Goal: Information Seeking & Learning: Learn about a topic

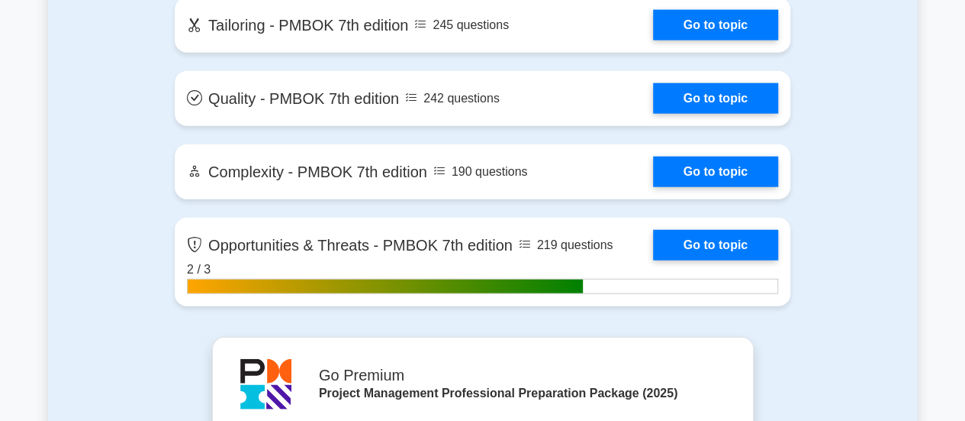
scroll to position [4579, 0]
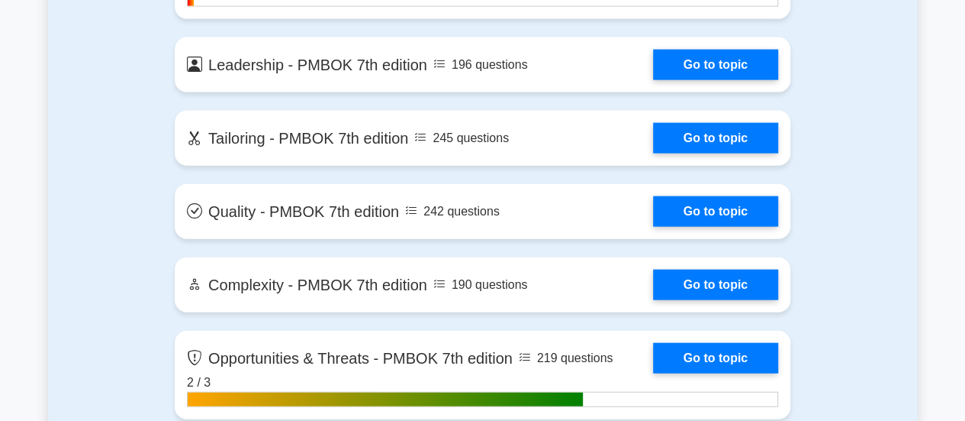
drag, startPoint x: 855, startPoint y: 175, endPoint x: 920, endPoint y: 149, distance: 70.6
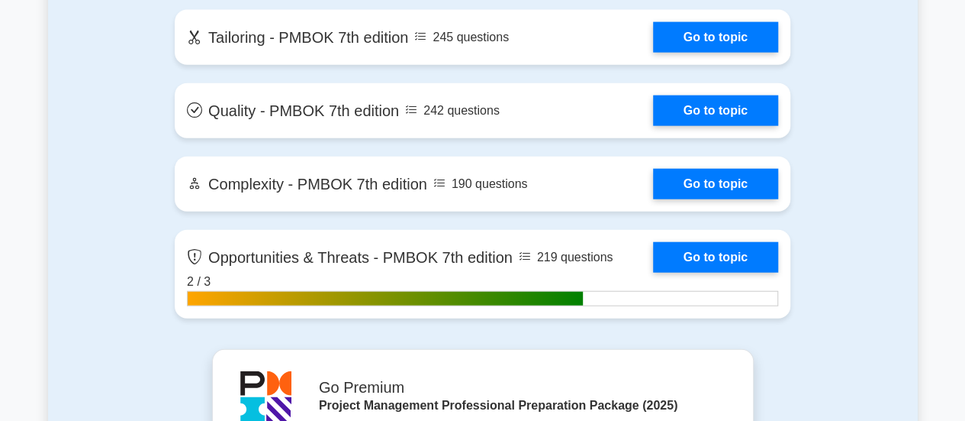
scroll to position [4732, 0]
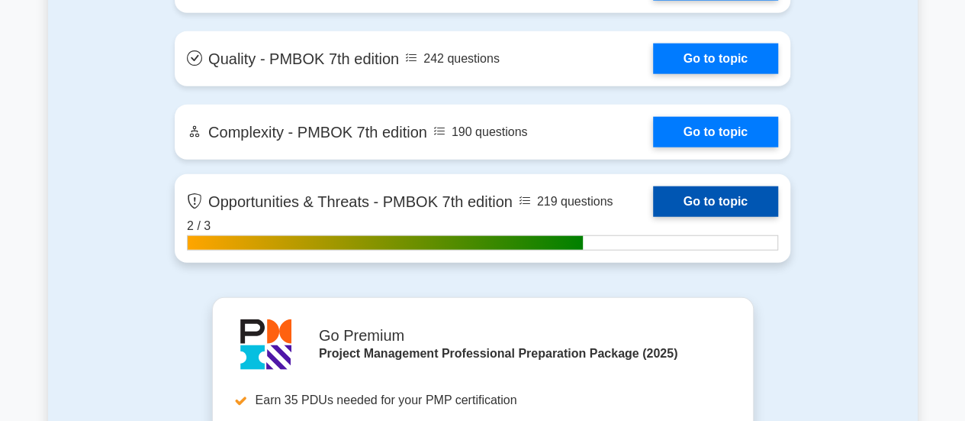
click at [727, 193] on link "Go to topic" at bounding box center [715, 201] width 125 height 31
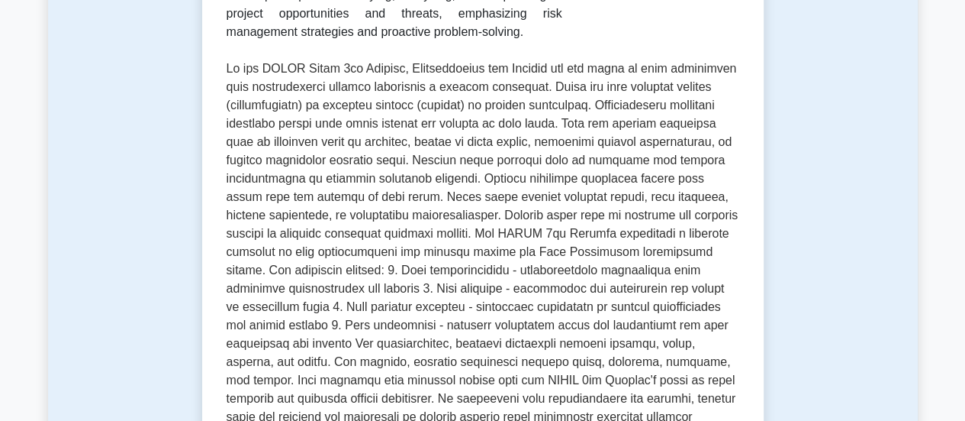
scroll to position [382, 0]
drag, startPoint x: 949, startPoint y: 105, endPoint x: 904, endPoint y: 45, distance: 75.3
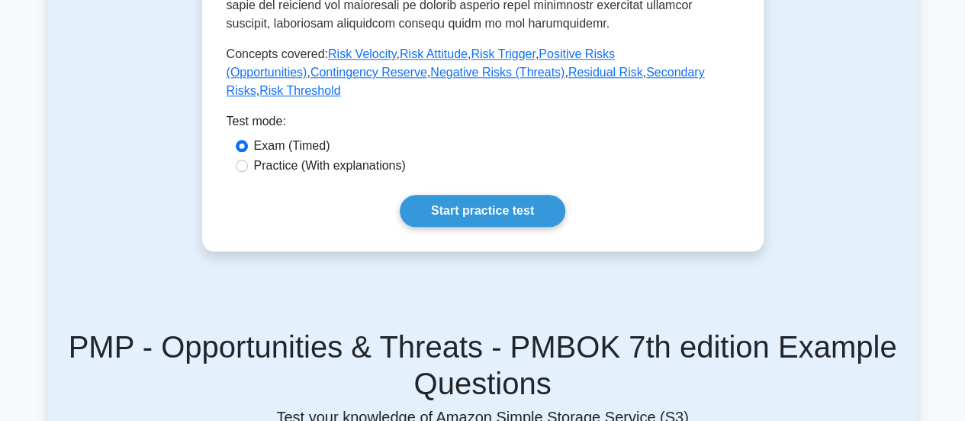
scroll to position [763, 0]
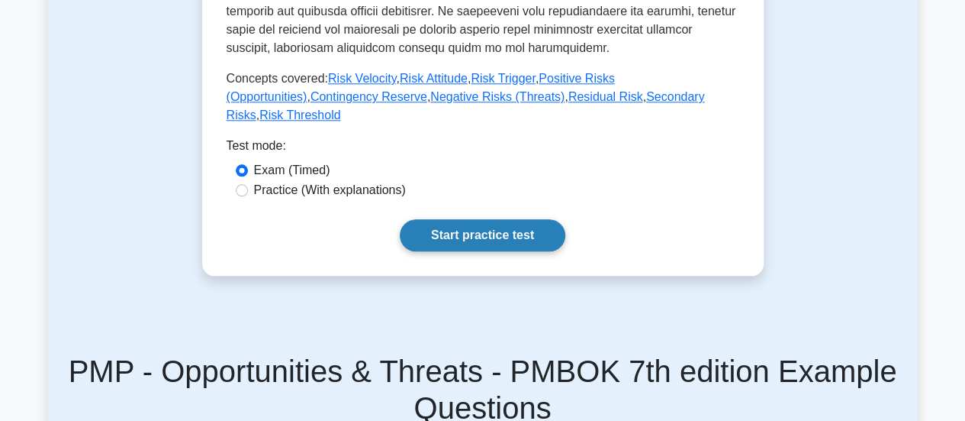
click at [497, 219] on link "Start practice test" at bounding box center [483, 235] width 166 height 32
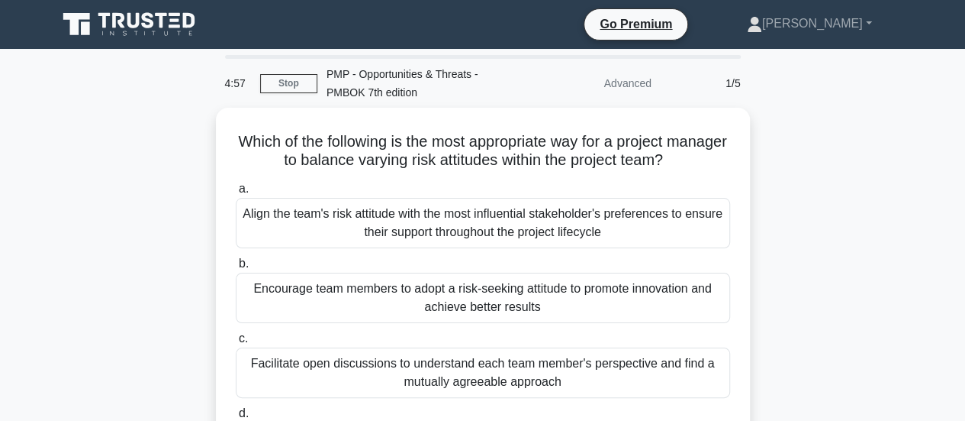
scroll to position [76, 0]
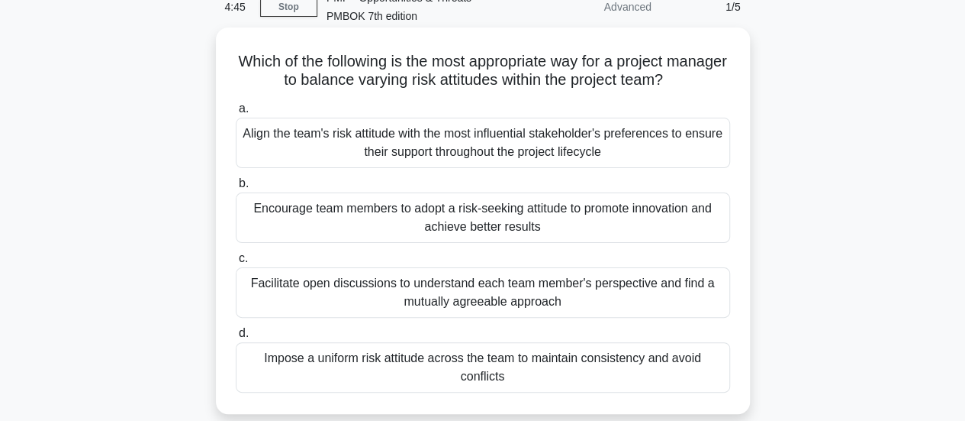
click at [693, 282] on div "Facilitate open discussions to understand each team member's perspective and fi…" at bounding box center [483, 292] width 495 height 50
click at [236, 263] on input "c. Facilitate open discussions to understand each team member's perspective and…" at bounding box center [236, 258] width 0 height 10
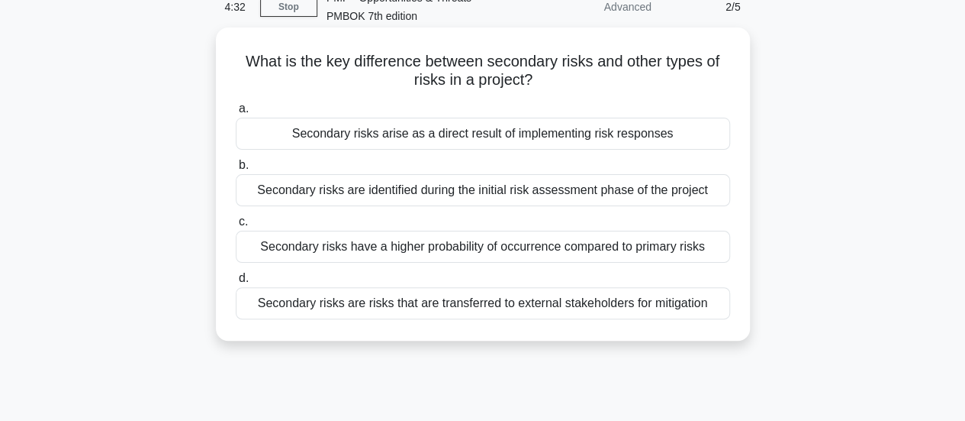
click at [670, 132] on div "Secondary risks arise as a direct result of implementing risk responses" at bounding box center [483, 134] width 495 height 32
click at [236, 114] on input "a. Secondary risks arise as a direct result of implementing risk responses" at bounding box center [236, 109] width 0 height 10
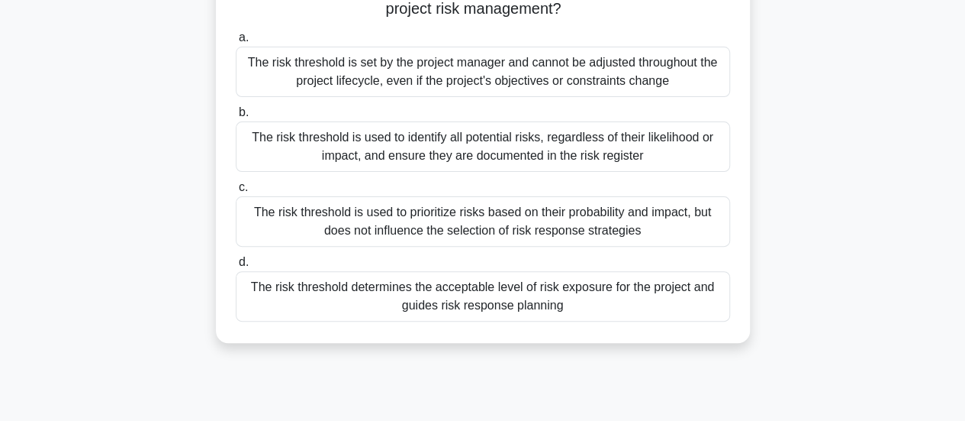
scroll to position [153, 0]
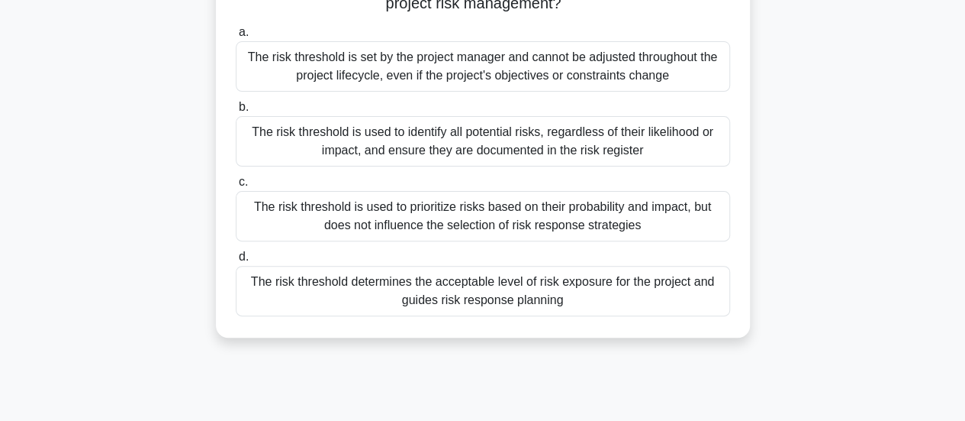
click at [693, 282] on div "The risk threshold determines the acceptable level of risk exposure for the pro…" at bounding box center [483, 291] width 495 height 50
click at [236, 262] on input "d. The risk threshold determines the acceptable level of risk exposure for the …" at bounding box center [236, 257] width 0 height 10
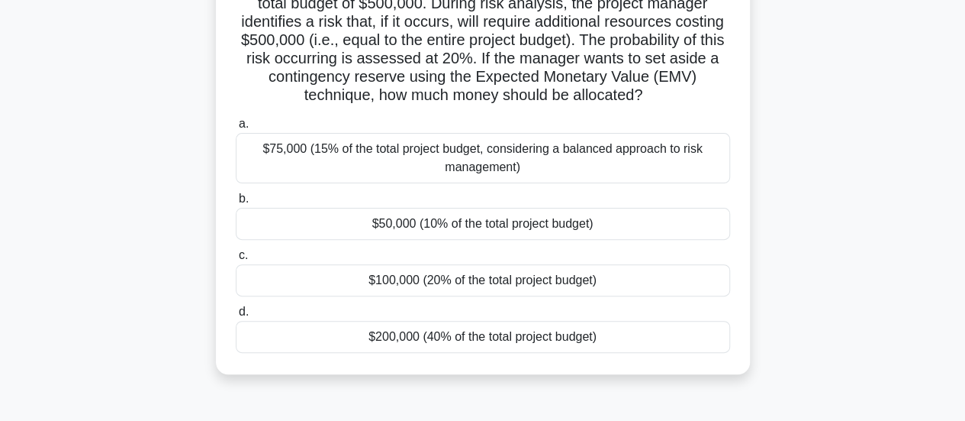
click at [704, 273] on div "$100,000 (20% of the total project budget)" at bounding box center [483, 280] width 495 height 32
click at [236, 260] on input "c. $100,000 (20% of the total project budget)" at bounding box center [236, 255] width 0 height 10
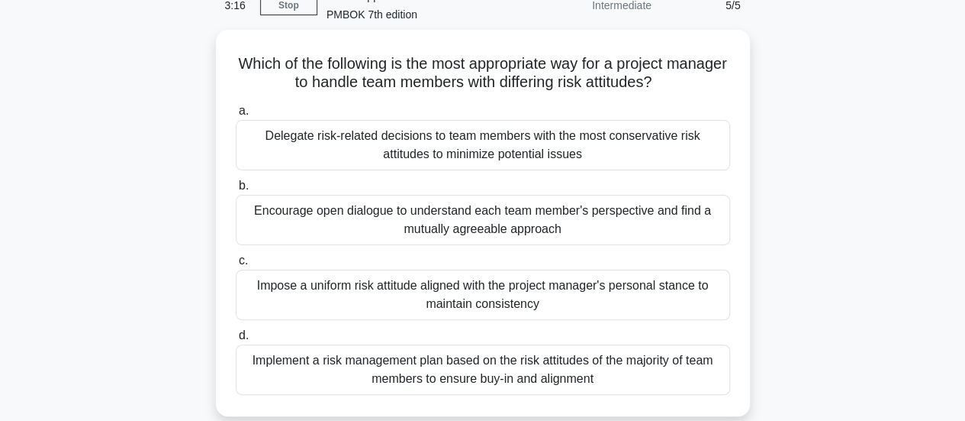
scroll to position [76, 0]
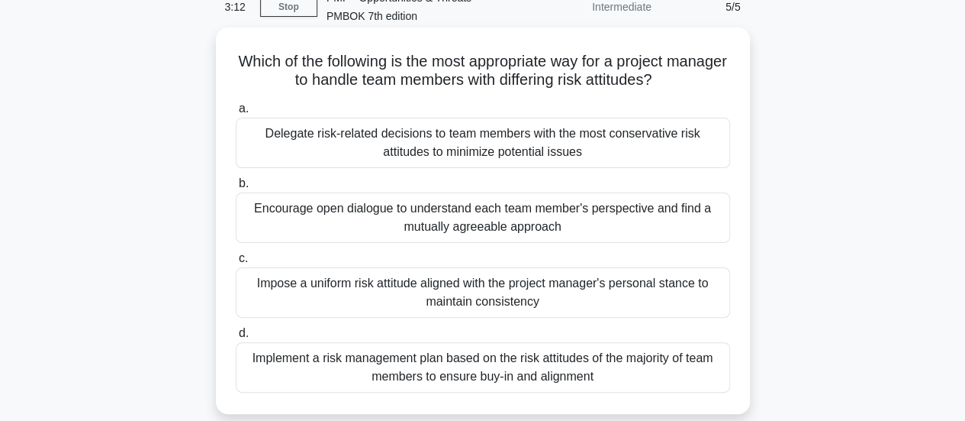
click at [690, 216] on div "Encourage open dialogue to understand each team member's perspective and find a…" at bounding box center [483, 217] width 495 height 50
click at [236, 189] on input "b. Encourage open dialogue to understand each team member's perspective and fin…" at bounding box center [236, 184] width 0 height 10
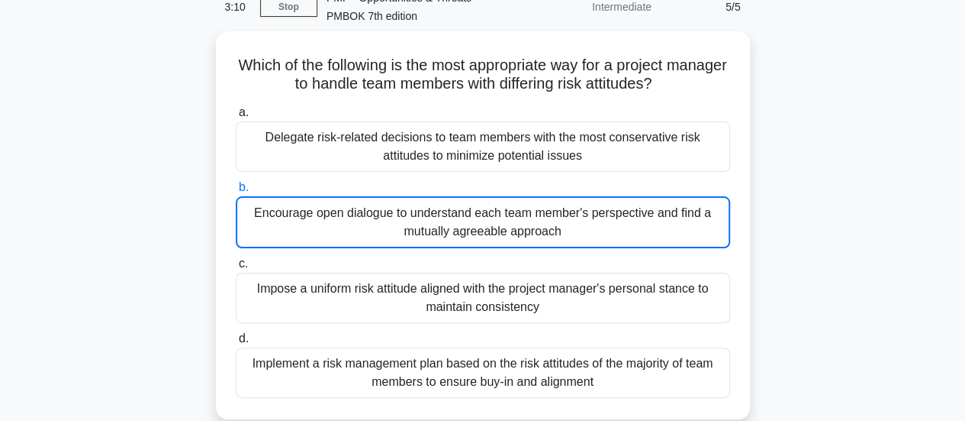
scroll to position [46, 0]
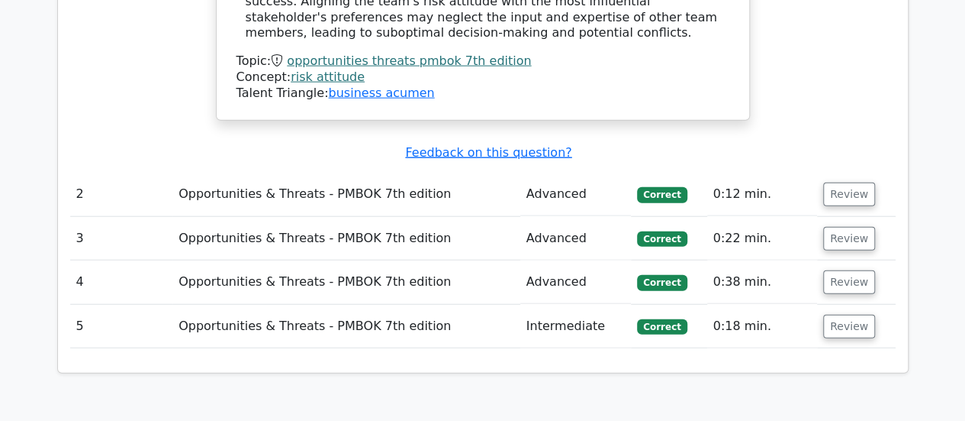
scroll to position [1832, 0]
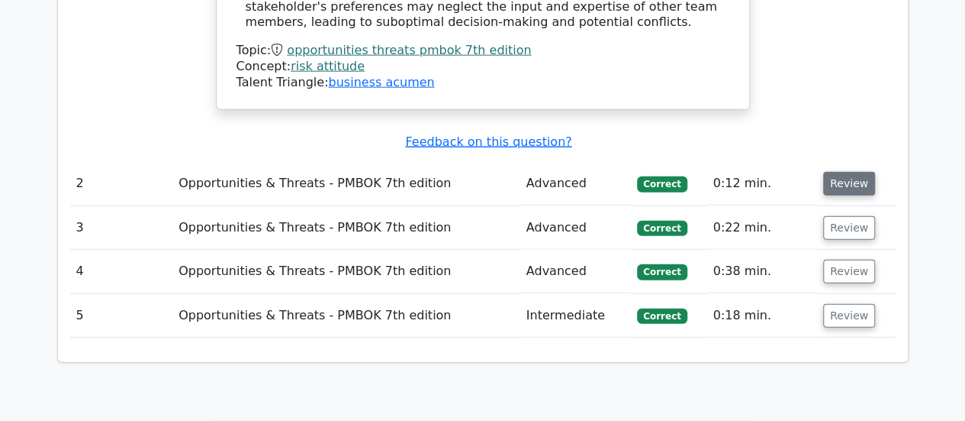
click at [846, 172] on button "Review" at bounding box center [850, 184] width 52 height 24
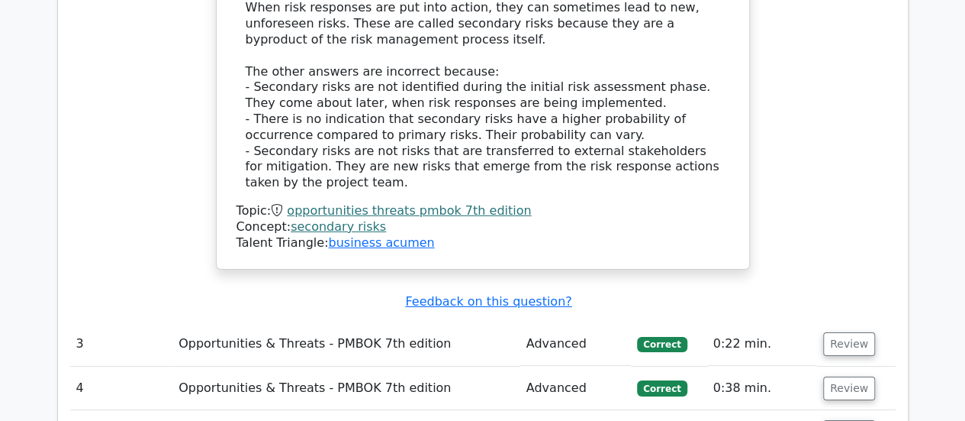
scroll to position [2519, 0]
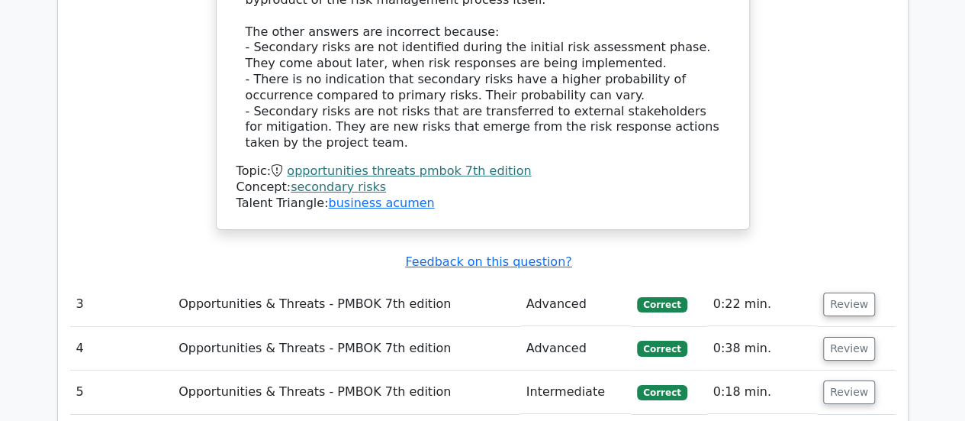
click at [830, 282] on td "Review" at bounding box center [856, 304] width 79 height 44
click at [834, 292] on button "Review" at bounding box center [850, 304] width 52 height 24
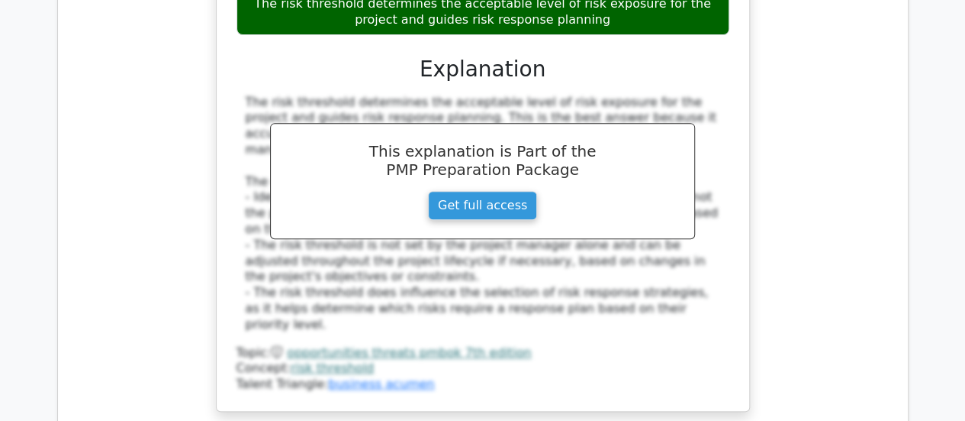
scroll to position [3205, 0]
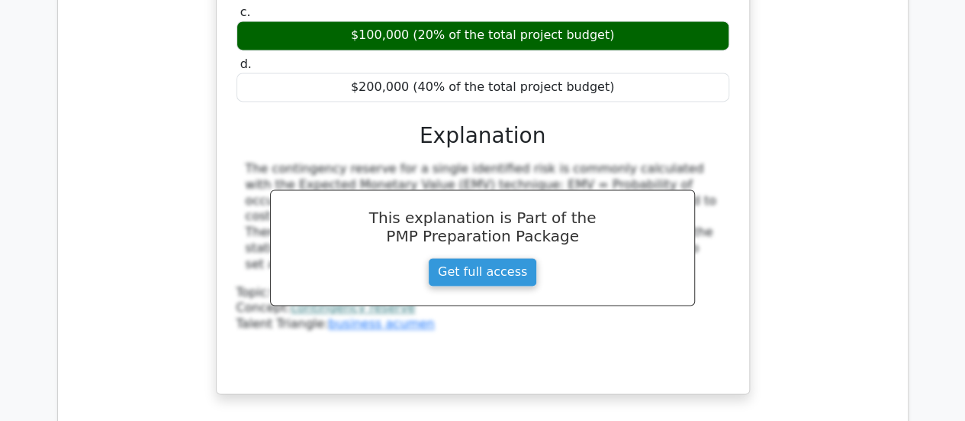
scroll to position [4045, 0]
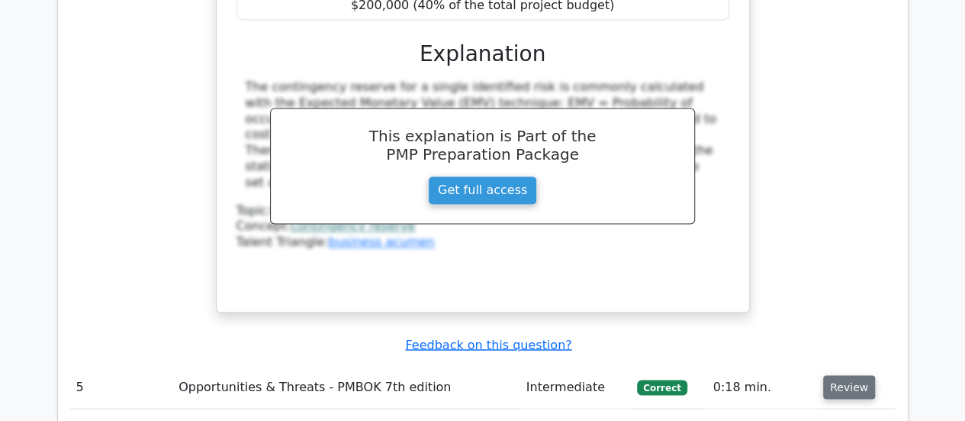
click at [859, 375] on button "Review" at bounding box center [850, 387] width 52 height 24
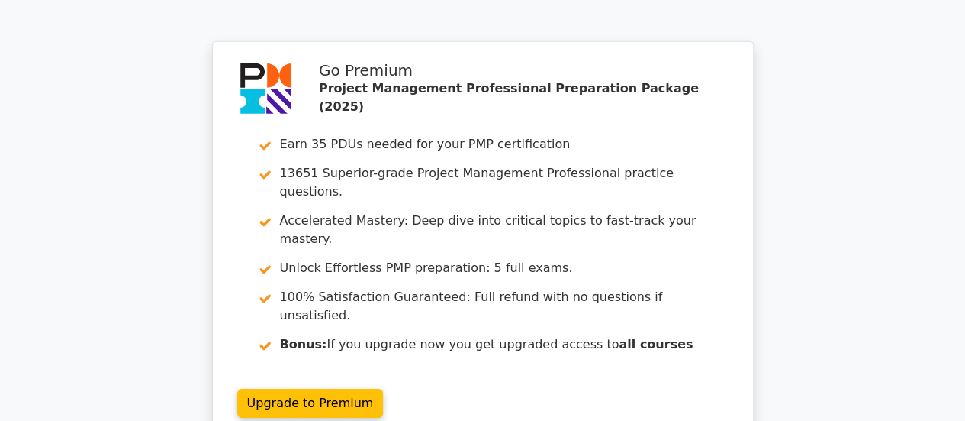
scroll to position [5397, 0]
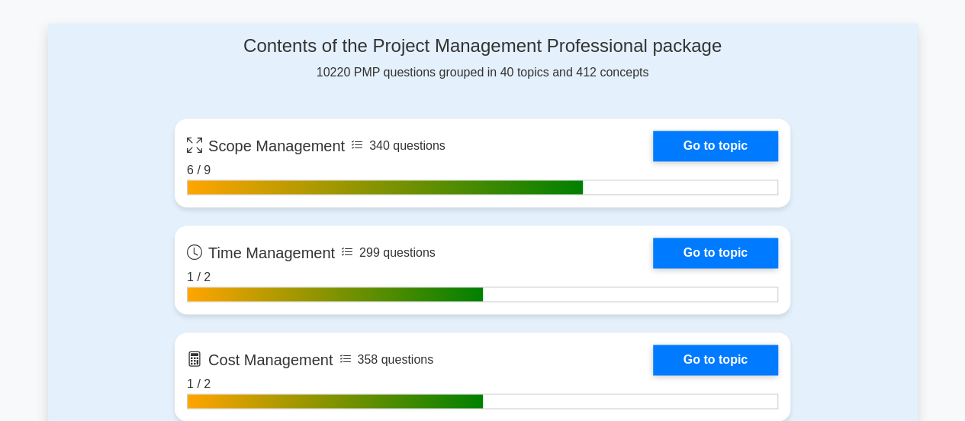
scroll to position [992, 0]
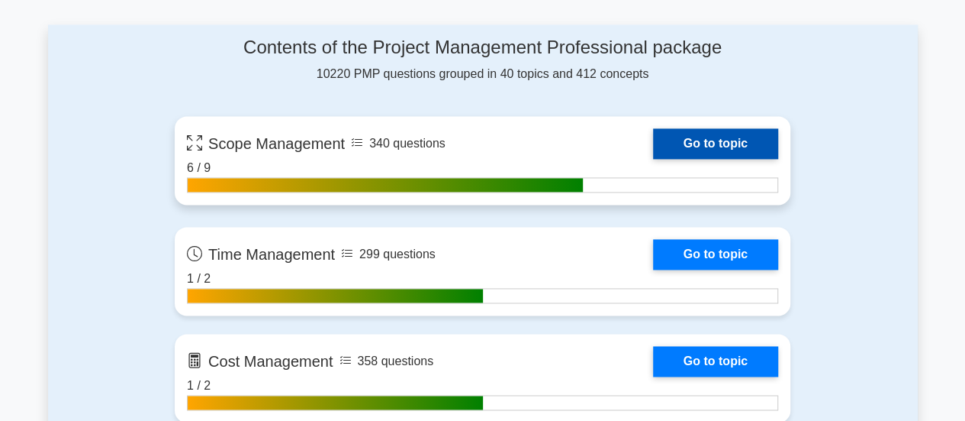
click at [707, 140] on link "Go to topic" at bounding box center [715, 143] width 125 height 31
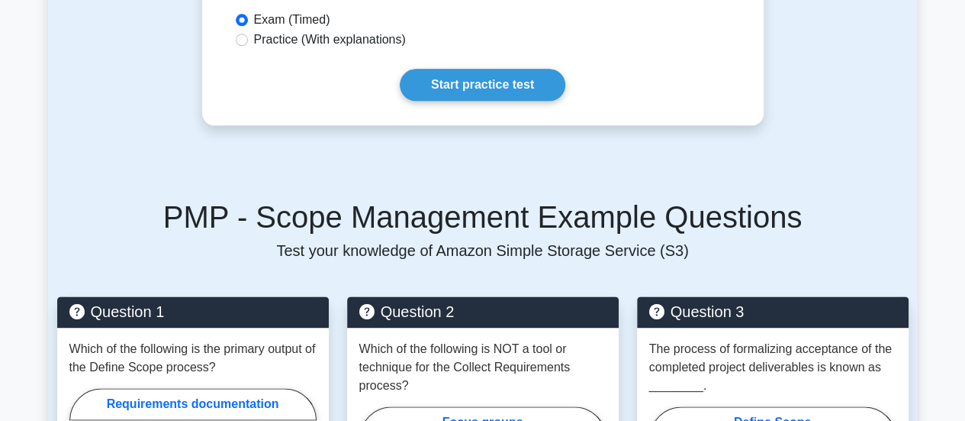
scroll to position [824, 0]
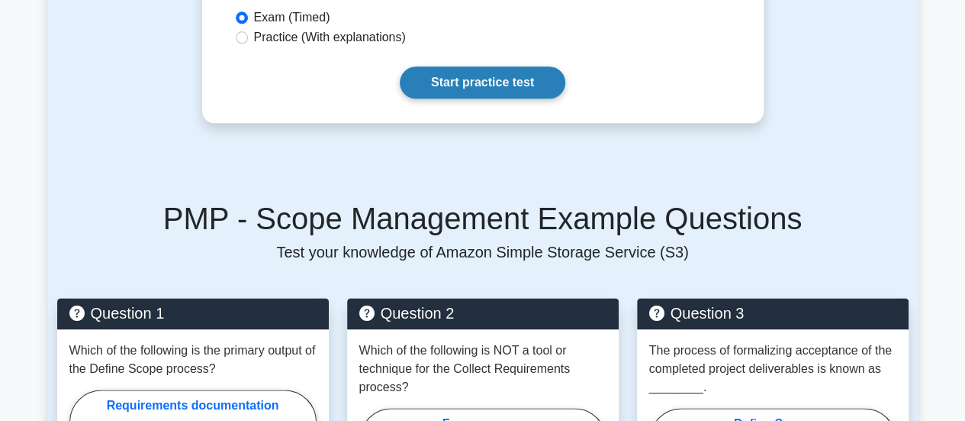
click at [519, 88] on link "Start practice test" at bounding box center [483, 82] width 166 height 32
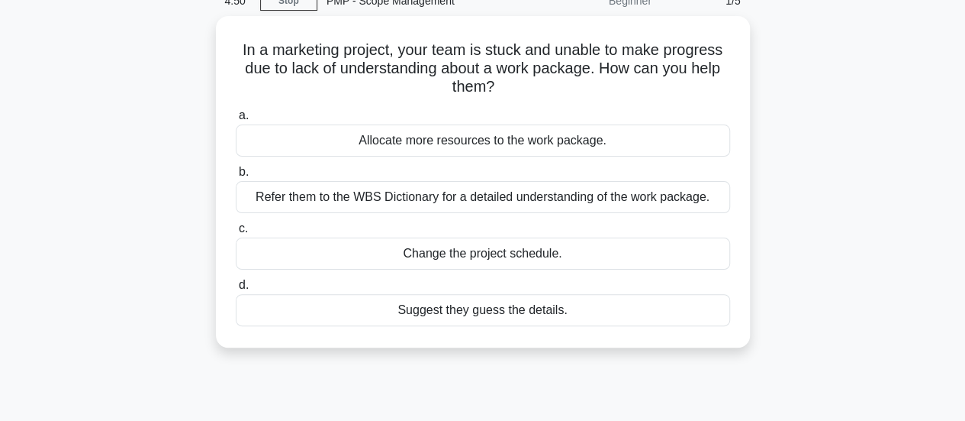
scroll to position [76, 0]
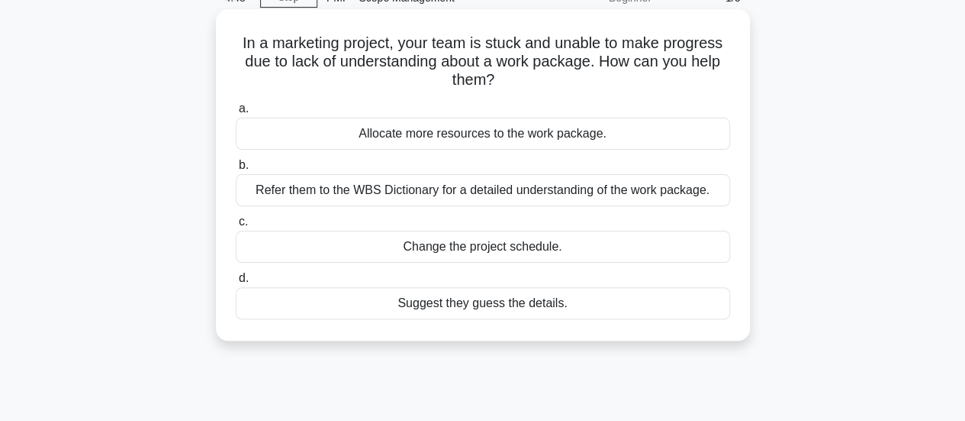
click at [702, 189] on div "Refer them to the WBS Dictionary for a detailed understanding of the work packa…" at bounding box center [483, 190] width 495 height 32
click at [236, 170] on input "b. Refer them to the WBS Dictionary for a detailed understanding of the work pa…" at bounding box center [236, 165] width 0 height 10
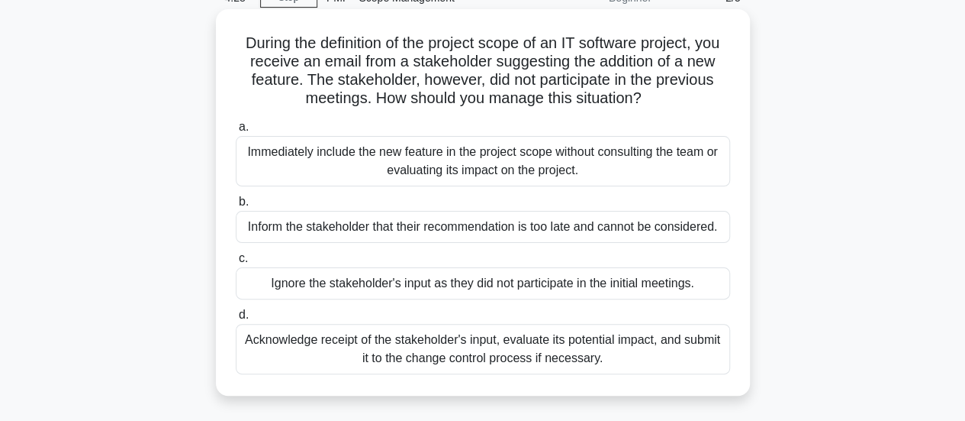
click at [649, 346] on div "Acknowledge receipt of the stakeholder's input, evaluate its potential impact, …" at bounding box center [483, 349] width 495 height 50
click at [236, 320] on input "d. Acknowledge receipt of the stakeholder's input, evaluate its potential impac…" at bounding box center [236, 315] width 0 height 10
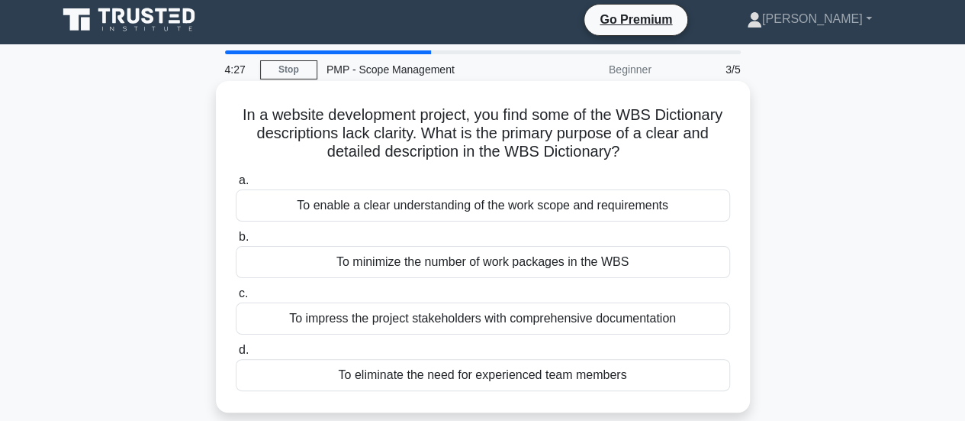
scroll to position [0, 0]
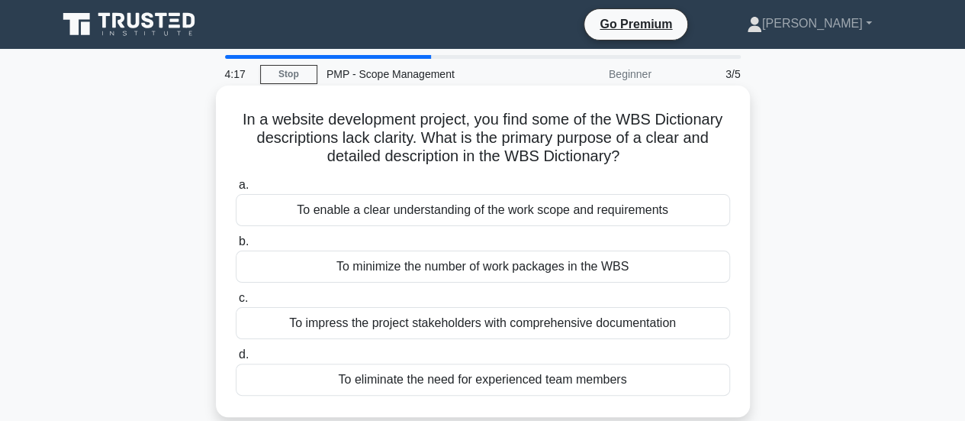
click at [657, 203] on div "To enable a clear understanding of the work scope and requirements" at bounding box center [483, 210] width 495 height 32
click at [236, 190] on input "a. To enable a clear understanding of the work scope and requirements" at bounding box center [236, 185] width 0 height 10
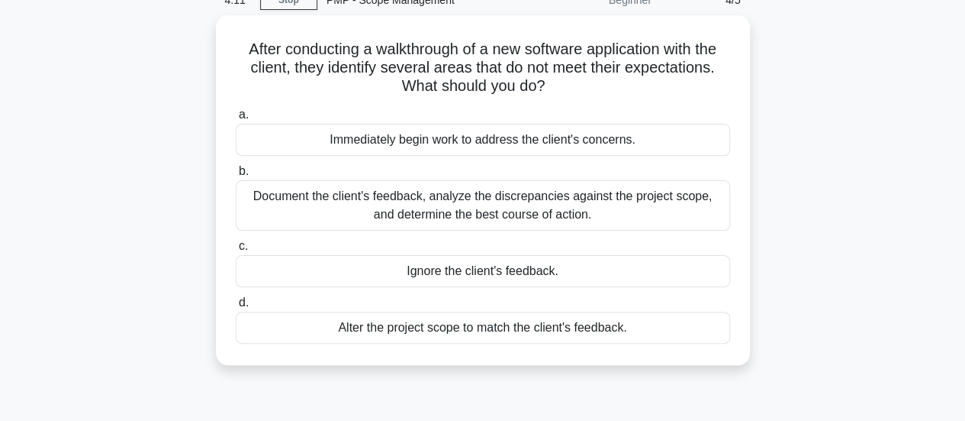
scroll to position [76, 0]
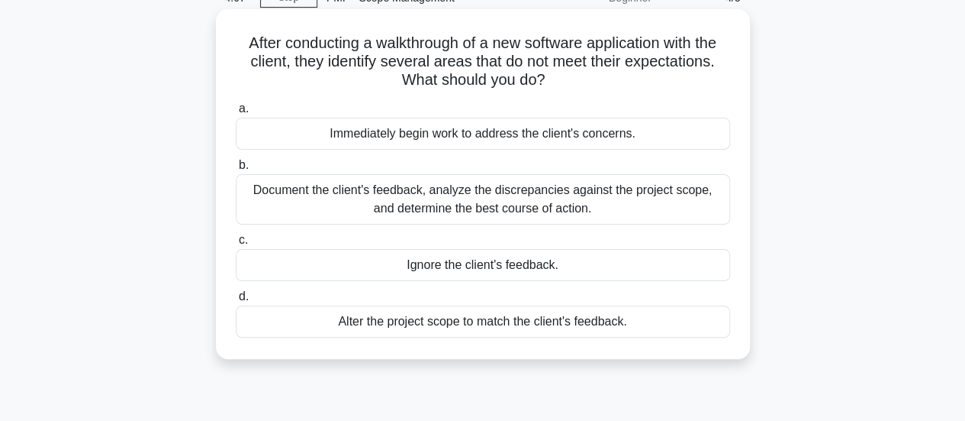
click at [714, 216] on div "Document the client's feedback, analyze the discrepancies against the project s…" at bounding box center [483, 199] width 495 height 50
click at [236, 170] on input "b. Document the client's feedback, analyze the discrepancies against the projec…" at bounding box center [236, 165] width 0 height 10
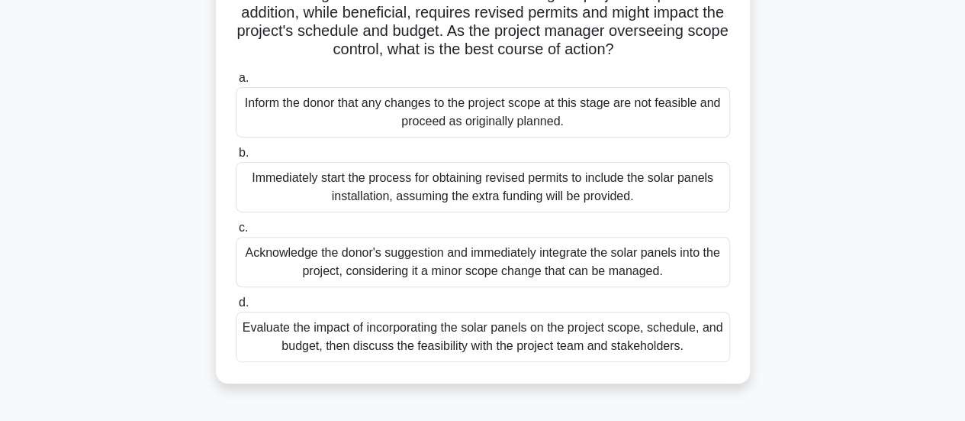
scroll to position [229, 0]
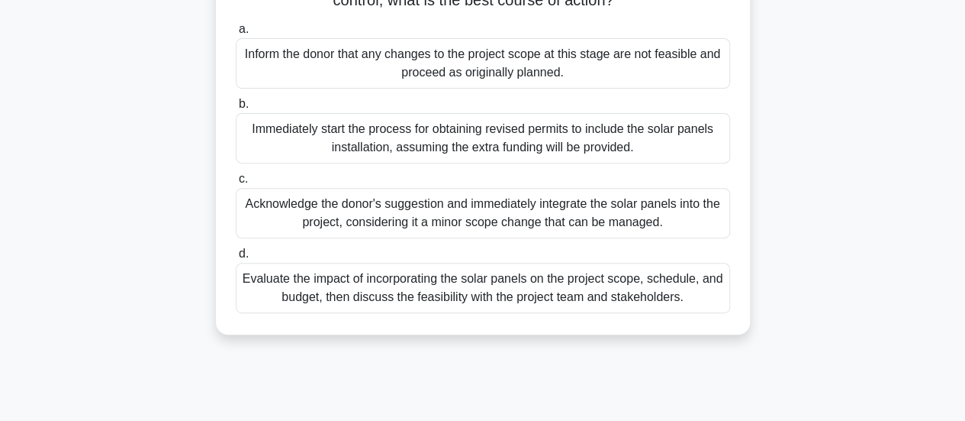
click at [693, 305] on div "Evaluate the impact of incorporating the solar panels on the project scope, sch…" at bounding box center [483, 288] width 495 height 50
click at [236, 259] on input "d. Evaluate the impact of incorporating the solar panels on the project scope, …" at bounding box center [236, 254] width 0 height 10
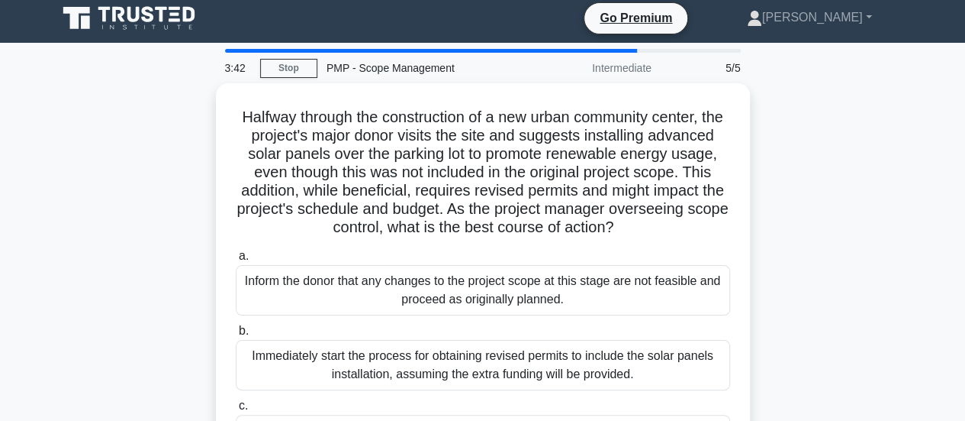
scroll to position [0, 0]
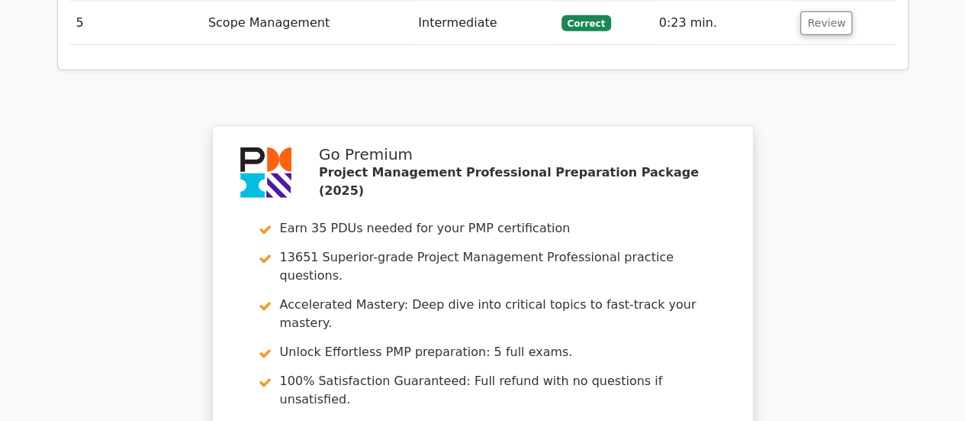
scroll to position [2366, 0]
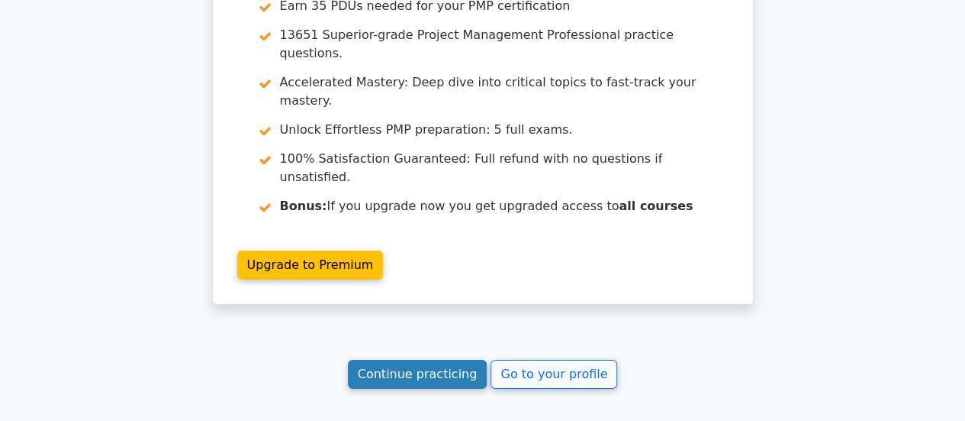
click at [382, 359] on link "Continue practicing" at bounding box center [418, 373] width 140 height 29
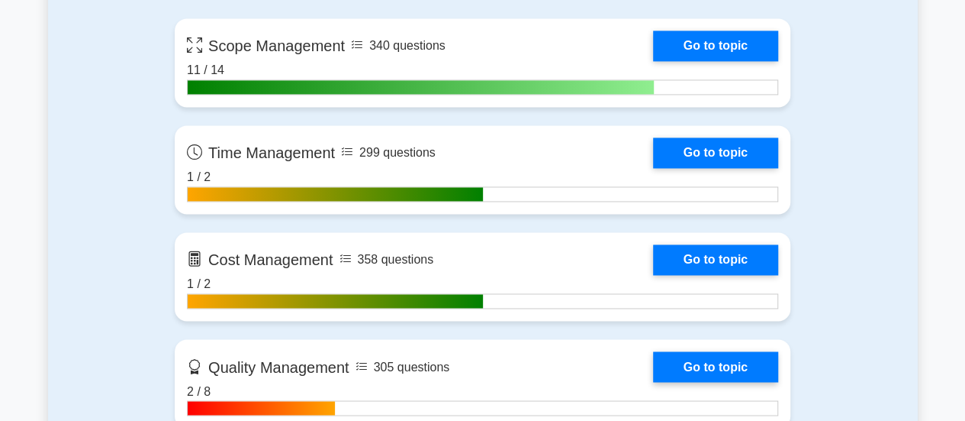
scroll to position [1145, 0]
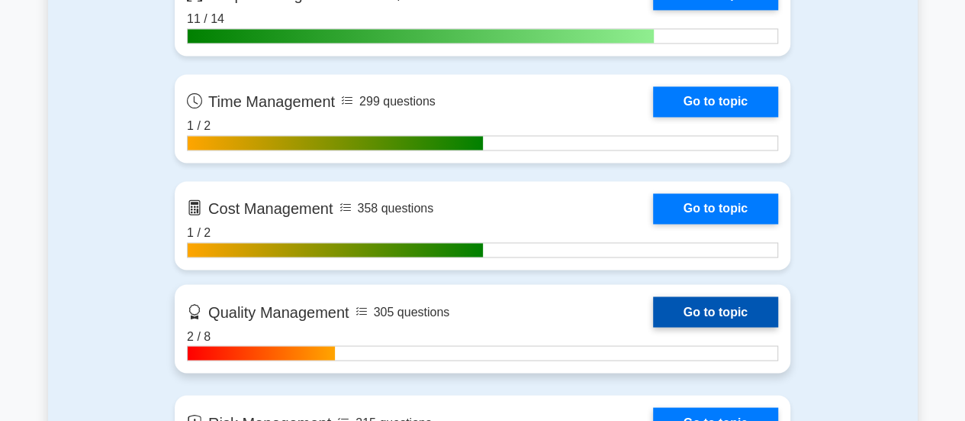
click at [700, 313] on link "Go to topic" at bounding box center [715, 311] width 125 height 31
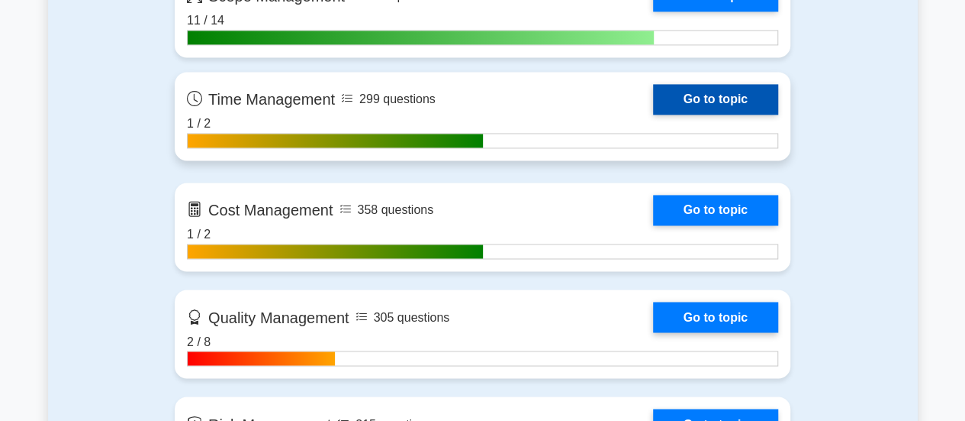
scroll to position [1146, 0]
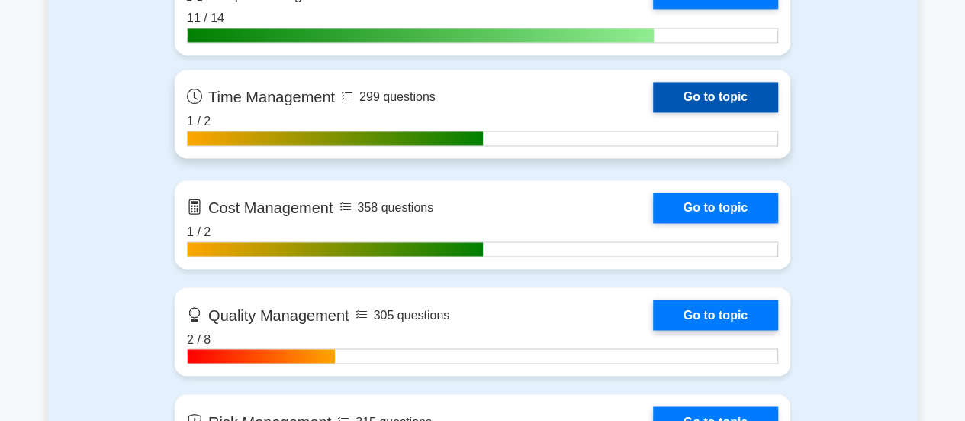
click at [753, 95] on link "Go to topic" at bounding box center [715, 97] width 125 height 31
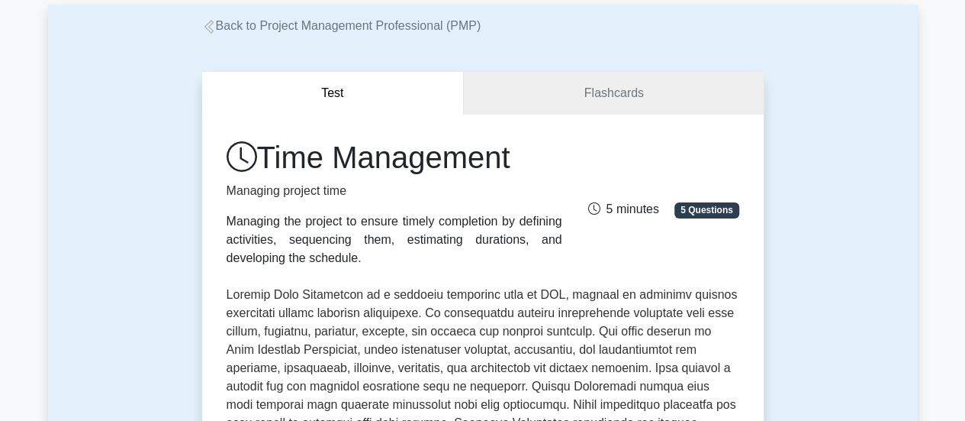
scroll to position [153, 0]
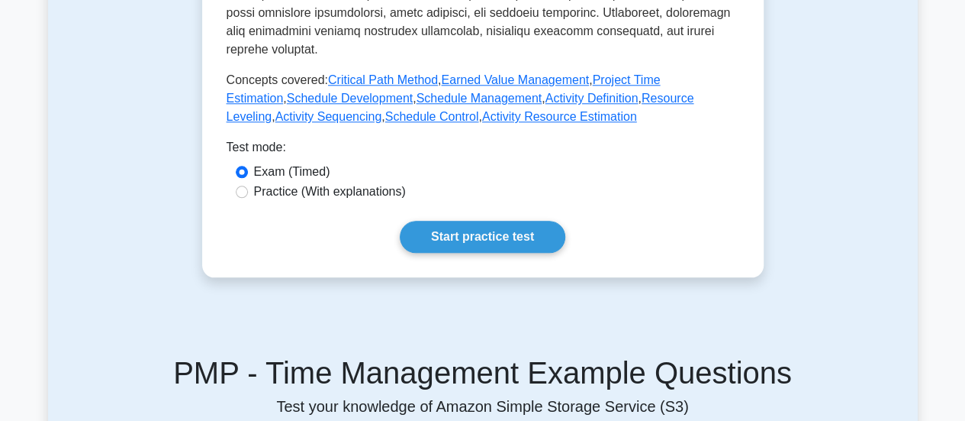
scroll to position [763, 0]
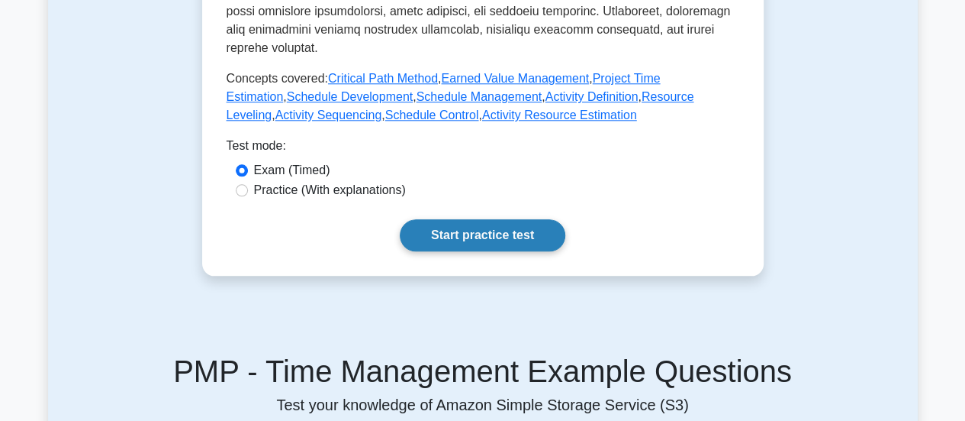
click at [508, 219] on link "Start practice test" at bounding box center [483, 235] width 166 height 32
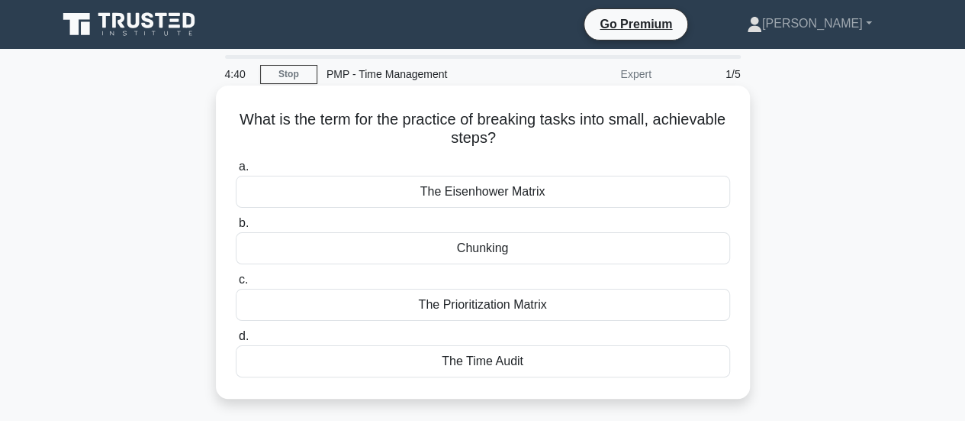
click at [700, 300] on div "The Prioritization Matrix" at bounding box center [483, 304] width 495 height 32
click at [236, 285] on input "c. The Prioritization Matrix" at bounding box center [236, 280] width 0 height 10
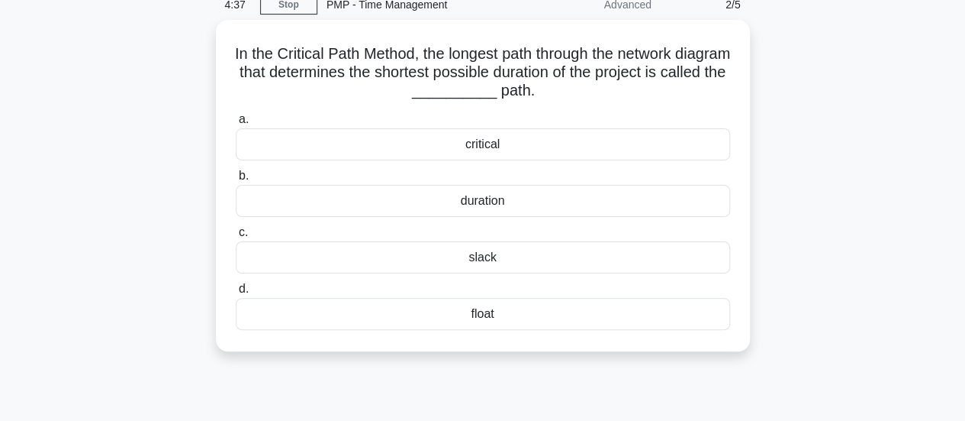
scroll to position [76, 0]
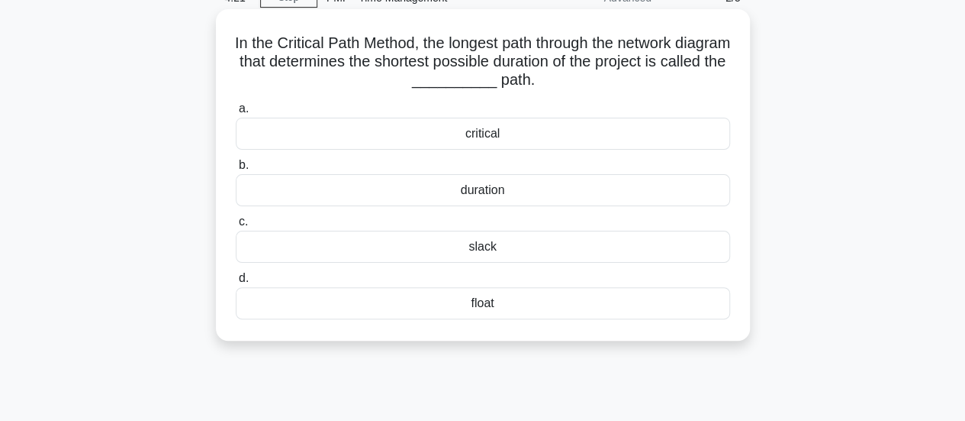
click at [661, 115] on label "a. critical" at bounding box center [483, 124] width 495 height 50
click at [236, 114] on input "a. critical" at bounding box center [236, 109] width 0 height 10
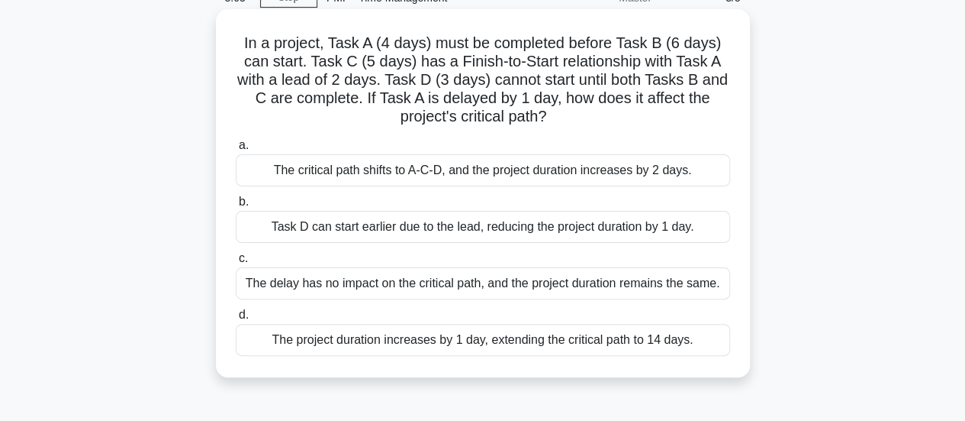
click at [703, 272] on div "The delay has no impact on the critical path, and the project duration remains …" at bounding box center [483, 283] width 495 height 32
click at [236, 263] on input "c. The delay has no impact on the critical path, and the project duration remai…" at bounding box center [236, 258] width 0 height 10
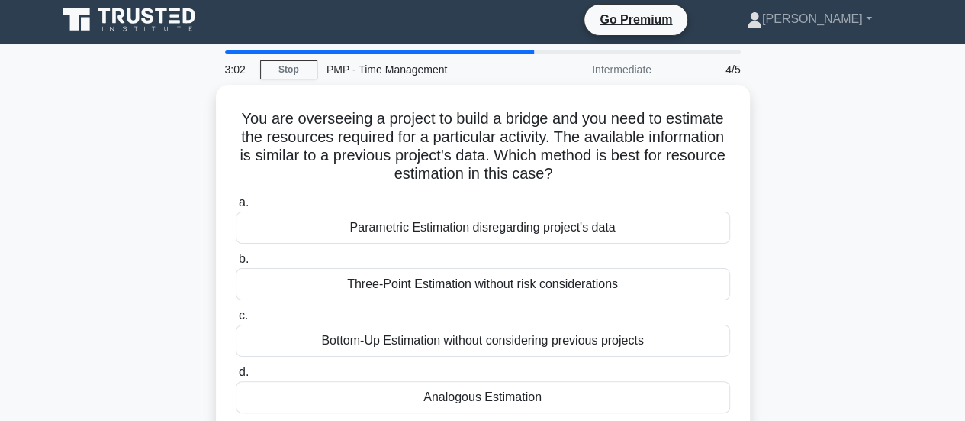
scroll to position [0, 0]
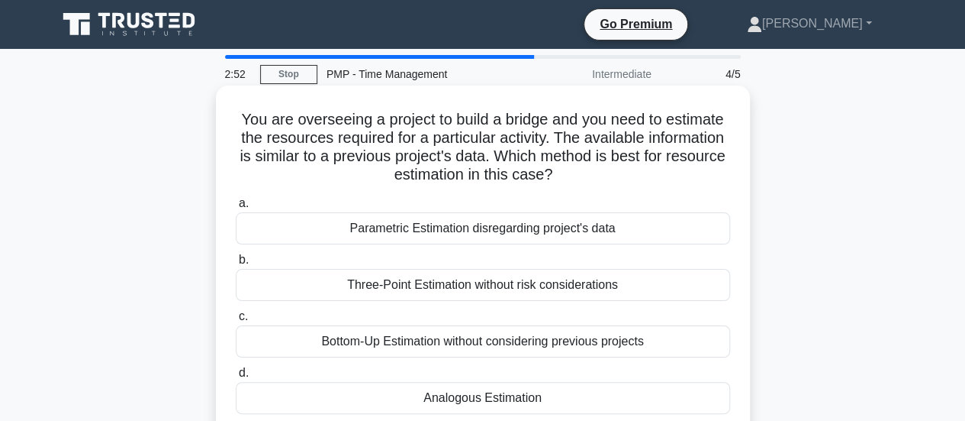
click at [702, 399] on div "Analogous Estimation" at bounding box center [483, 398] width 495 height 32
click at [236, 378] on input "d. Analogous Estimation" at bounding box center [236, 373] width 0 height 10
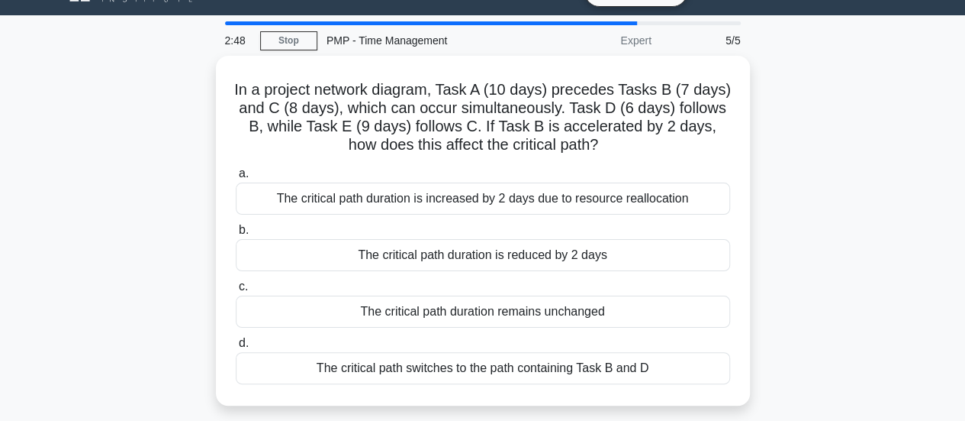
scroll to position [34, 0]
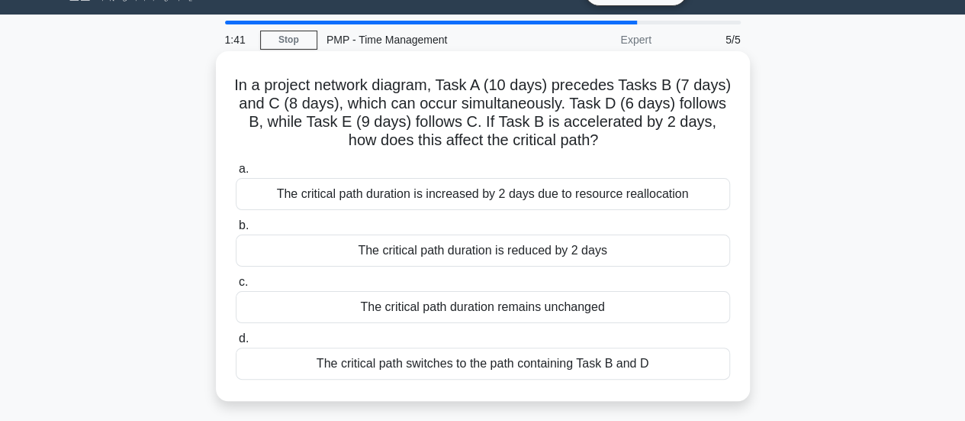
click at [678, 305] on div "The critical path duration remains unchanged" at bounding box center [483, 307] width 495 height 32
click at [236, 287] on input "c. The critical path duration remains unchanged" at bounding box center [236, 282] width 0 height 10
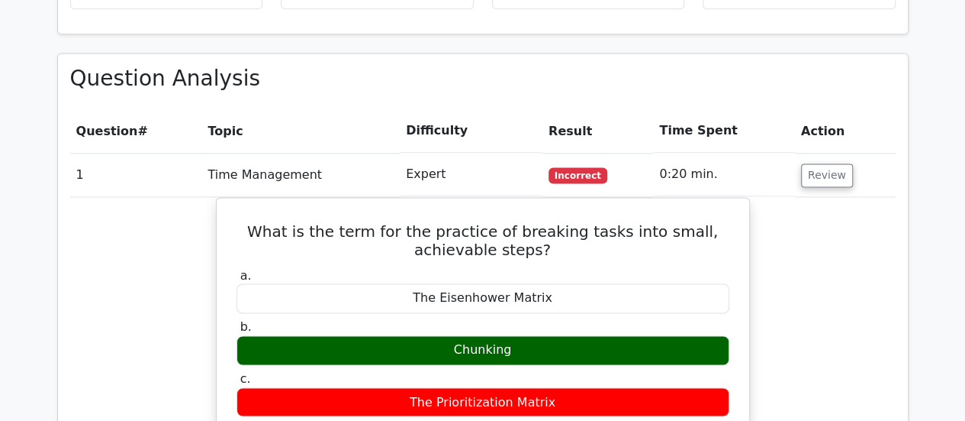
scroll to position [1145, 0]
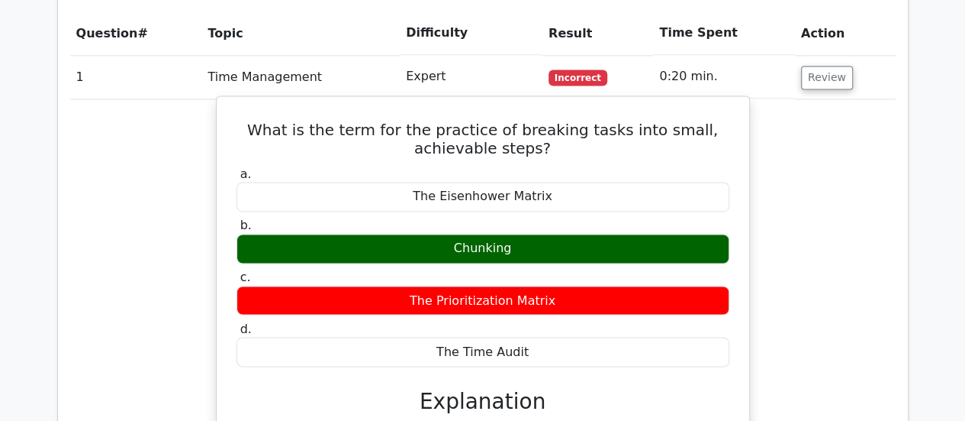
drag, startPoint x: 456, startPoint y: 187, endPoint x: 512, endPoint y: 187, distance: 55.7
click at [512, 234] on div "Chunking" at bounding box center [483, 249] width 493 height 30
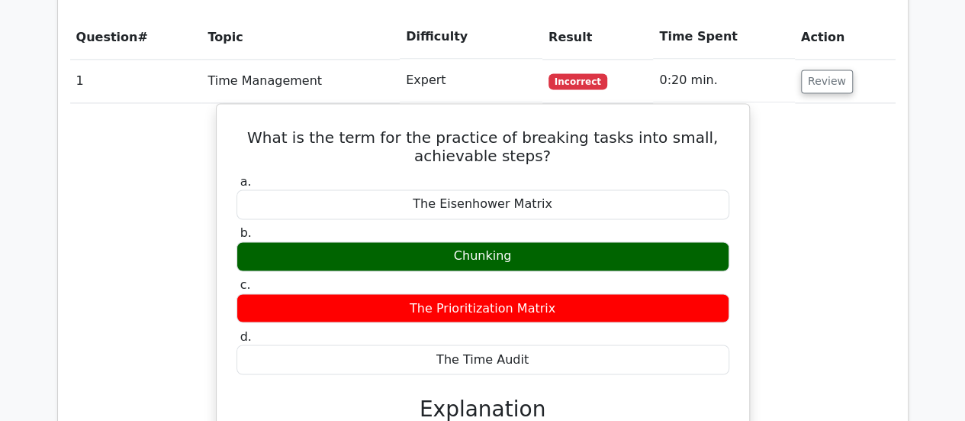
click at [927, 160] on main "Go Premium Project Management Professional Preparation Package (2025) Earn 35 P…" at bounding box center [482, 178] width 965 height 2549
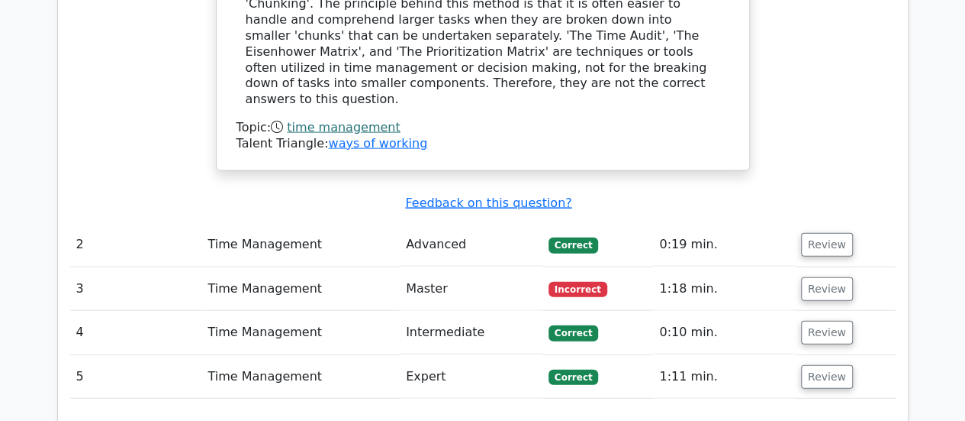
scroll to position [1603, 0]
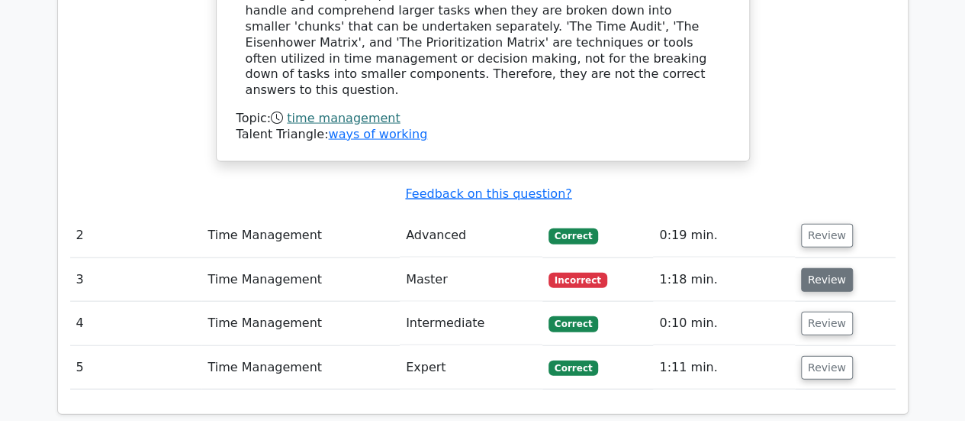
click at [812, 268] on button "Review" at bounding box center [827, 280] width 52 height 24
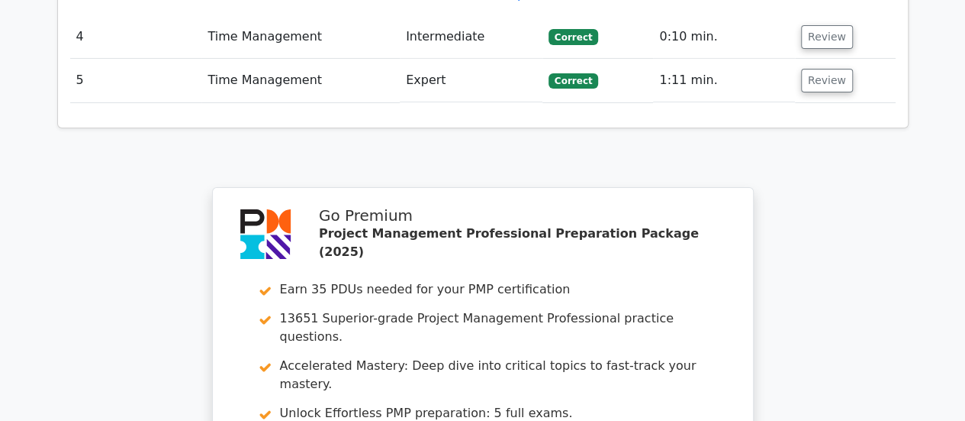
scroll to position [2900, 0]
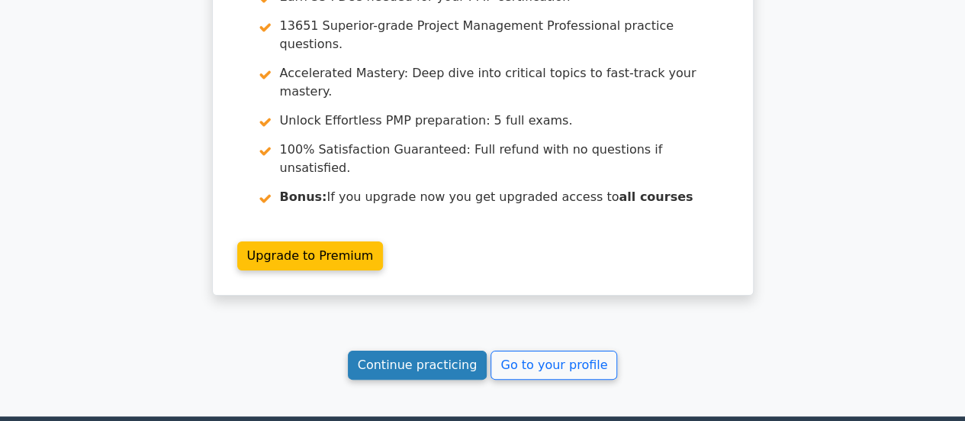
click at [425, 350] on link "Continue practicing" at bounding box center [418, 364] width 140 height 29
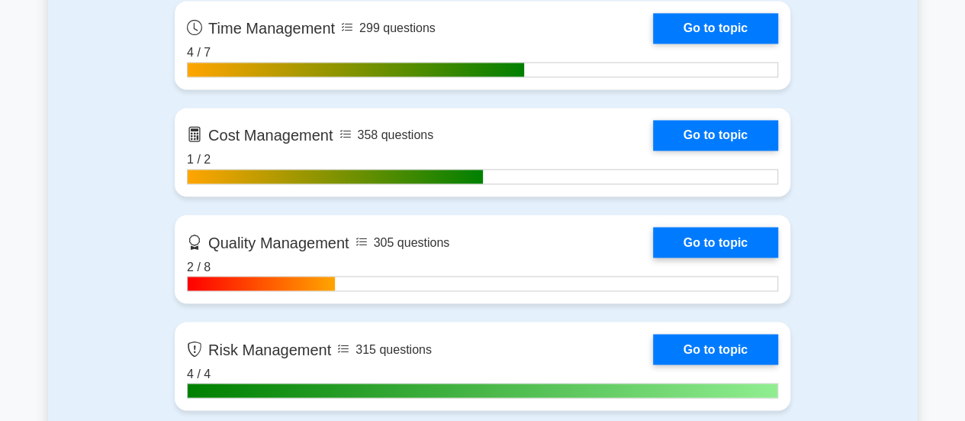
scroll to position [1221, 0]
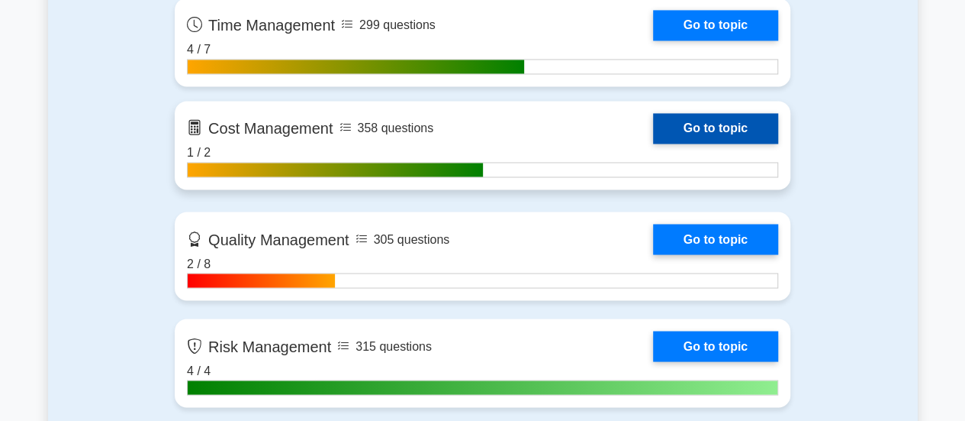
click at [737, 124] on link "Go to topic" at bounding box center [715, 128] width 125 height 31
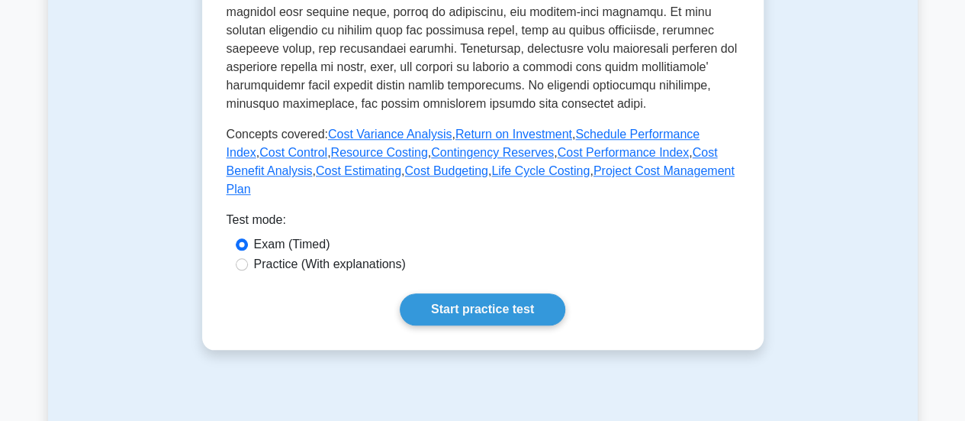
scroll to position [687, 0]
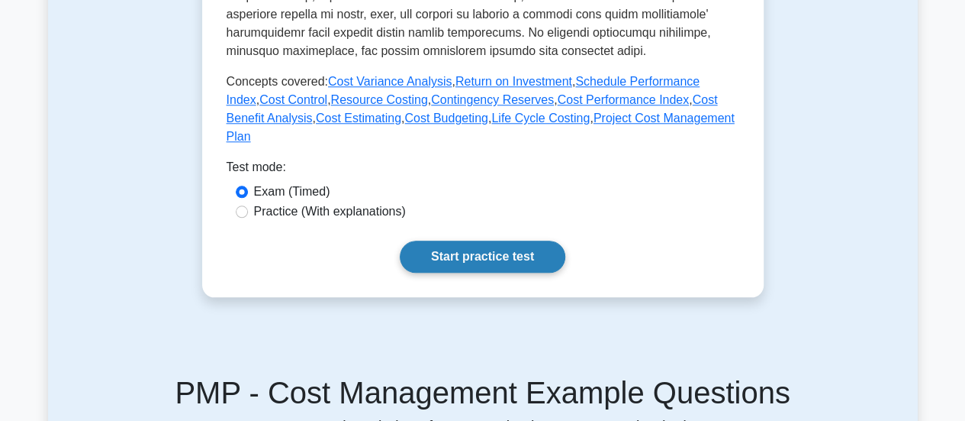
click at [528, 243] on link "Start practice test" at bounding box center [483, 256] width 166 height 32
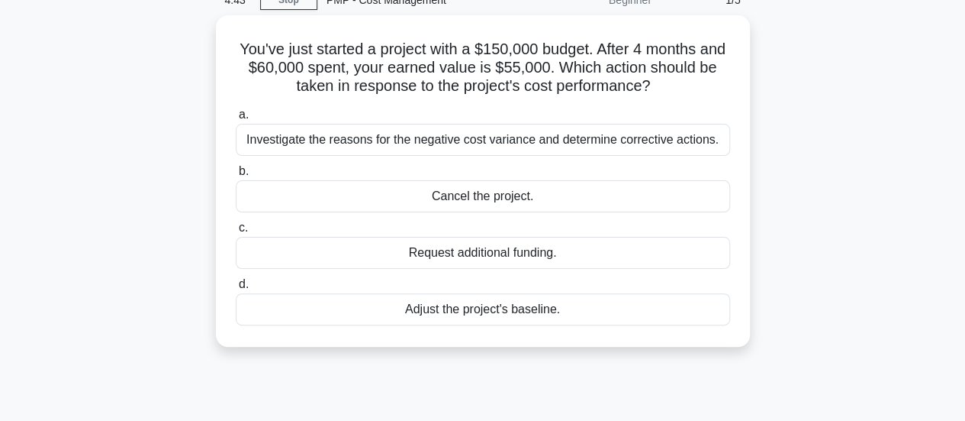
scroll to position [76, 0]
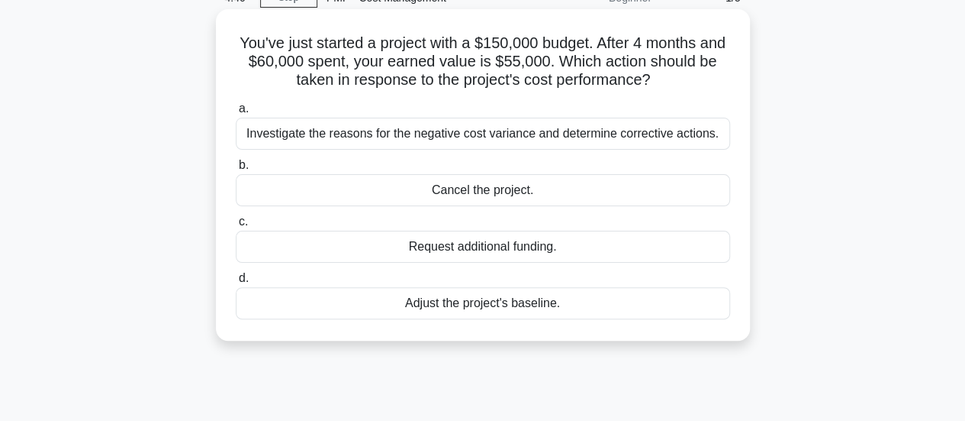
click at [721, 141] on div "Investigate the reasons for the negative cost variance and determine corrective…" at bounding box center [483, 134] width 495 height 32
click at [236, 114] on input "a. Investigate the reasons for the negative cost variance and determine correct…" at bounding box center [236, 109] width 0 height 10
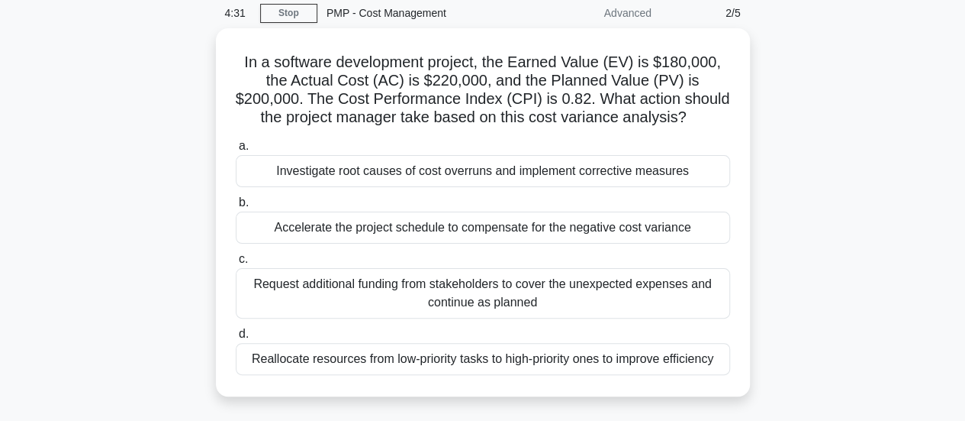
scroll to position [60, 0]
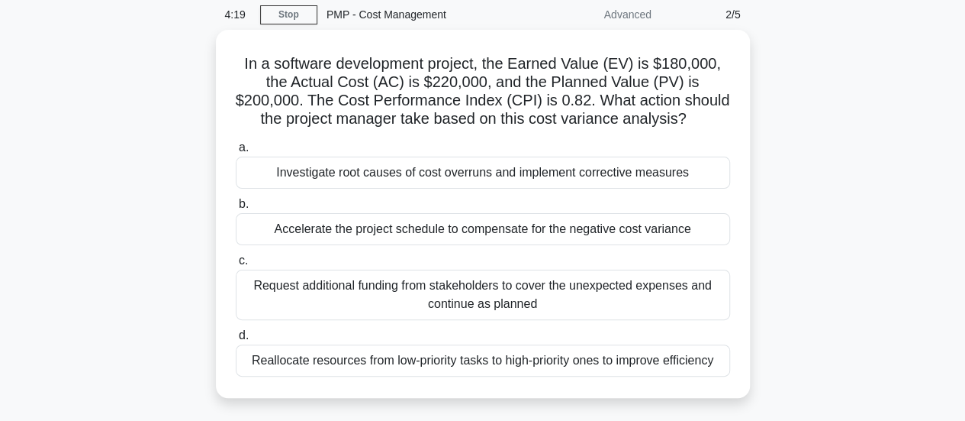
drag, startPoint x: 826, startPoint y: 185, endPoint x: 908, endPoint y: 164, distance: 85.0
click at [908, 164] on div "In a software development project, the Earned Value (EV) is $180,000, the Actua…" at bounding box center [483, 223] width 870 height 386
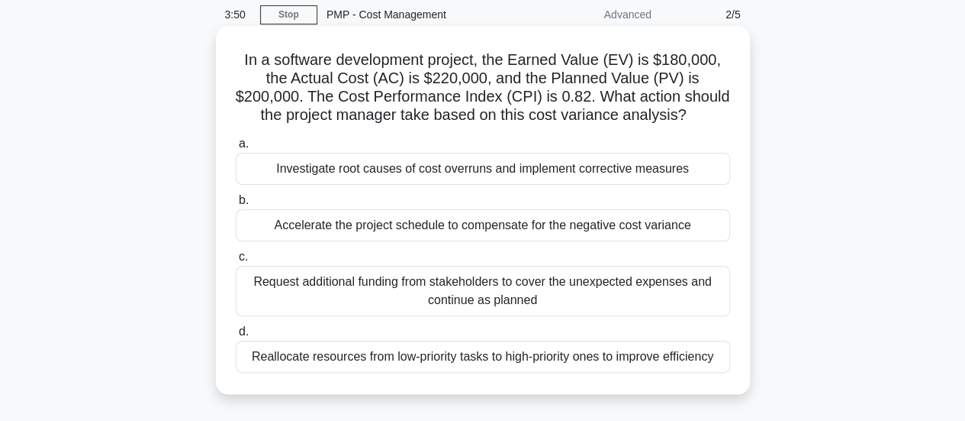
click at [730, 176] on div "Investigate root causes of cost overruns and implement corrective measures" at bounding box center [483, 169] width 495 height 32
click at [236, 149] on input "a. Investigate root causes of cost overruns and implement corrective measures" at bounding box center [236, 144] width 0 height 10
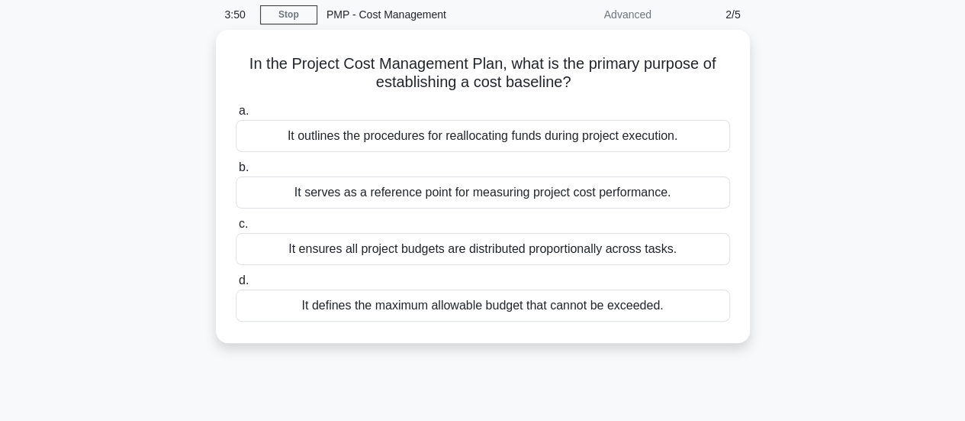
scroll to position [0, 0]
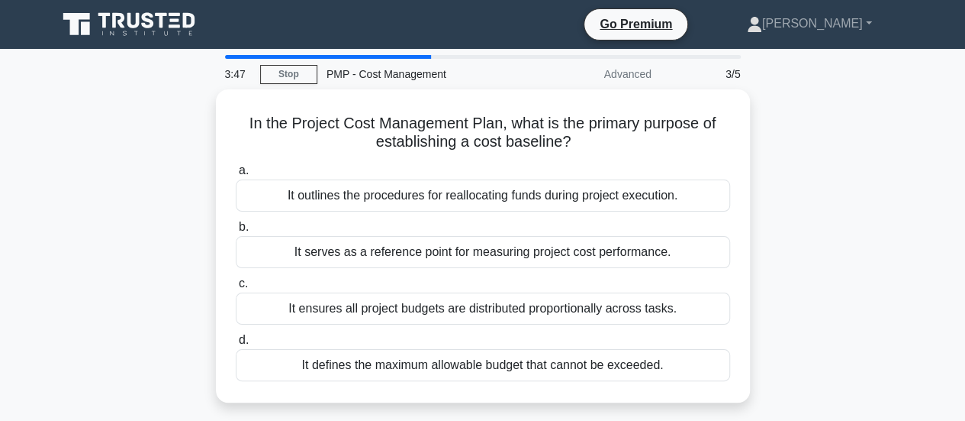
drag, startPoint x: 853, startPoint y: 182, endPoint x: 916, endPoint y: 184, distance: 63.4
click at [916, 184] on div "In the Project Cost Management Plan, what is the primary purpose of establishin…" at bounding box center [483, 254] width 870 height 331
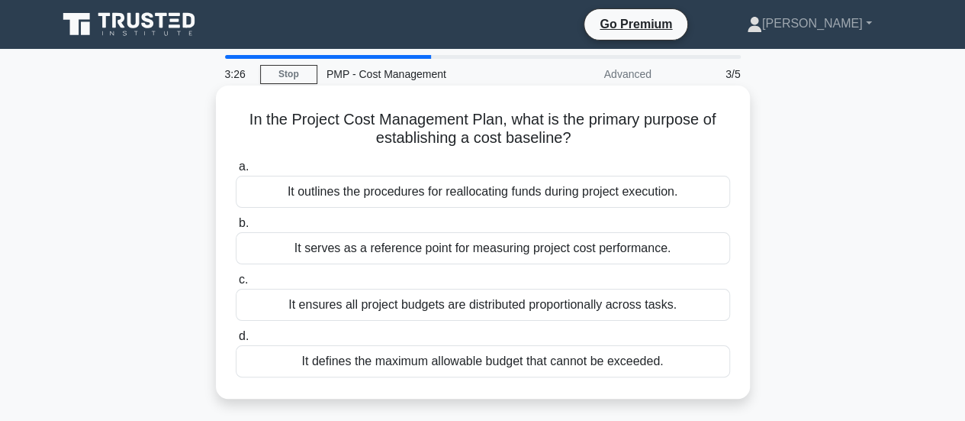
click at [582, 248] on div "It serves as a reference point for measuring project cost performance." at bounding box center [483, 248] width 495 height 32
click at [236, 228] on input "b. It serves as a reference point for measuring project cost performance." at bounding box center [236, 223] width 0 height 10
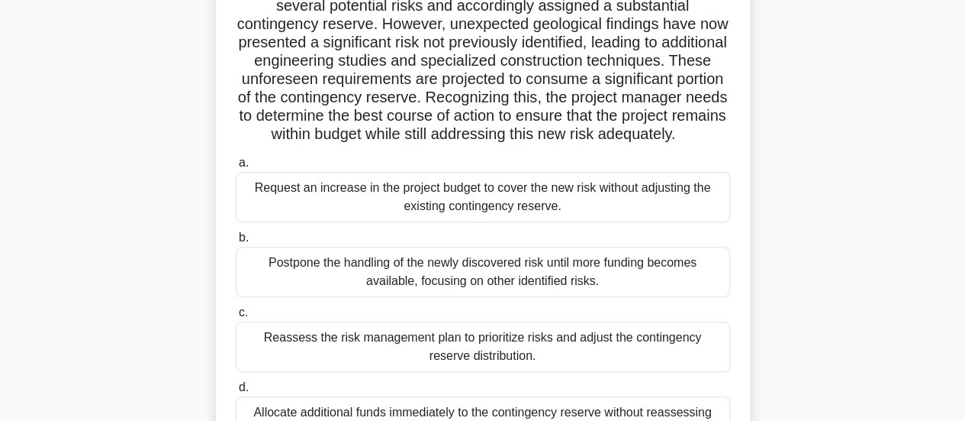
scroll to position [153, 0]
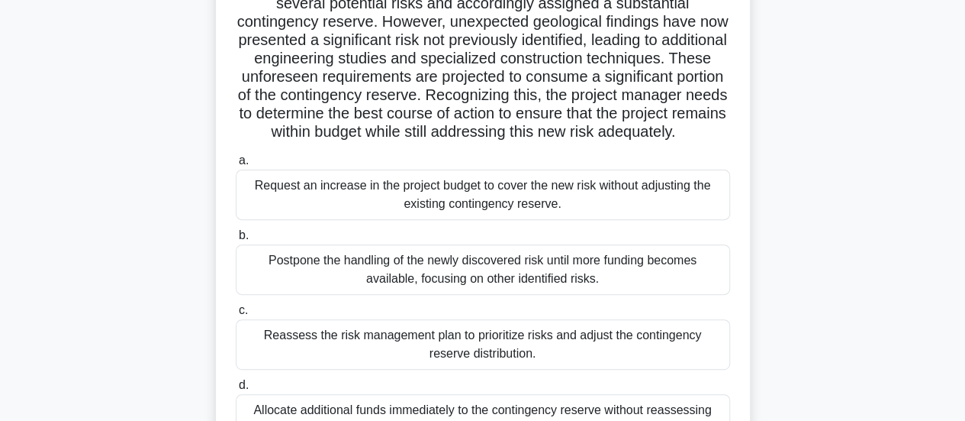
click at [654, 294] on div "Postpone the handling of the newly discovered risk until more funding becomes a…" at bounding box center [483, 269] width 495 height 50
click at [236, 240] on input "b. Postpone the handling of the newly discovered risk until more funding become…" at bounding box center [236, 235] width 0 height 10
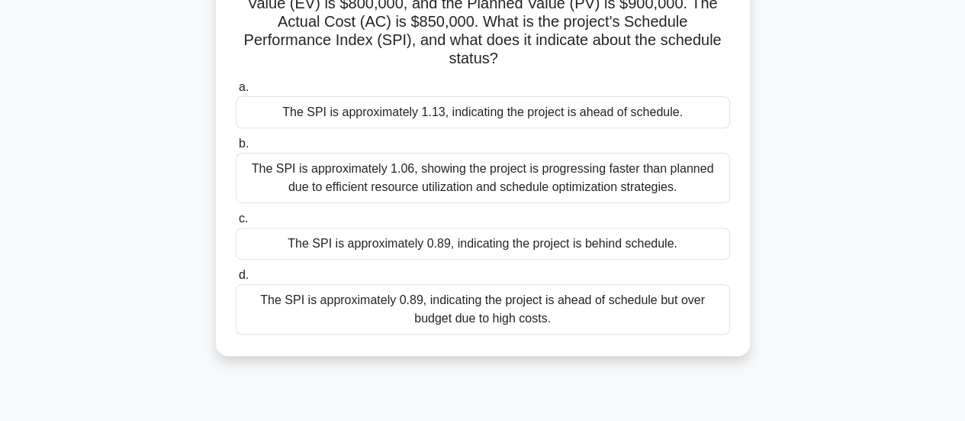
click at [695, 239] on div "The SPI is approximately 0.89, indicating the project is behind schedule." at bounding box center [483, 243] width 495 height 32
click at [236, 224] on input "c. The SPI is approximately 0.89, indicating the project is behind schedule." at bounding box center [236, 219] width 0 height 10
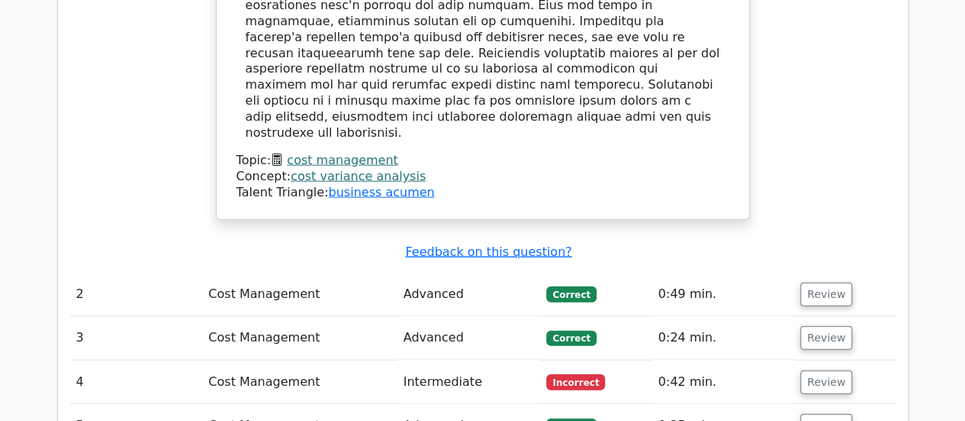
scroll to position [1755, 0]
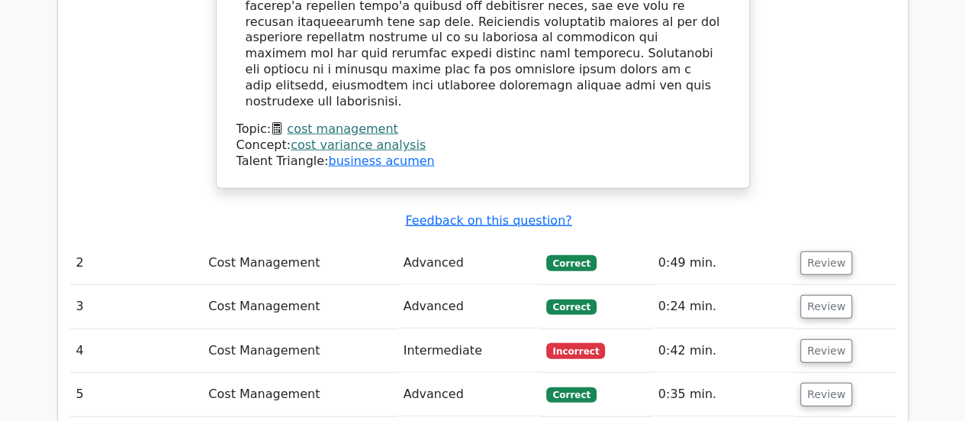
click at [850, 241] on td "Review" at bounding box center [844, 263] width 101 height 44
click at [840, 251] on button "Review" at bounding box center [827, 263] width 52 height 24
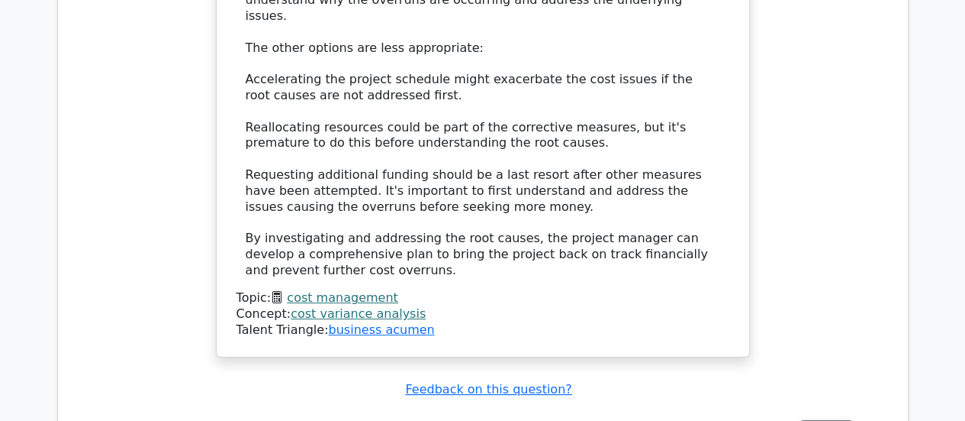
scroll to position [2748, 0]
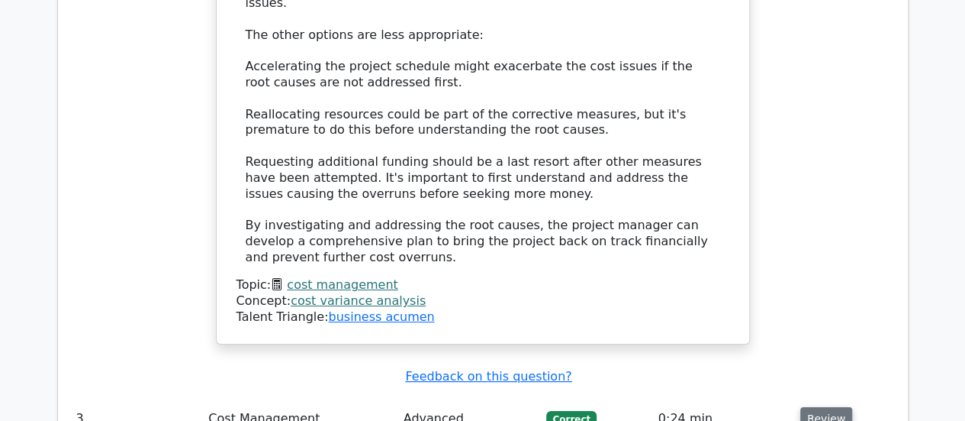
click at [835, 407] on button "Review" at bounding box center [827, 419] width 52 height 24
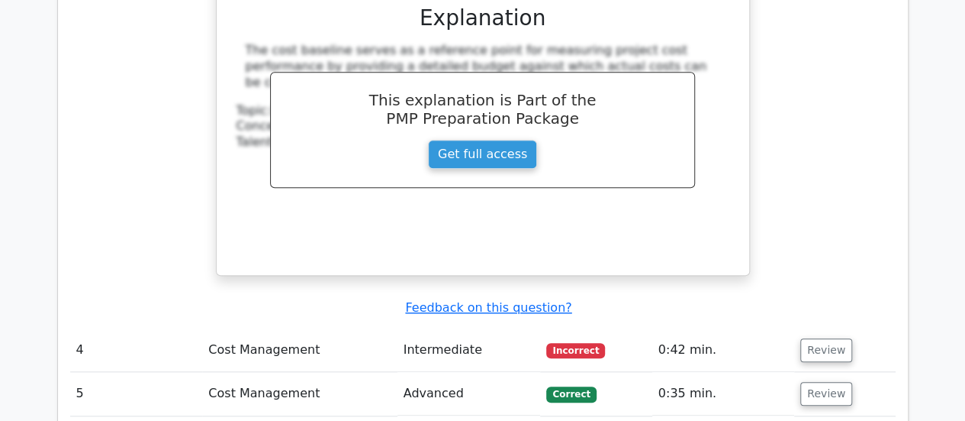
scroll to position [3511, 0]
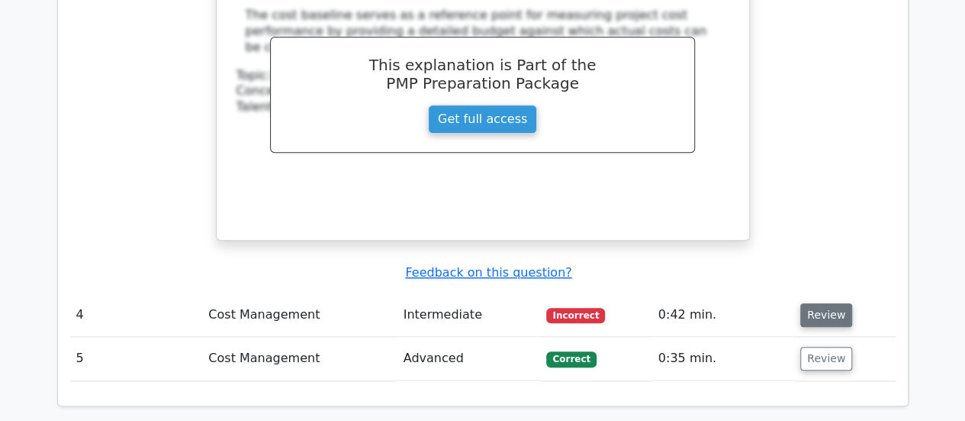
click at [829, 303] on button "Review" at bounding box center [827, 315] width 52 height 24
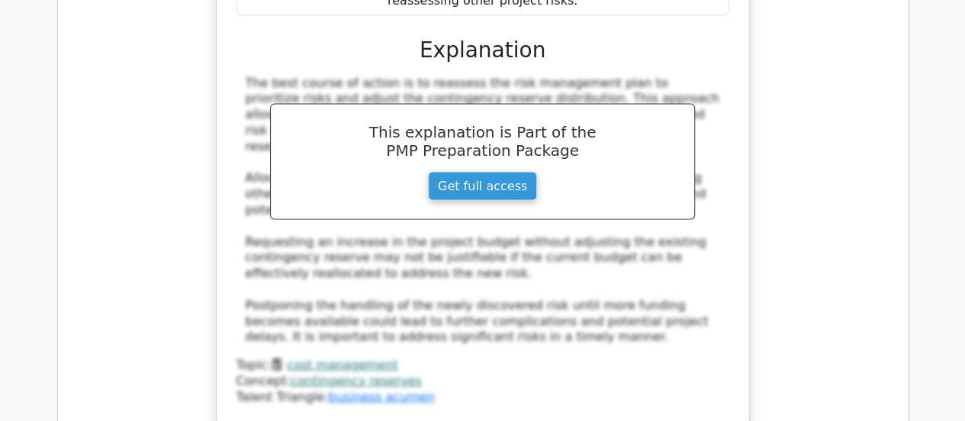
scroll to position [4350, 0]
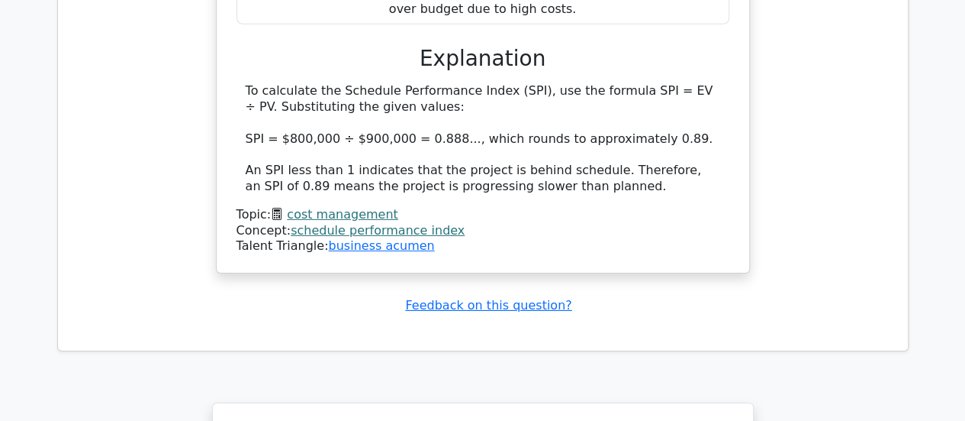
scroll to position [5495, 0]
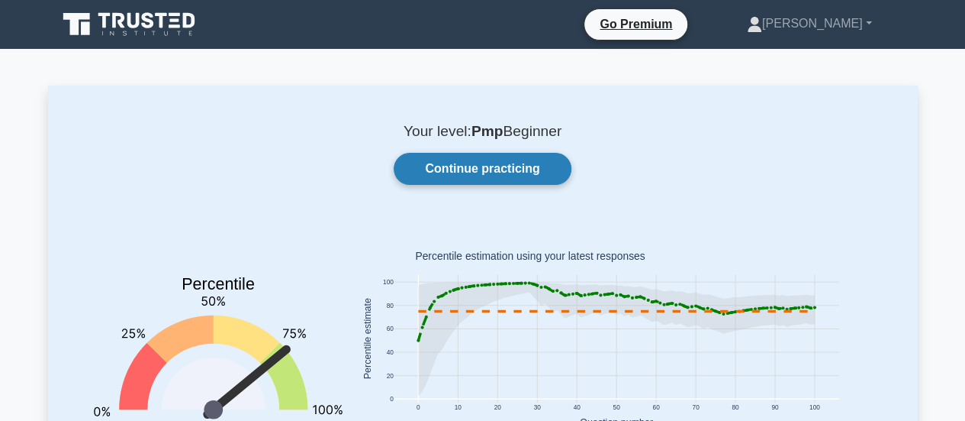
click at [491, 179] on link "Continue practicing" at bounding box center [482, 169] width 177 height 32
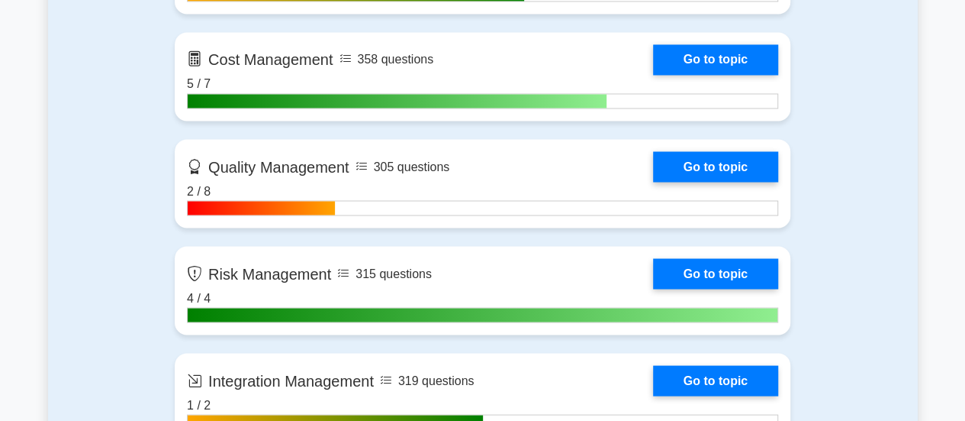
scroll to position [1297, 0]
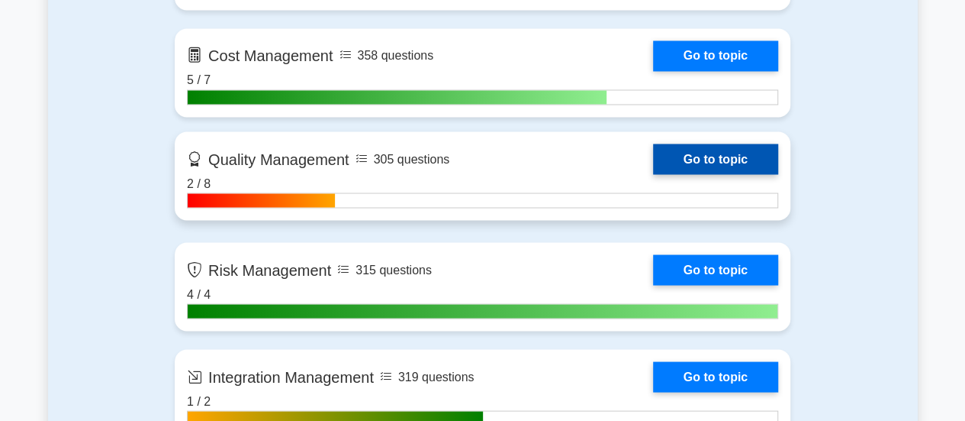
click at [713, 149] on link "Go to topic" at bounding box center [715, 158] width 125 height 31
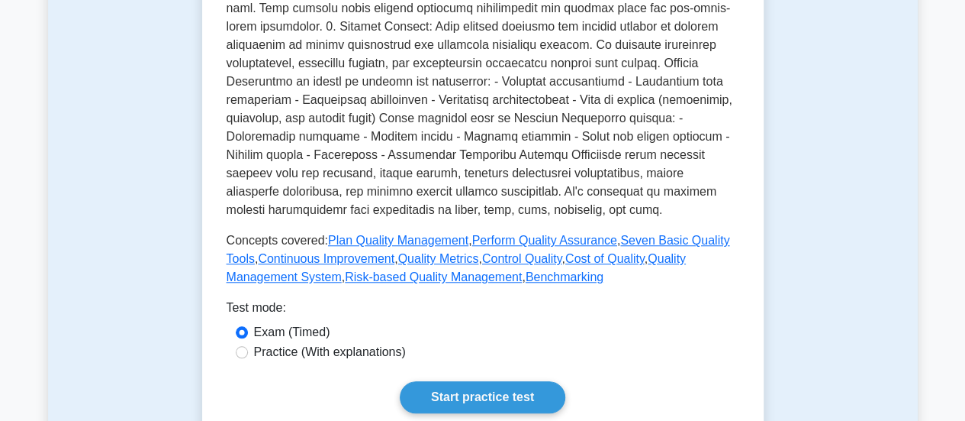
scroll to position [611, 0]
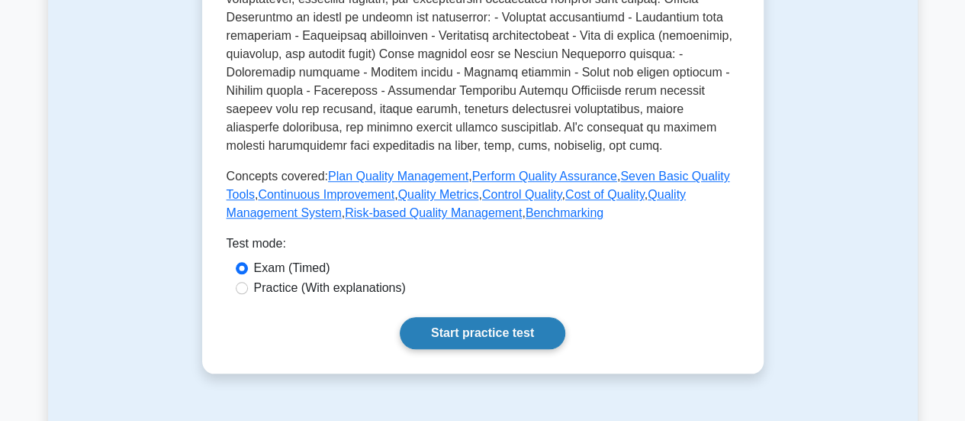
click at [525, 335] on link "Start practice test" at bounding box center [483, 333] width 166 height 32
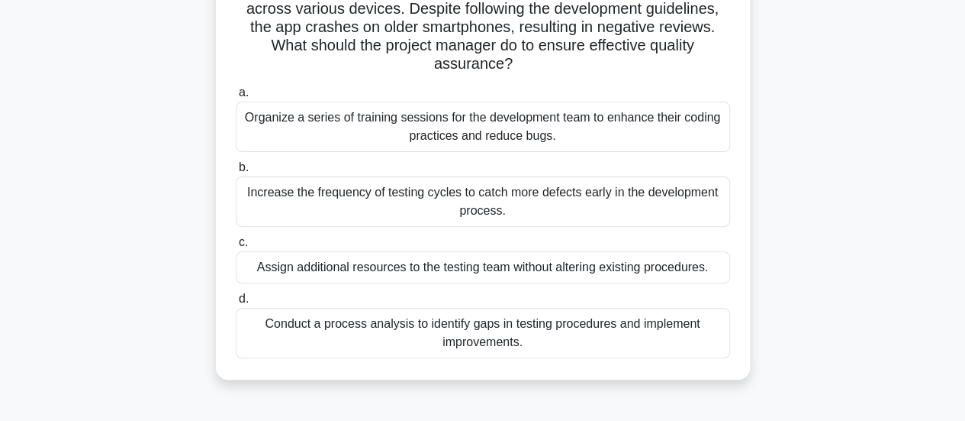
scroll to position [153, 0]
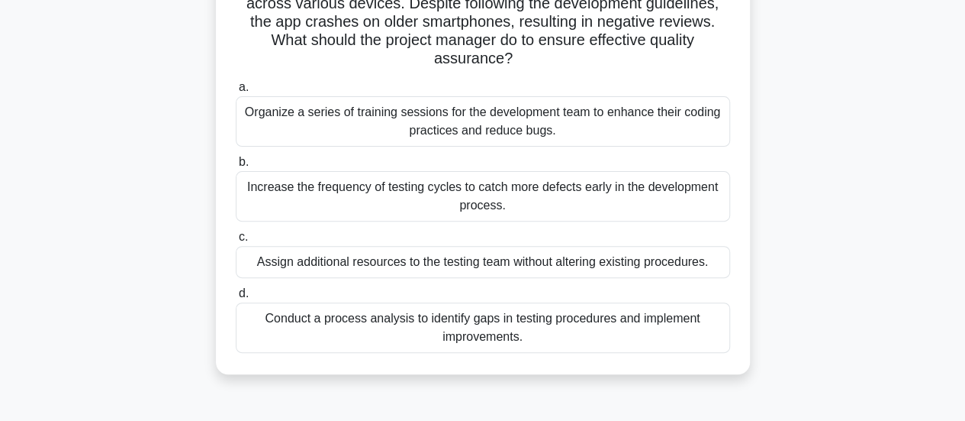
click at [718, 324] on div "Conduct a process analysis to identify gaps in testing procedures and implement…" at bounding box center [483, 327] width 495 height 50
click at [236, 298] on input "d. Conduct a process analysis to identify gaps in testing procedures and implem…" at bounding box center [236, 293] width 0 height 10
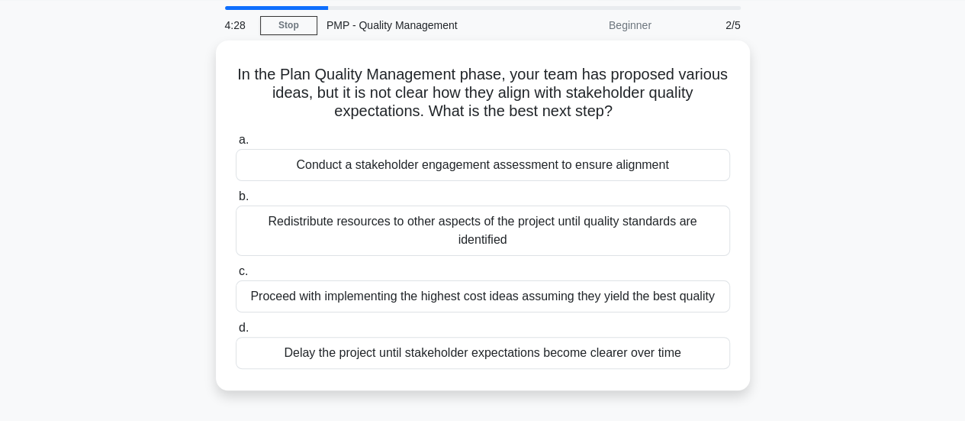
scroll to position [0, 0]
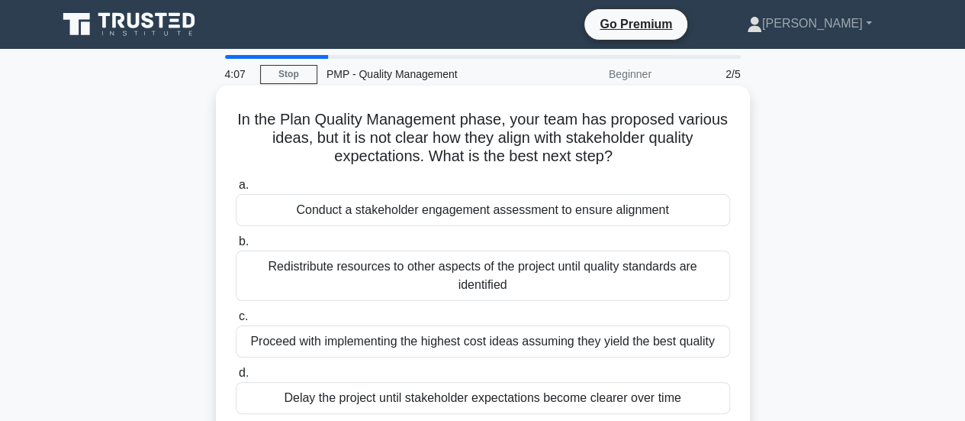
click at [686, 216] on div "Conduct a stakeholder engagement assessment to ensure alignment" at bounding box center [483, 210] width 495 height 32
click at [236, 190] on input "a. Conduct a stakeholder engagement assessment to ensure alignment" at bounding box center [236, 185] width 0 height 10
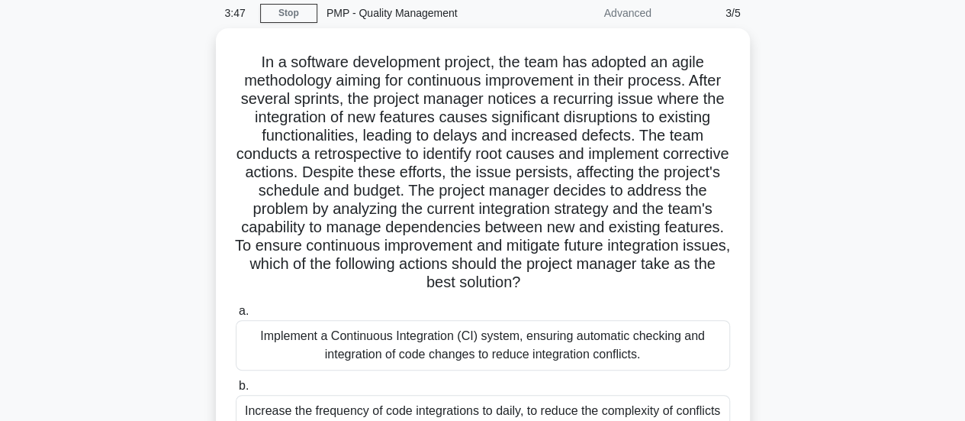
scroll to position [63, 0]
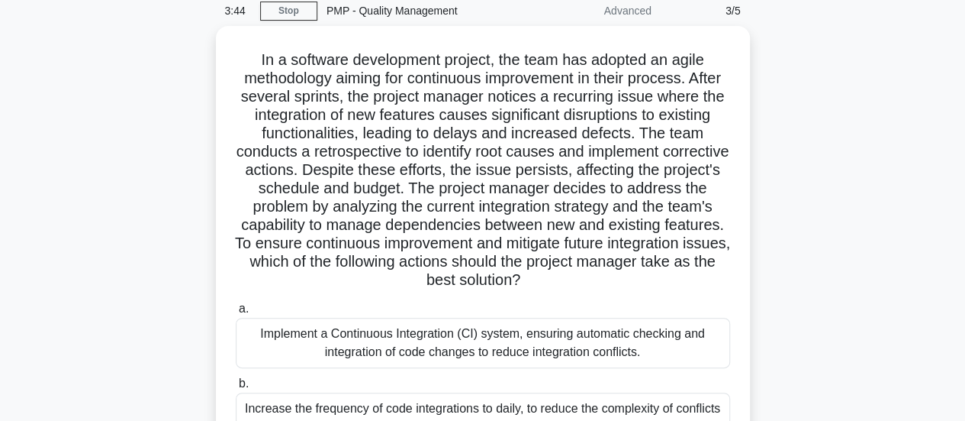
click at [954, 131] on main "3:44 Stop PMP - Quality Management Advanced 3/5 .spinner_0XTQ{transform-origin:…" at bounding box center [482, 372] width 965 height 775
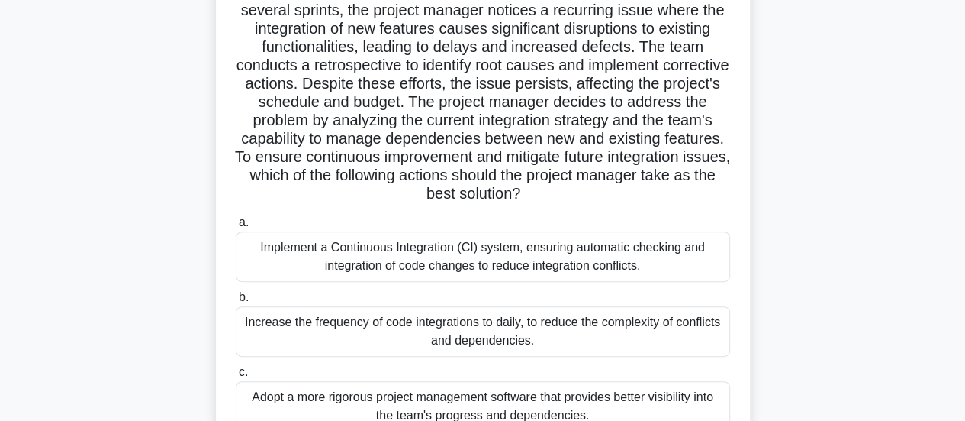
scroll to position [140, 0]
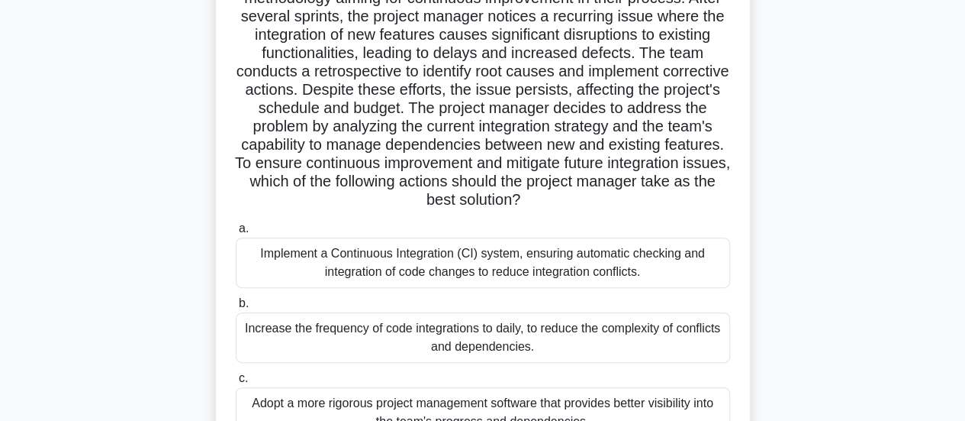
click at [662, 253] on div "Implement a Continuous Integration (CI) system, ensuring automatic checking and…" at bounding box center [483, 262] width 495 height 50
click at [236, 234] on input "a. Implement a Continuous Integration (CI) system, ensuring automatic checking …" at bounding box center [236, 229] width 0 height 10
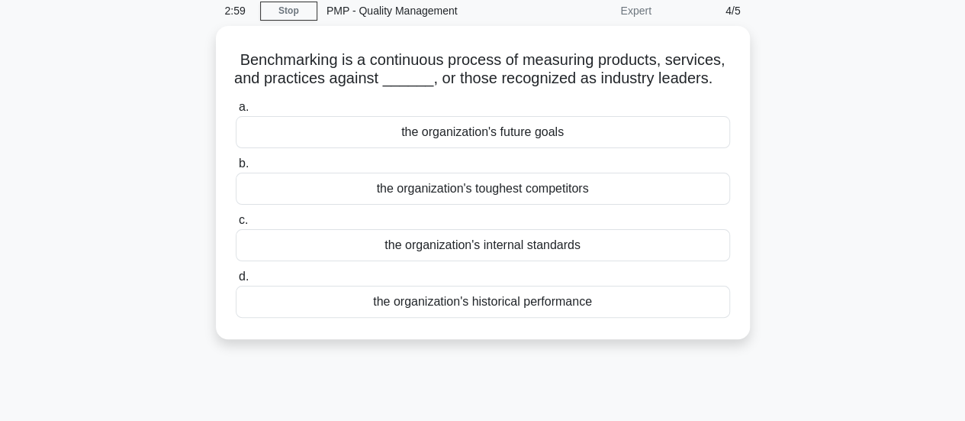
scroll to position [0, 0]
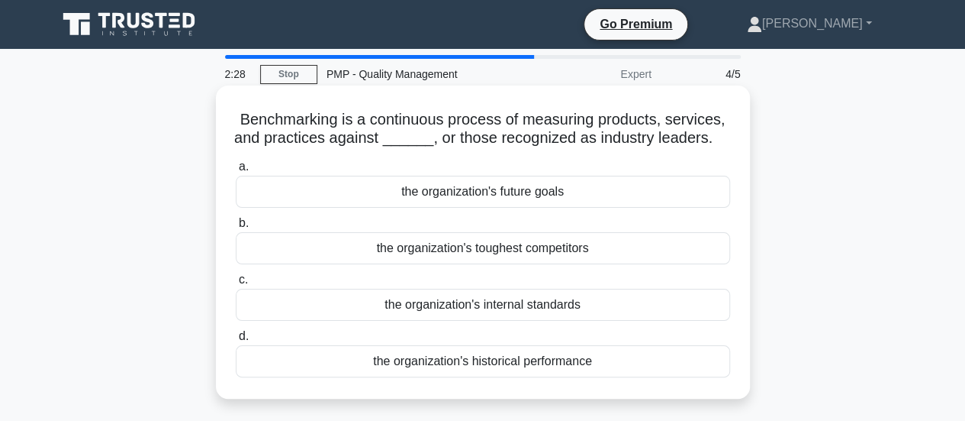
click at [678, 352] on div "the organization's historical performance" at bounding box center [483, 361] width 495 height 32
click at [236, 341] on input "d. the organization's historical performance" at bounding box center [236, 336] width 0 height 10
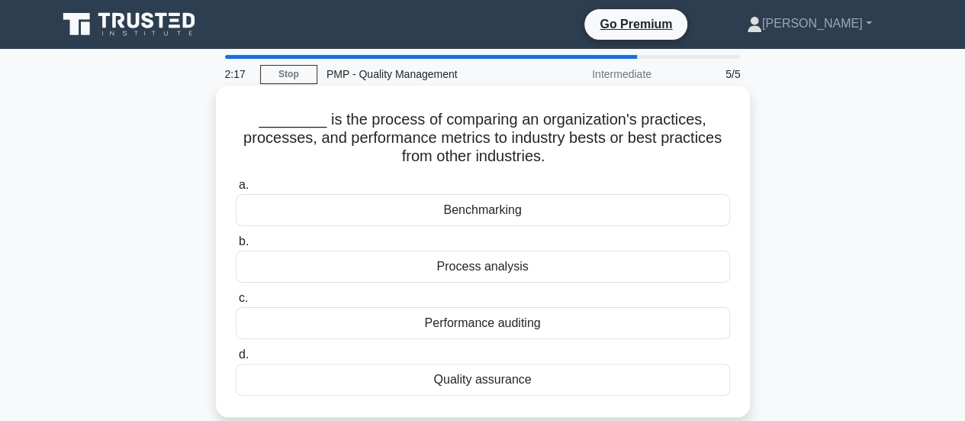
click at [708, 196] on div "Benchmarking" at bounding box center [483, 210] width 495 height 32
click at [236, 190] on input "a. Benchmarking" at bounding box center [236, 185] width 0 height 10
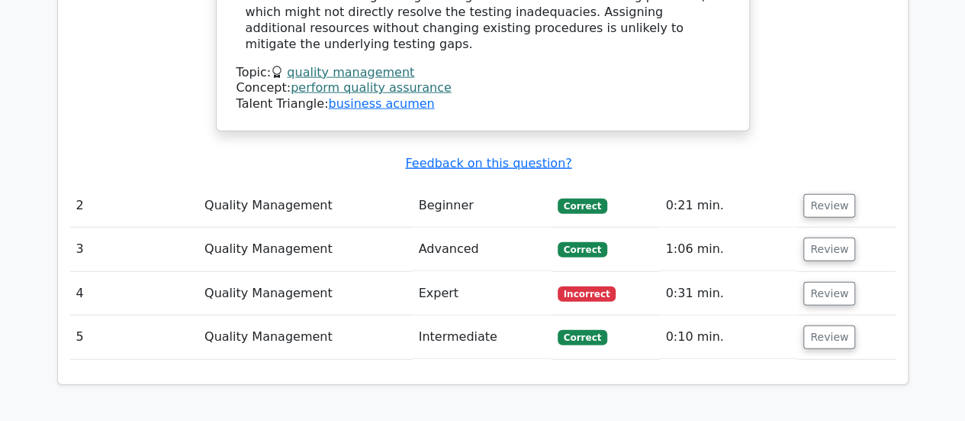
scroll to position [1832, 0]
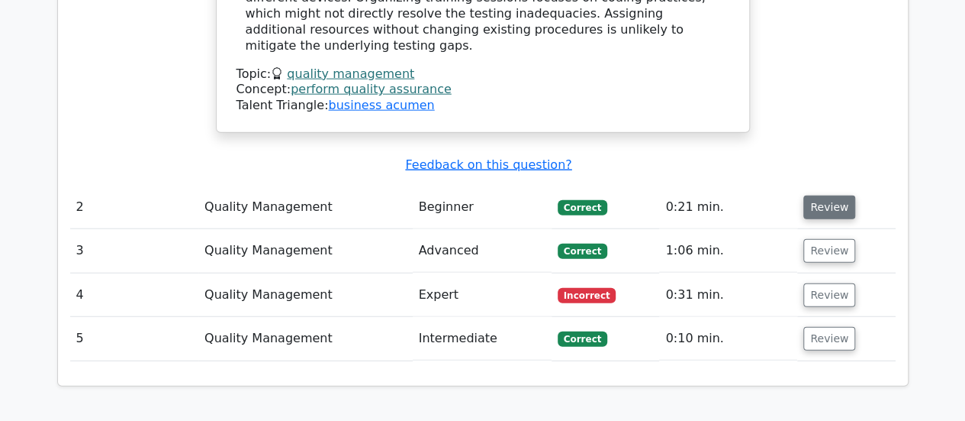
click at [818, 195] on button "Review" at bounding box center [830, 207] width 52 height 24
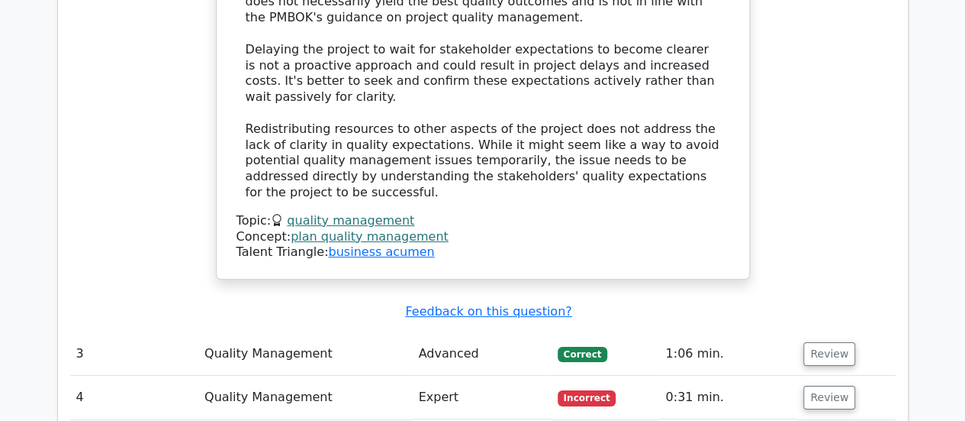
scroll to position [2671, 0]
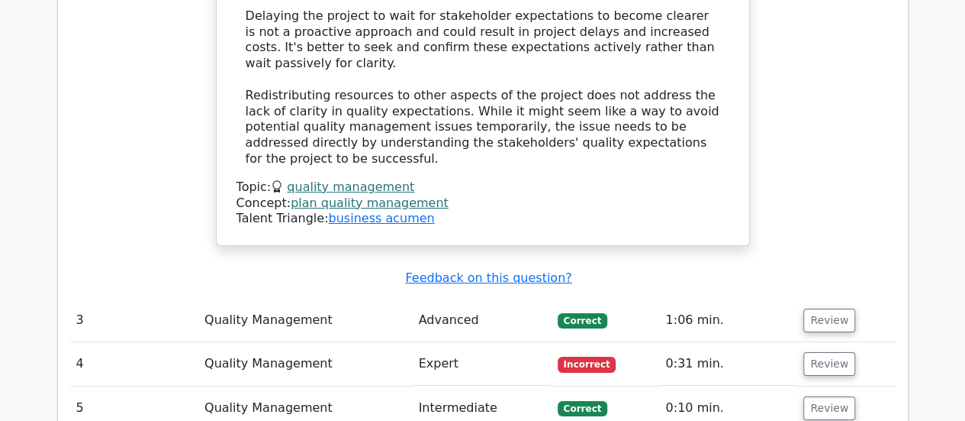
click at [800, 298] on td "Review" at bounding box center [847, 320] width 98 height 44
click at [814, 308] on button "Review" at bounding box center [830, 320] width 52 height 24
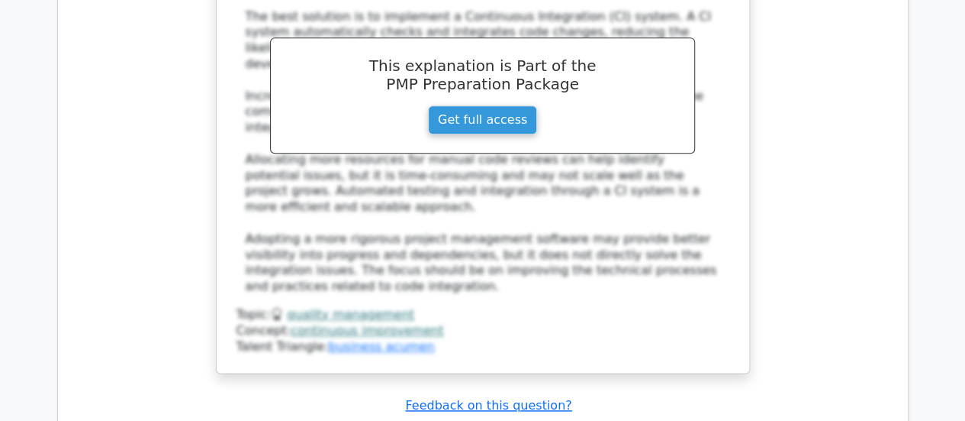
scroll to position [3663, 0]
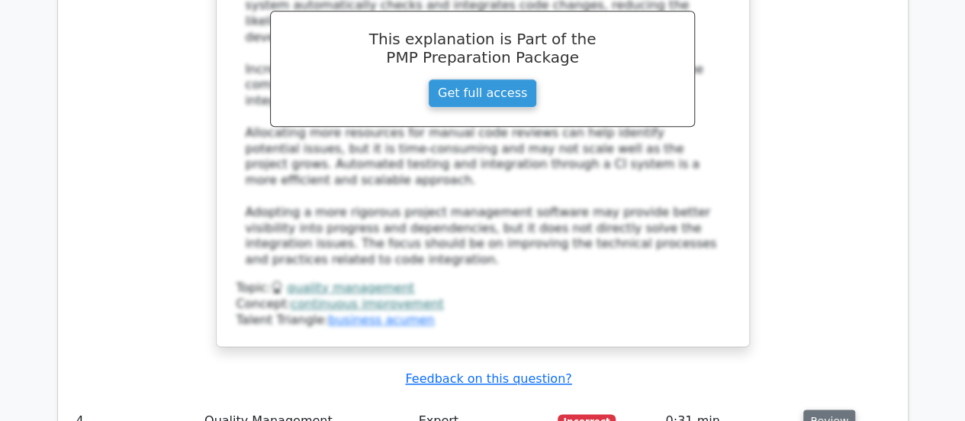
click at [840, 409] on button "Review" at bounding box center [830, 421] width 52 height 24
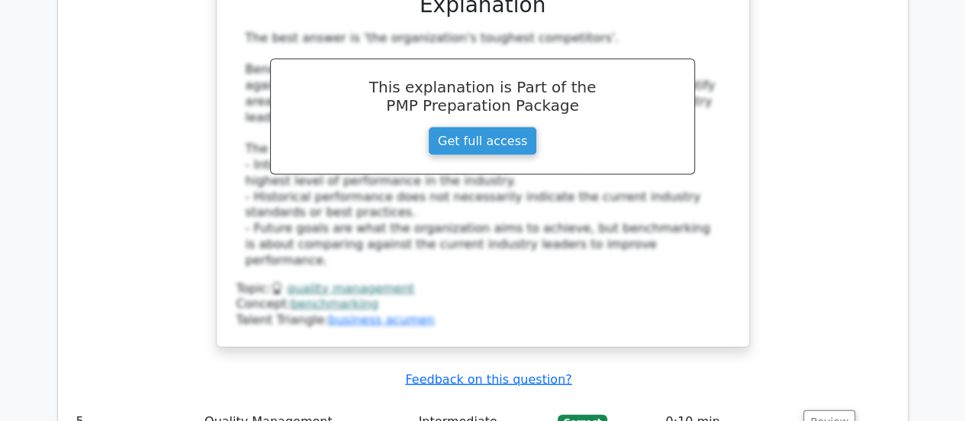
scroll to position [4427, 0]
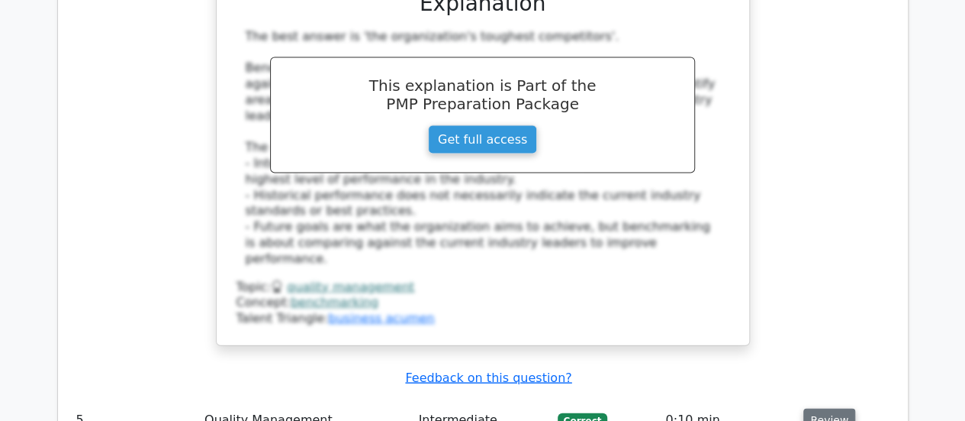
click at [839, 408] on button "Review" at bounding box center [830, 420] width 52 height 24
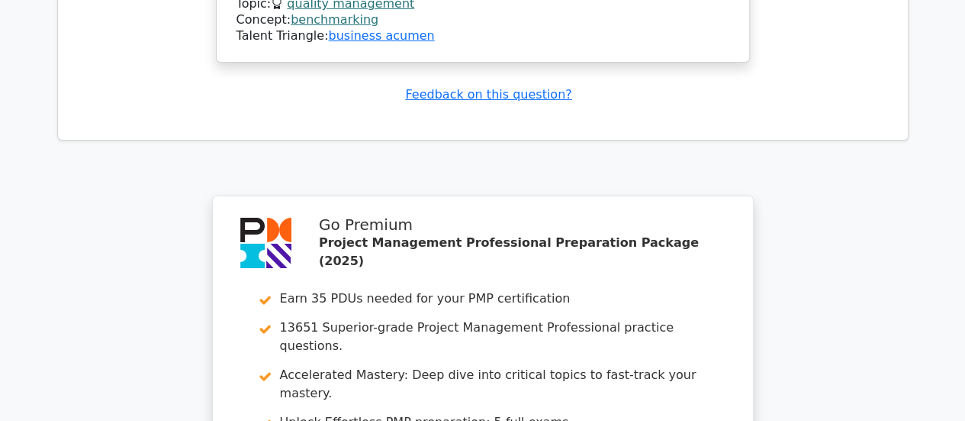
scroll to position [5648, 0]
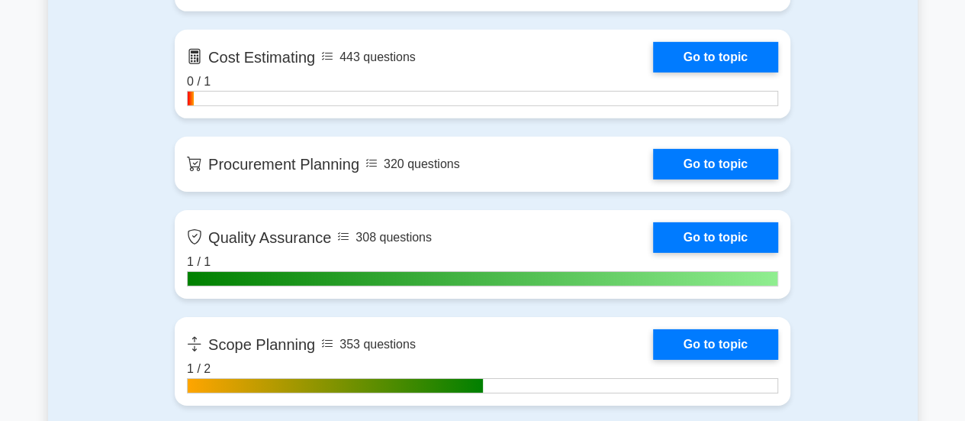
scroll to position [2366, 0]
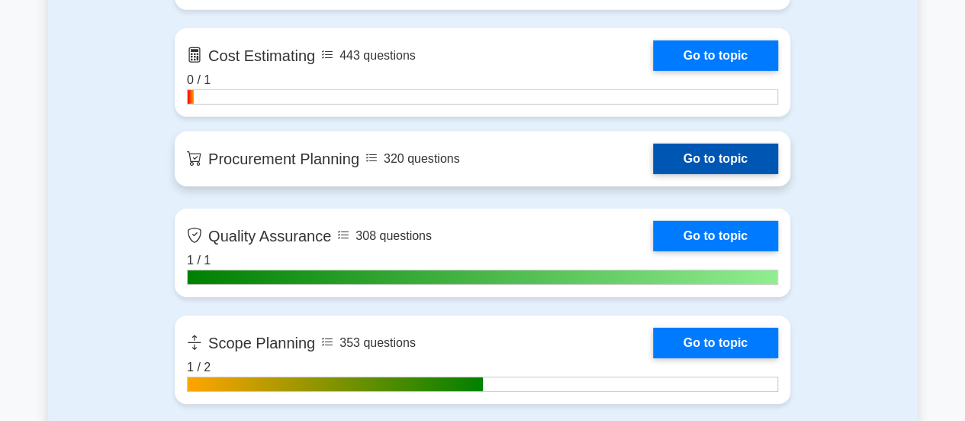
click at [707, 158] on link "Go to topic" at bounding box center [715, 158] width 125 height 31
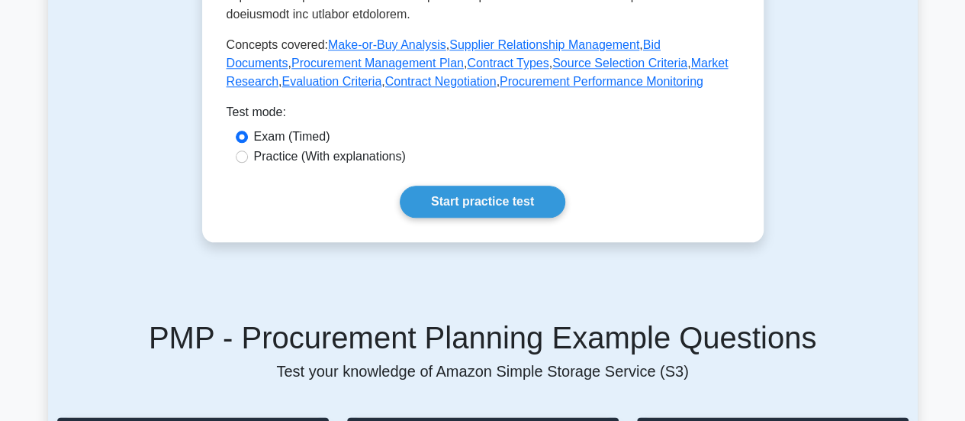
scroll to position [763, 0]
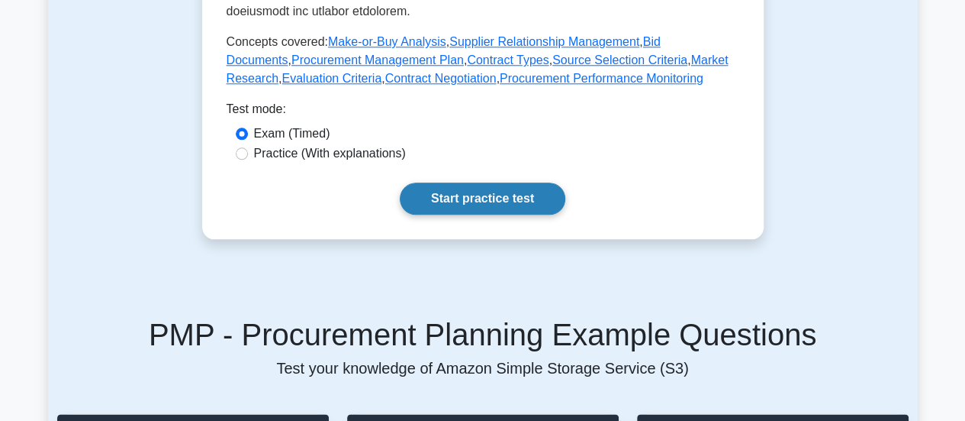
click at [509, 214] on link "Start practice test" at bounding box center [483, 198] width 166 height 32
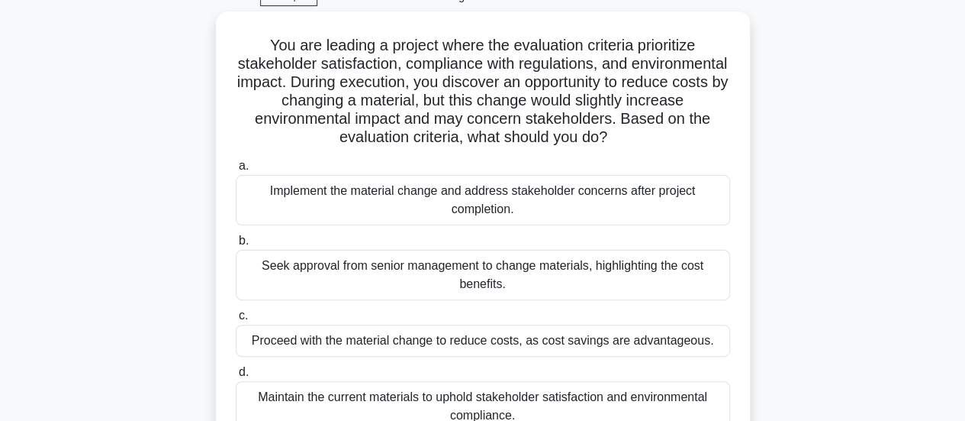
scroll to position [76, 0]
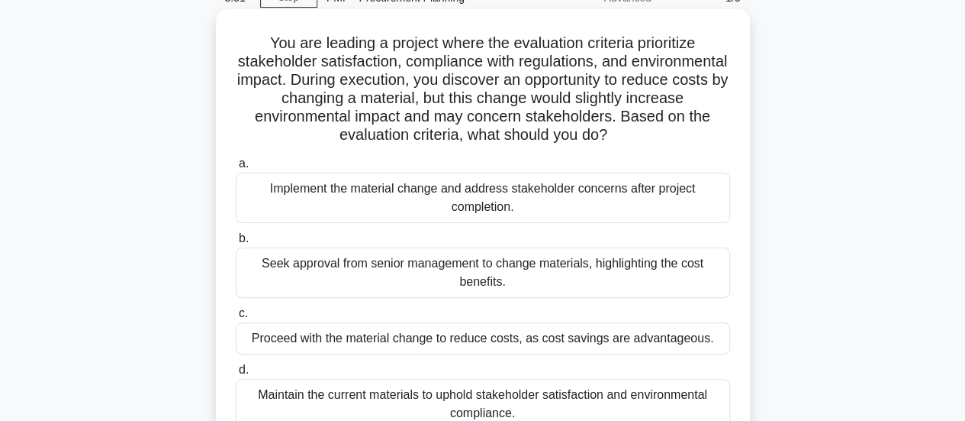
click at [691, 278] on div "Seek approval from senior management to change materials, highlighting the cost…" at bounding box center [483, 272] width 495 height 50
click at [236, 243] on input "b. Seek approval from senior management to change materials, highlighting the c…" at bounding box center [236, 239] width 0 height 10
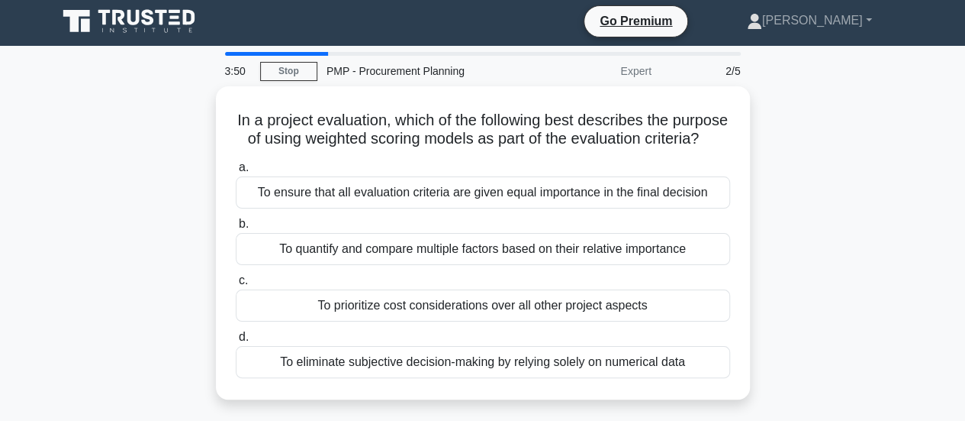
scroll to position [0, 0]
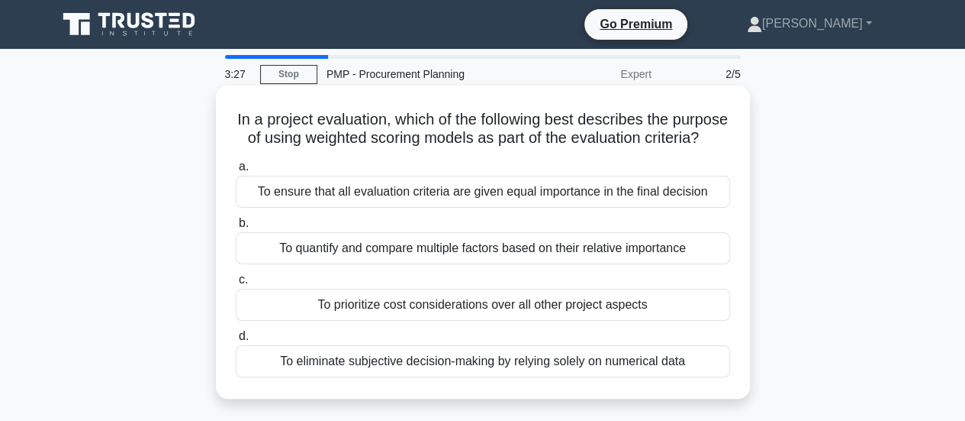
click at [698, 264] on div "To quantify and compare multiple factors based on their relative importance" at bounding box center [483, 248] width 495 height 32
click at [236, 228] on input "b. To quantify and compare multiple factors based on their relative importance" at bounding box center [236, 223] width 0 height 10
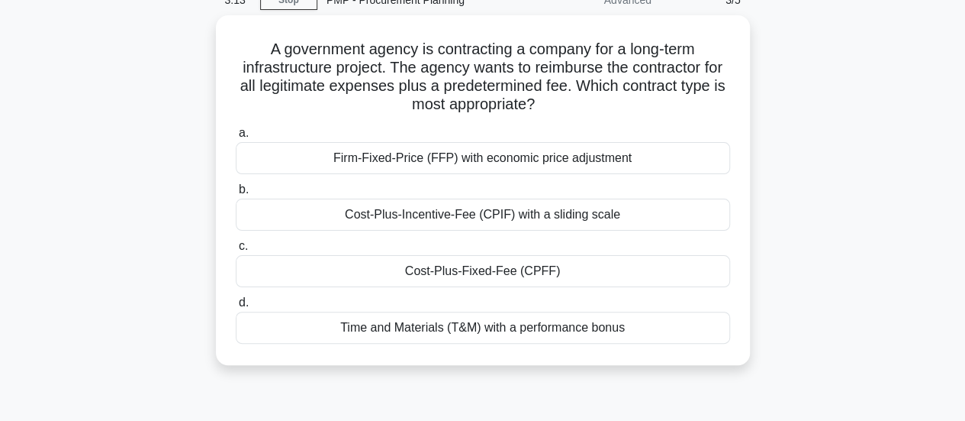
scroll to position [76, 0]
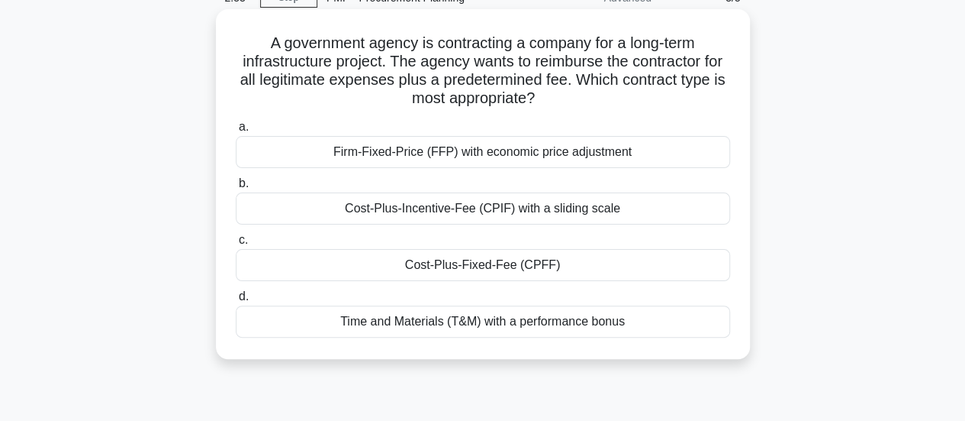
click at [698, 262] on div "Cost-Plus-Fixed-Fee (CPFF)" at bounding box center [483, 265] width 495 height 32
click at [236, 245] on input "c. Cost-Plus-Fixed-Fee (CPFF)" at bounding box center [236, 240] width 0 height 10
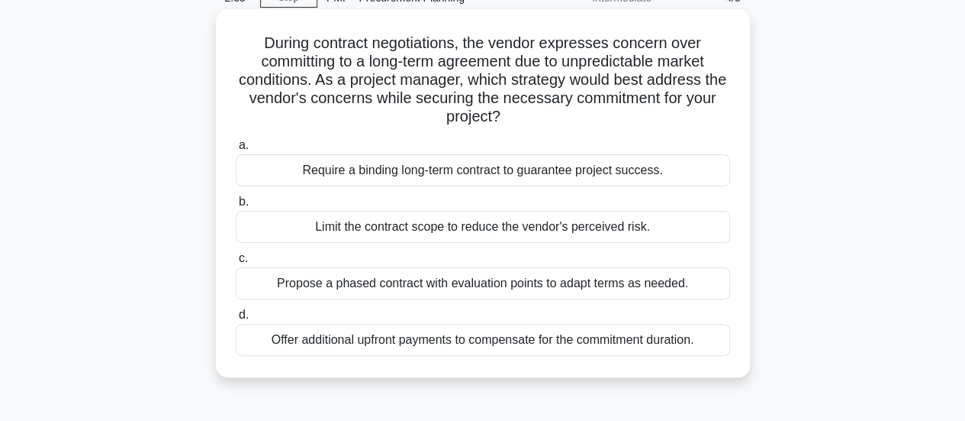
click at [697, 286] on div "Propose a phased contract with evaluation points to adapt terms as needed." at bounding box center [483, 283] width 495 height 32
click at [236, 263] on input "c. Propose a phased contract with evaluation points to adapt terms as needed." at bounding box center [236, 258] width 0 height 10
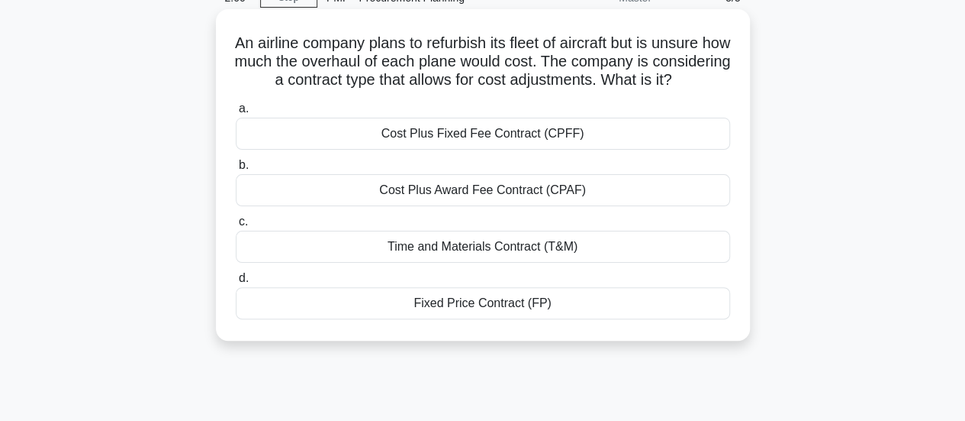
click at [666, 263] on div "Time and Materials Contract (T&M)" at bounding box center [483, 246] width 495 height 32
click at [236, 227] on input "c. Time and Materials Contract (T&M)" at bounding box center [236, 222] width 0 height 10
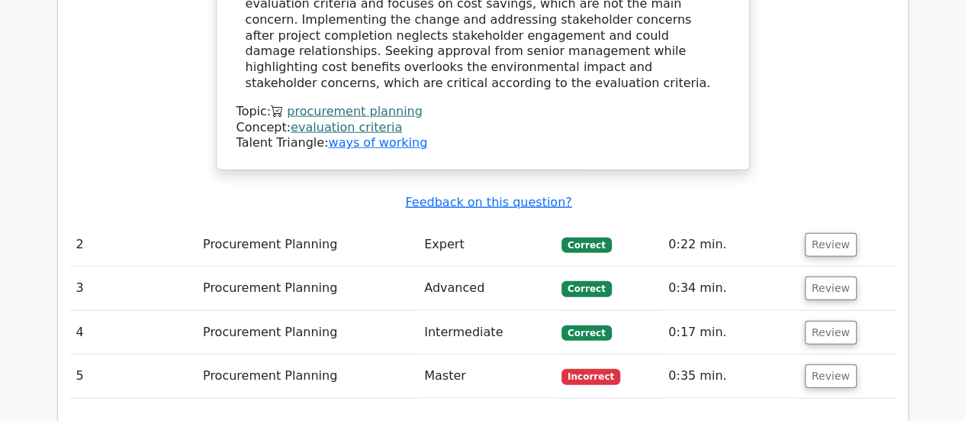
scroll to position [1908, 0]
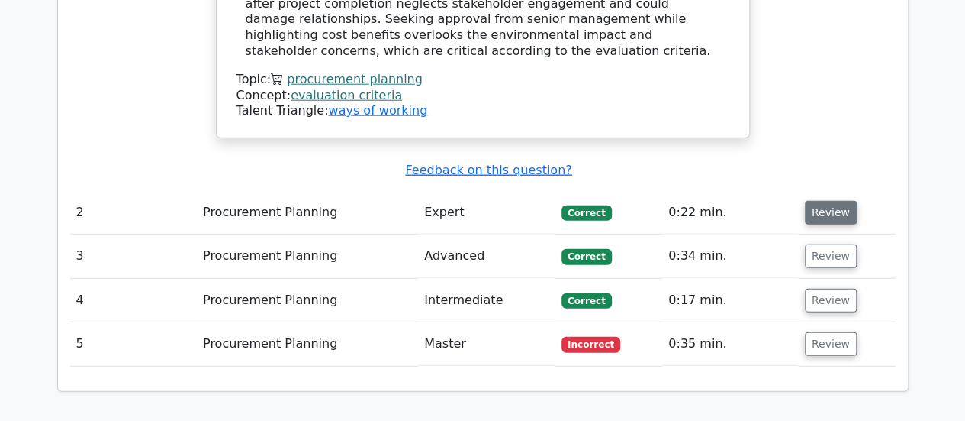
click at [839, 201] on button "Review" at bounding box center [831, 213] width 52 height 24
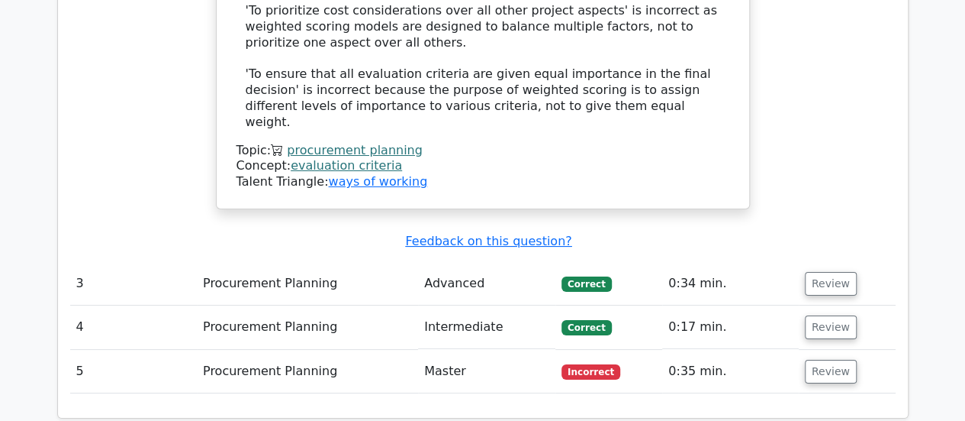
scroll to position [2824, 0]
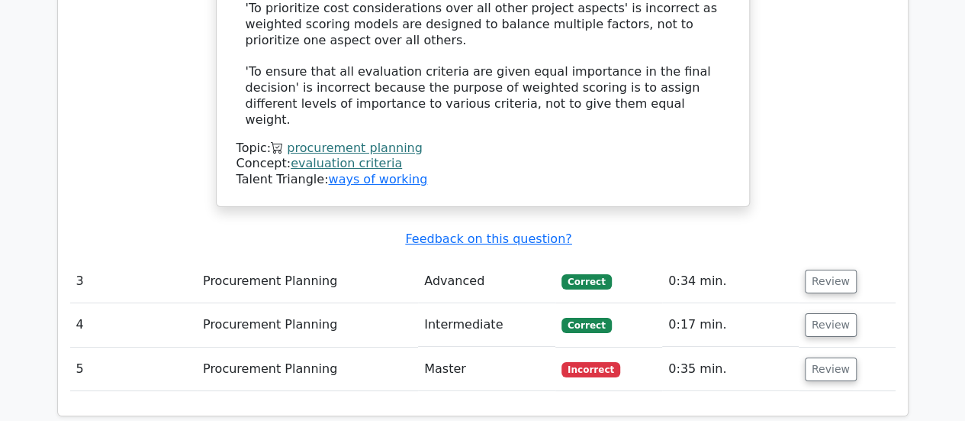
click at [840, 259] on td "Review" at bounding box center [847, 281] width 97 height 44
click at [833, 269] on button "Review" at bounding box center [831, 281] width 52 height 24
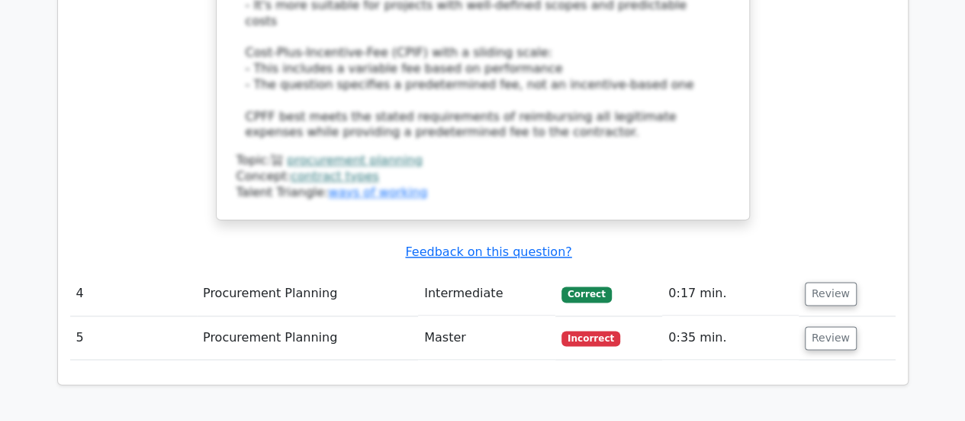
scroll to position [3816, 0]
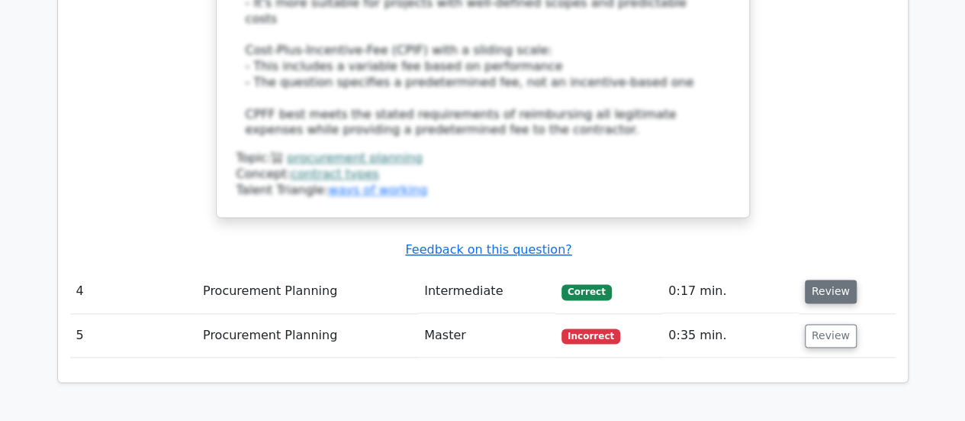
click at [834, 279] on button "Review" at bounding box center [831, 291] width 52 height 24
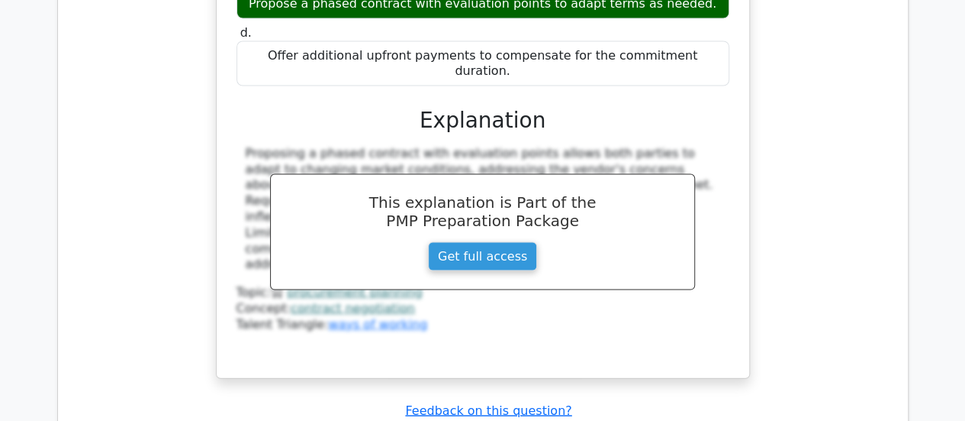
scroll to position [4427, 0]
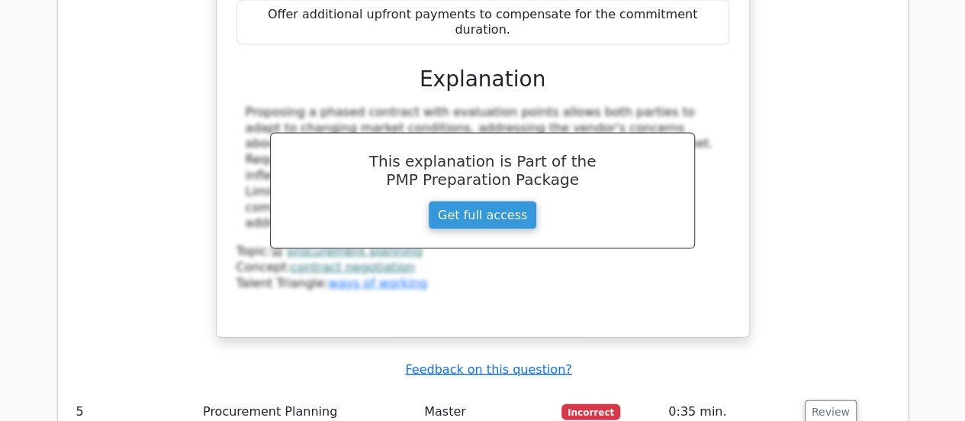
click at [827, 390] on td "Review" at bounding box center [847, 412] width 97 height 44
click at [837, 400] on button "Review" at bounding box center [831, 412] width 52 height 24
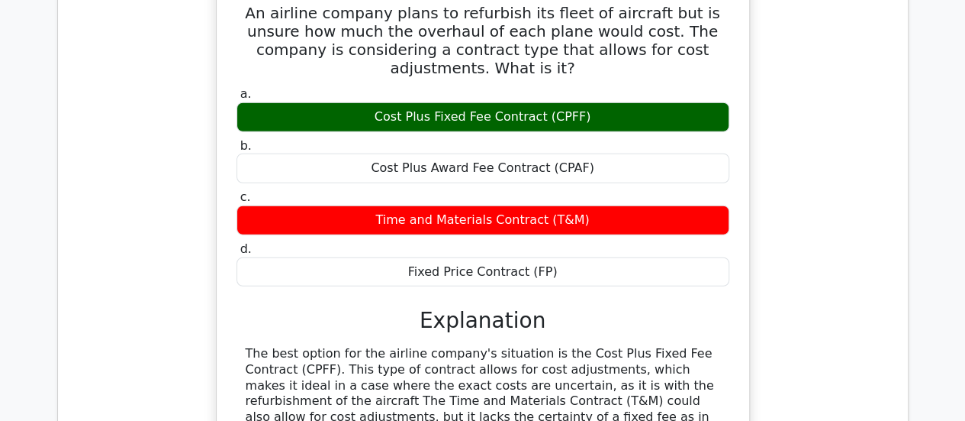
scroll to position [4885, 0]
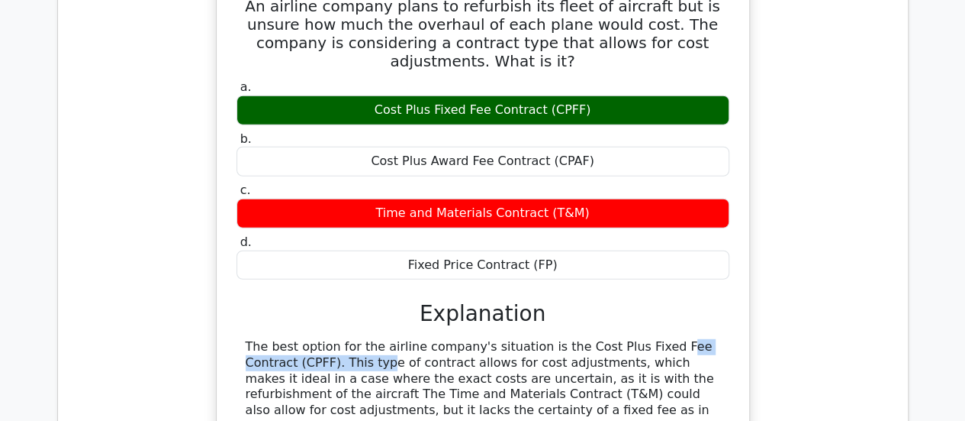
drag, startPoint x: 551, startPoint y: 114, endPoint x: 721, endPoint y: 112, distance: 170.2
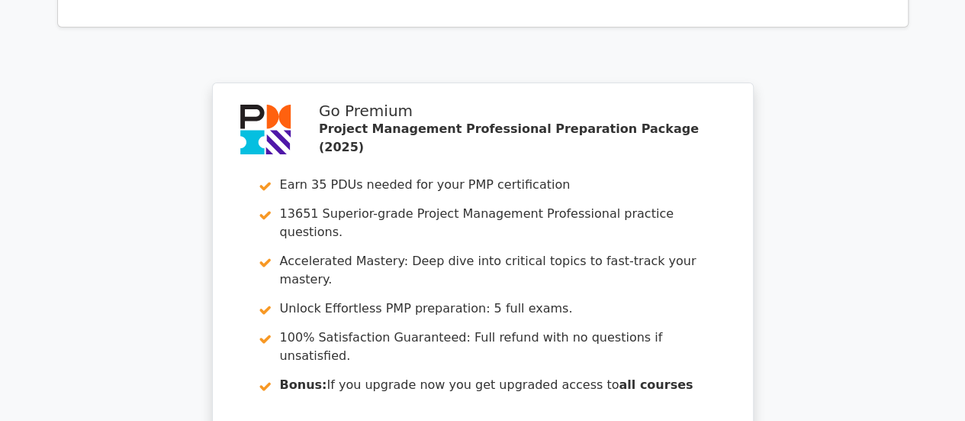
scroll to position [5571, 0]
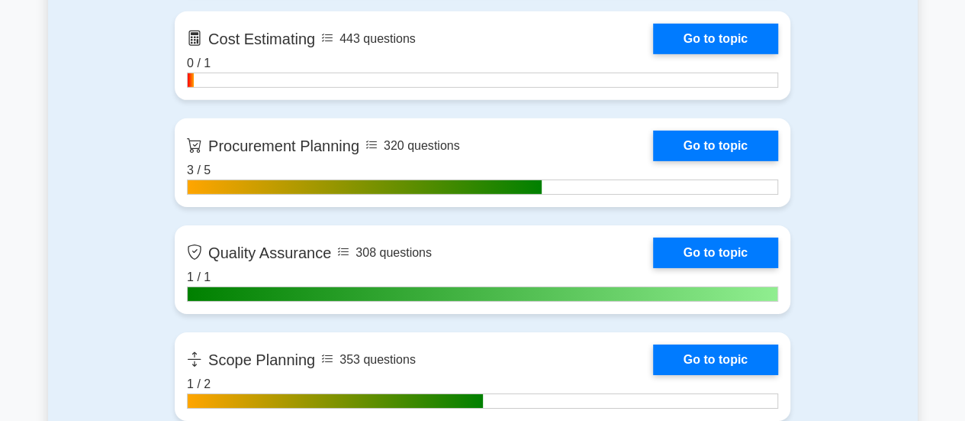
scroll to position [2366, 0]
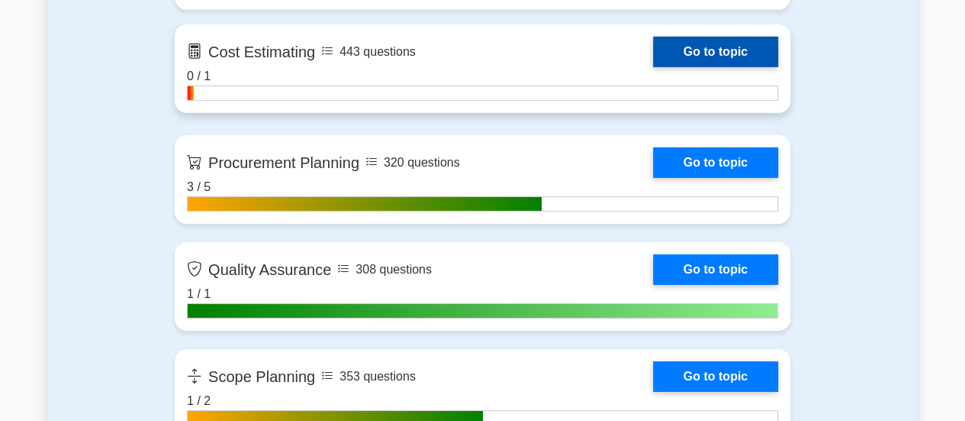
click at [693, 57] on link "Go to topic" at bounding box center [715, 52] width 125 height 31
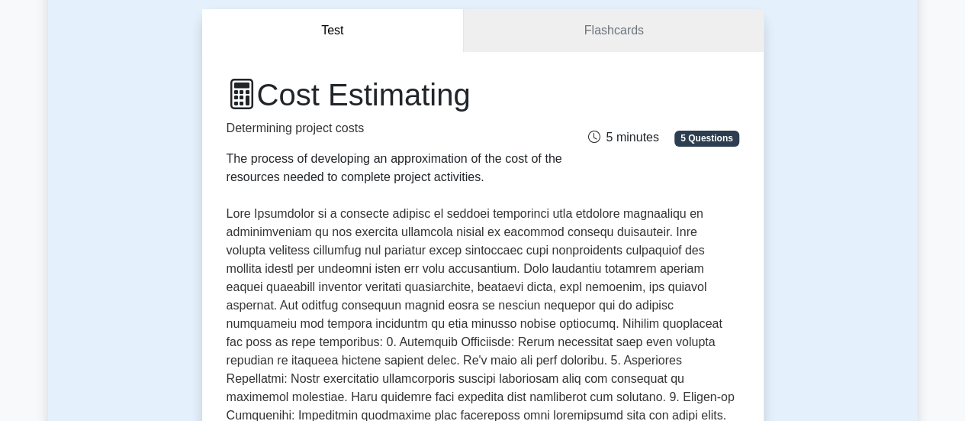
scroll to position [153, 0]
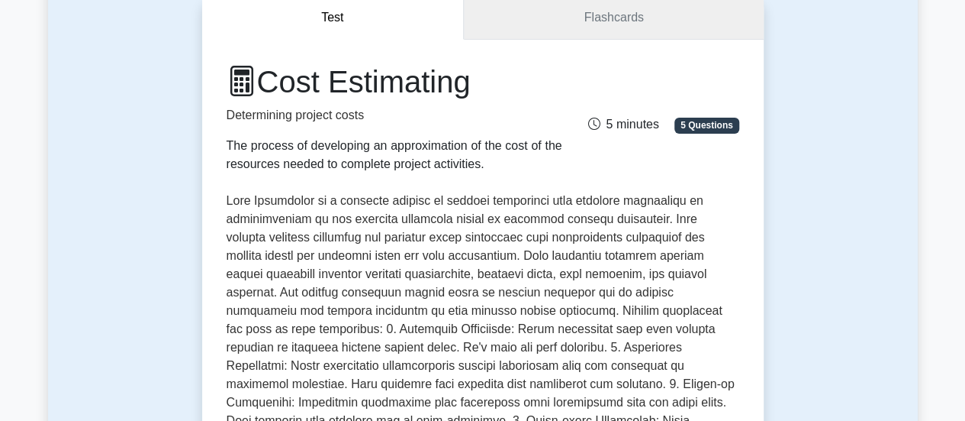
click at [598, 29] on link "Flashcards" at bounding box center [613, 18] width 299 height 44
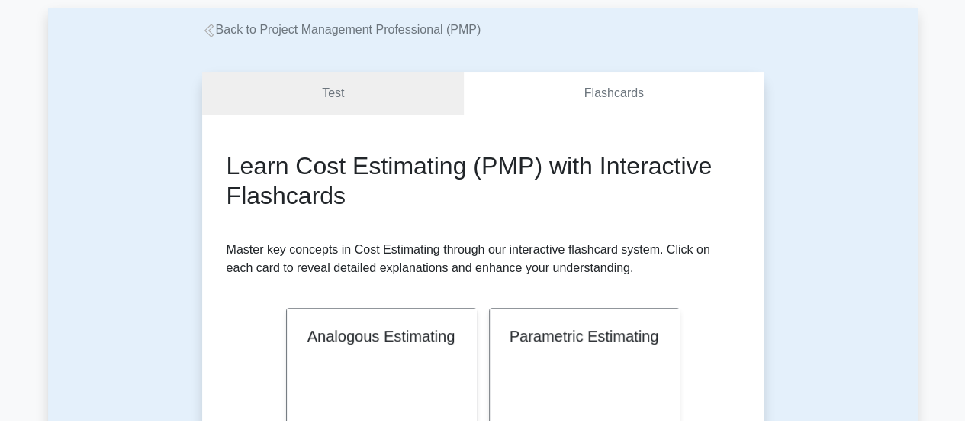
scroll to position [76, 0]
click at [368, 106] on link "Test" at bounding box center [333, 95] width 263 height 44
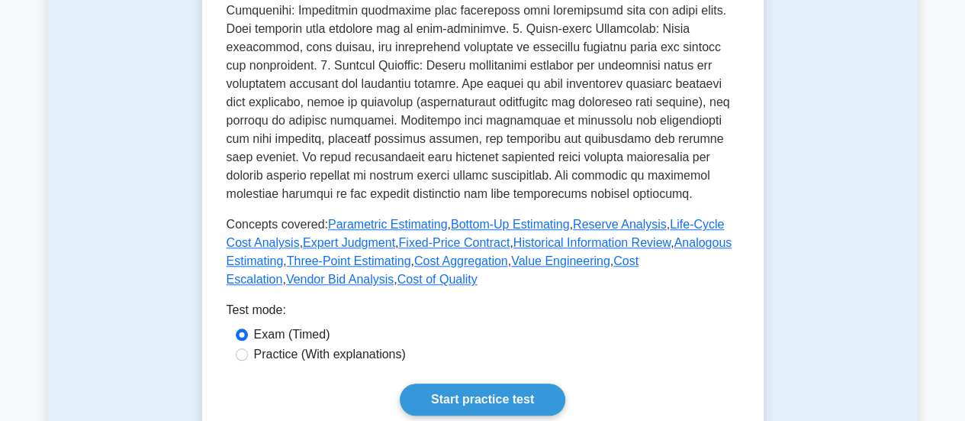
scroll to position [687, 0]
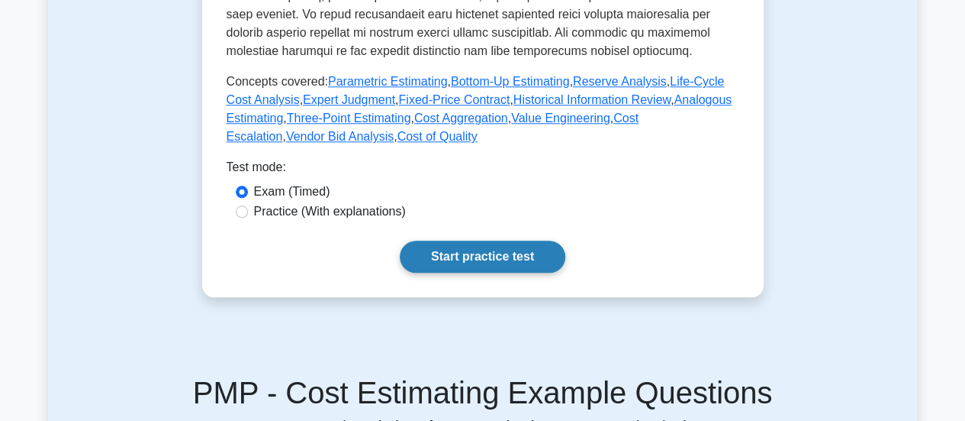
click at [501, 247] on link "Start practice test" at bounding box center [483, 256] width 166 height 32
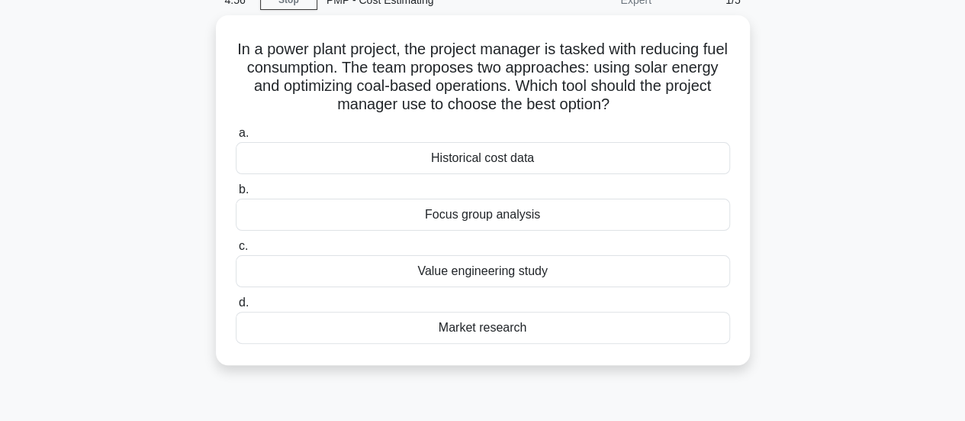
scroll to position [76, 0]
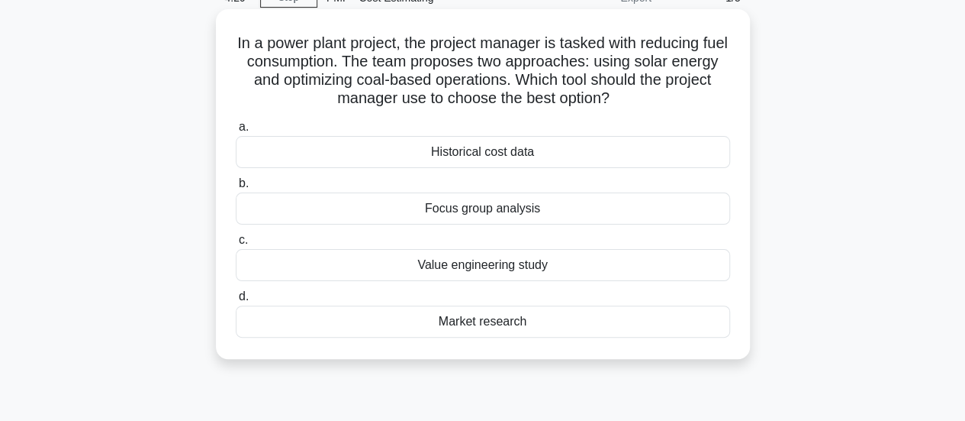
click at [618, 316] on div "Market research" at bounding box center [483, 321] width 495 height 32
click at [236, 301] on input "d. Market research" at bounding box center [236, 297] width 0 height 10
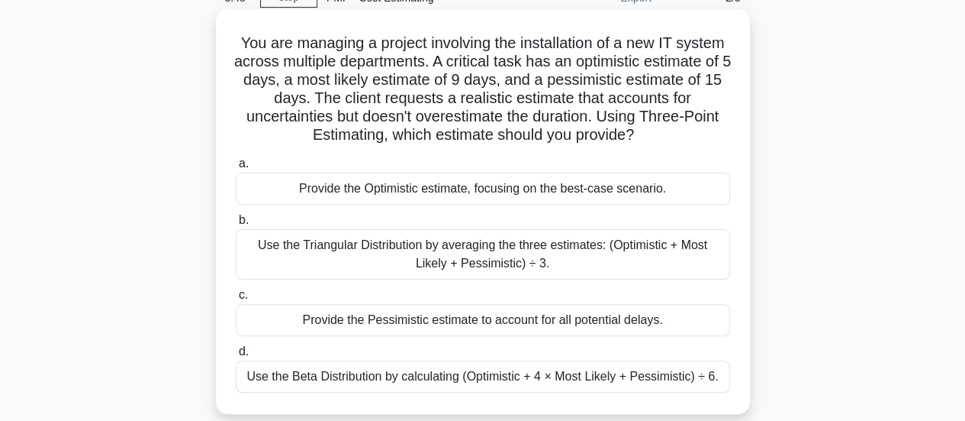
click at [699, 373] on div "Use the Beta Distribution by calculating (Optimistic + 4 × Most Likely + Pessim…" at bounding box center [483, 376] width 495 height 32
click at [236, 356] on input "d. Use the Beta Distribution by calculating (Optimistic + 4 × Most Likely + Pes…" at bounding box center [236, 351] width 0 height 10
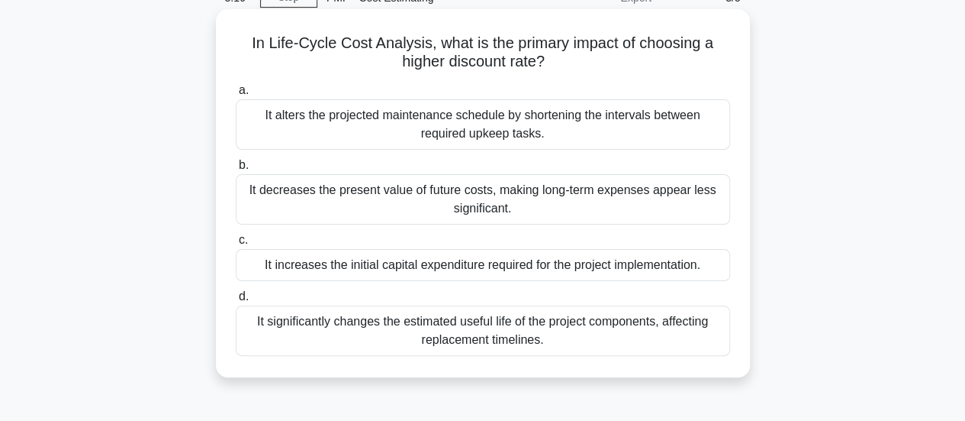
click at [735, 321] on div "d. It significantly changes the estimated useful life of the project components…" at bounding box center [483, 321] width 513 height 69
click at [704, 327] on div "It significantly changes the estimated useful life of the project components, a…" at bounding box center [483, 330] width 495 height 50
click at [236, 301] on input "d. It significantly changes the estimated useful life of the project components…" at bounding box center [236, 297] width 0 height 10
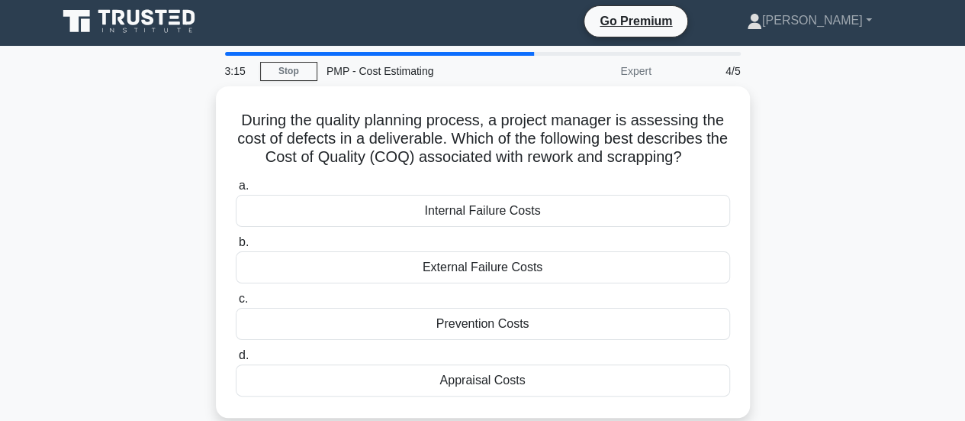
scroll to position [0, 0]
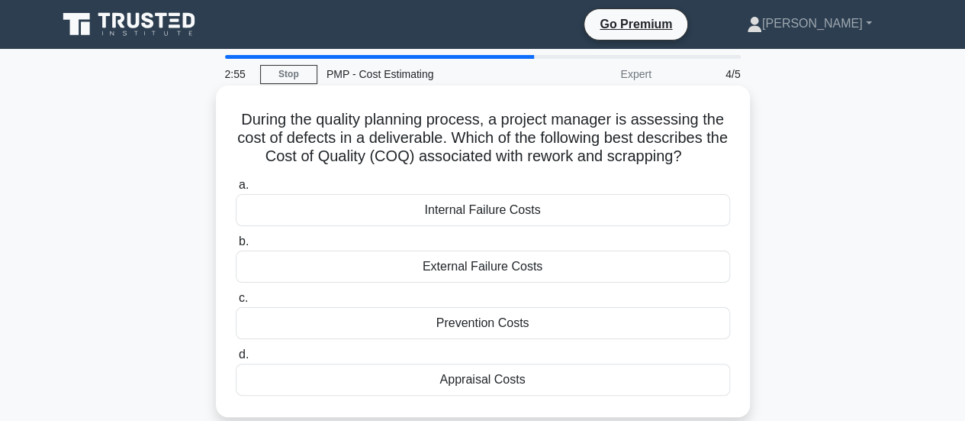
click at [682, 221] on div "Internal Failure Costs" at bounding box center [483, 210] width 495 height 32
click at [236, 190] on input "a. Internal Failure Costs" at bounding box center [236, 185] width 0 height 10
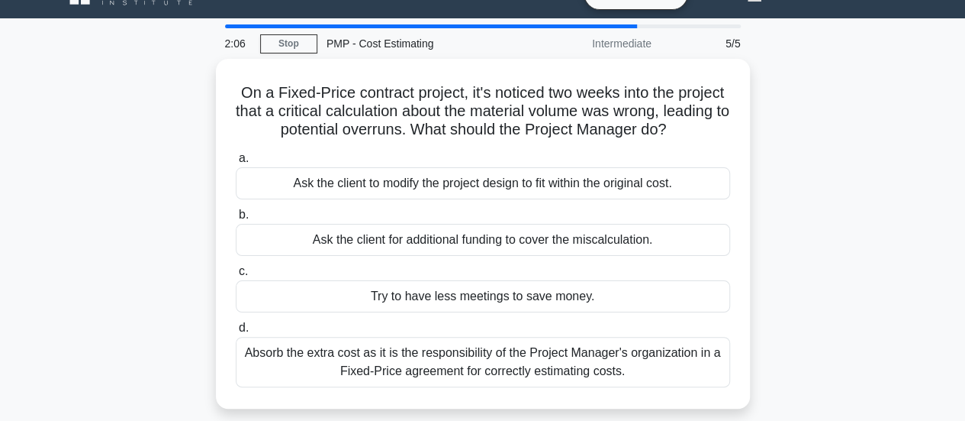
scroll to position [76, 0]
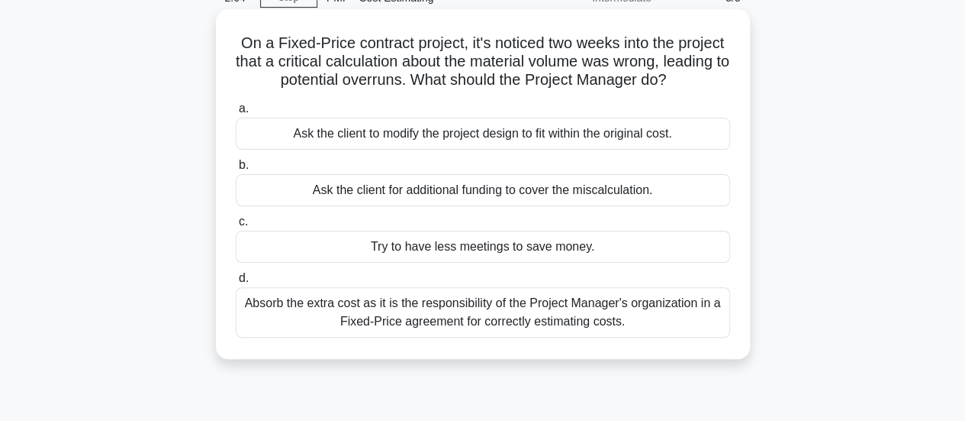
click at [727, 314] on div "Absorb the extra cost as it is the responsibility of the Project Manager's orga…" at bounding box center [483, 312] width 495 height 50
click at [236, 283] on input "d. Absorb the extra cost as it is the responsibility of the Project Manager's o…" at bounding box center [236, 278] width 0 height 10
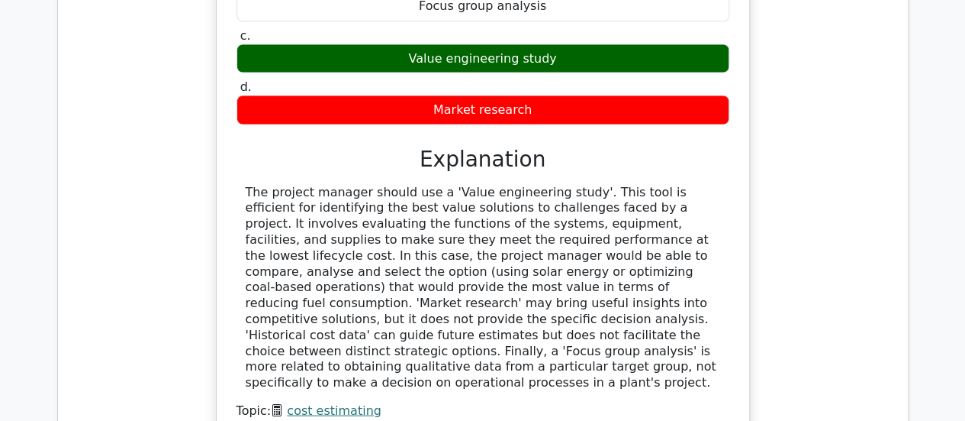
scroll to position [1450, 0]
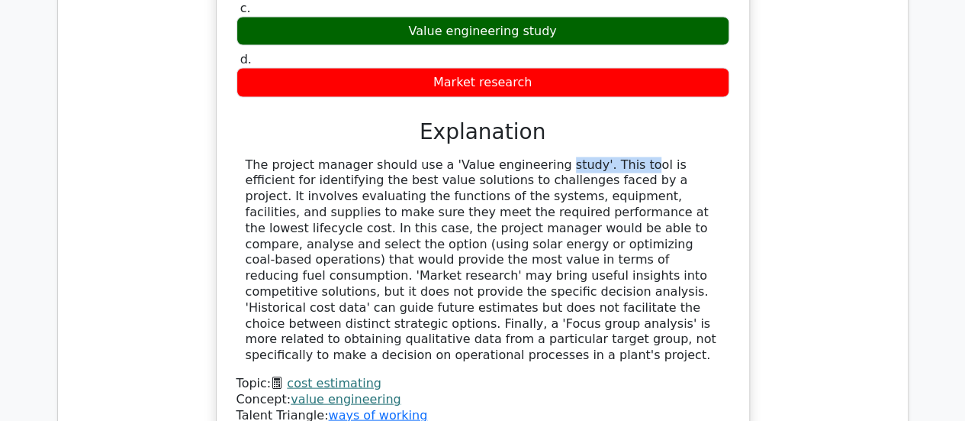
drag, startPoint x: 437, startPoint y: 104, endPoint x: 525, endPoint y: 104, distance: 87.8
click at [524, 157] on div "The project manager should use a 'Value engineering study'. This tool is effici…" at bounding box center [483, 260] width 475 height 206
drag, startPoint x: 432, startPoint y: 105, endPoint x: 567, endPoint y: 110, distance: 135.2
click at [567, 157] on div "The project manager should use a 'Value engineering study'. This tool is effici…" at bounding box center [483, 260] width 475 height 206
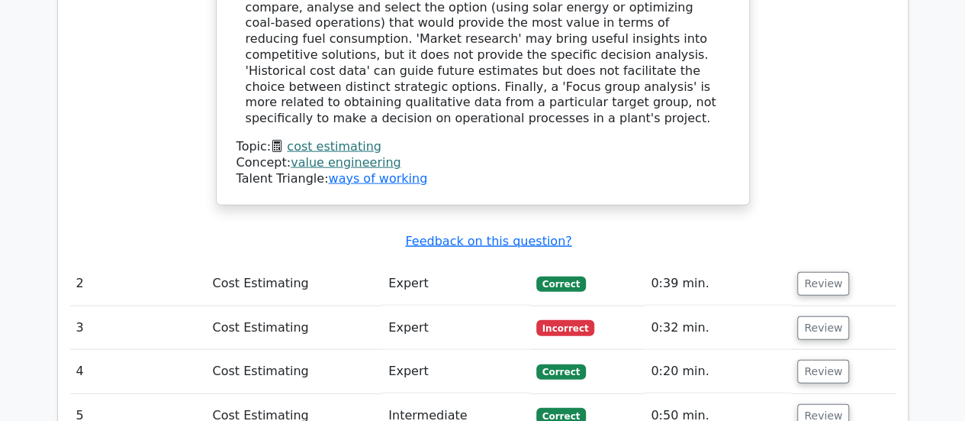
scroll to position [1755, 0]
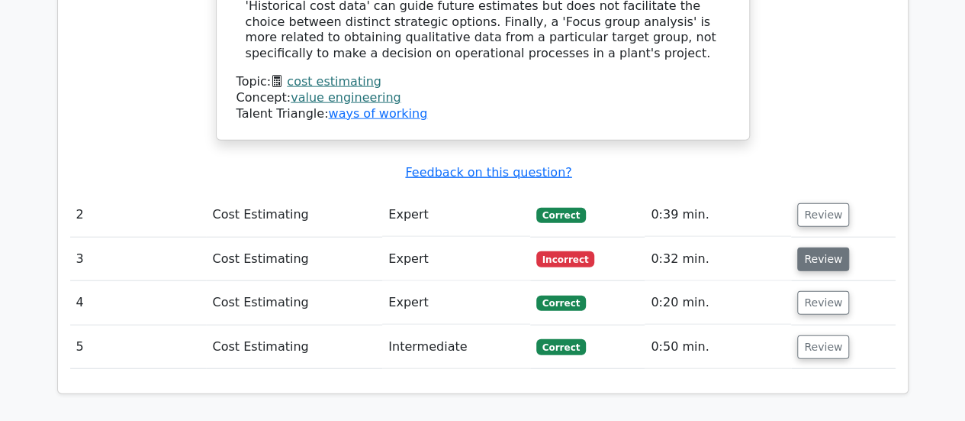
click at [823, 247] on button "Review" at bounding box center [824, 259] width 52 height 24
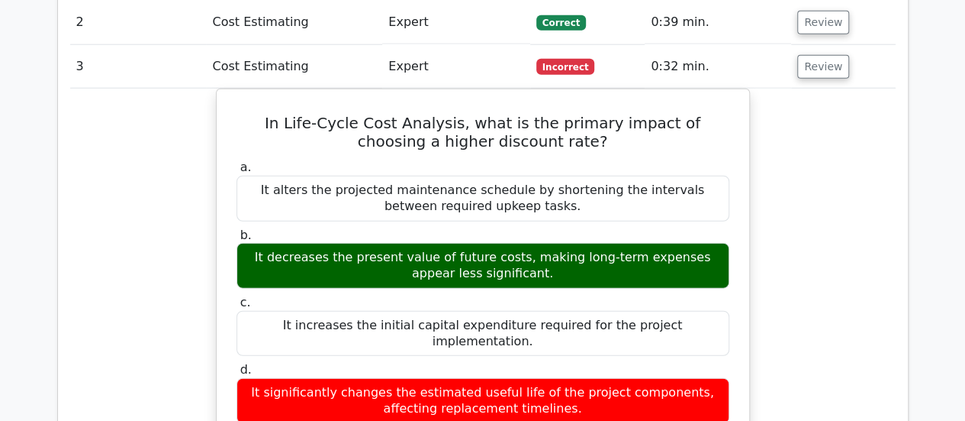
scroll to position [1908, 0]
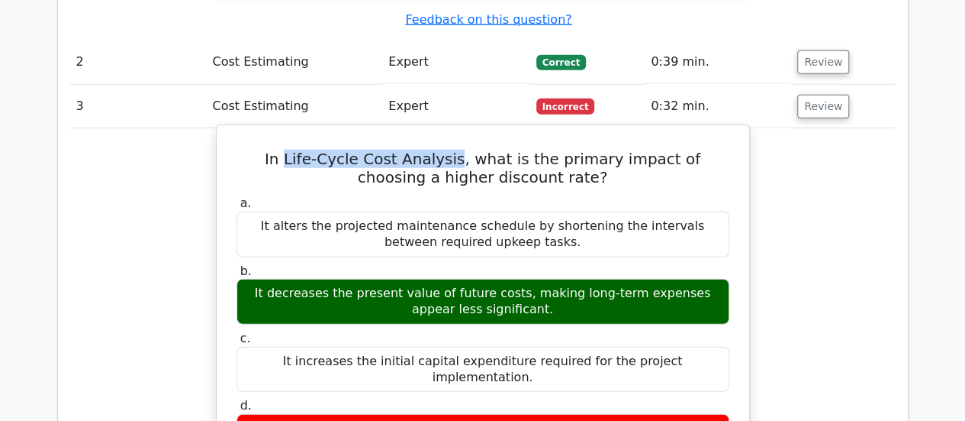
drag, startPoint x: 265, startPoint y: 79, endPoint x: 424, endPoint y: 85, distance: 159.6
click at [424, 150] on h5 "In Life-Cycle Cost Analysis, what is the primary impact of choosing a higher di…" at bounding box center [483, 168] width 496 height 37
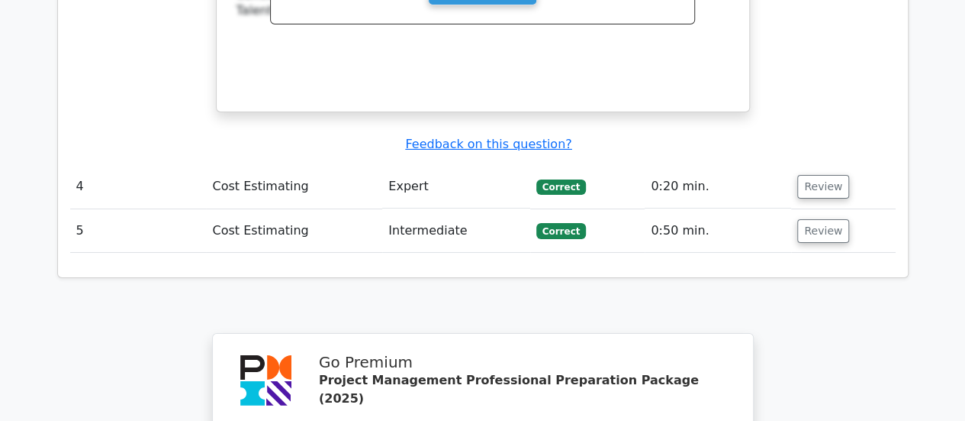
scroll to position [2595, 0]
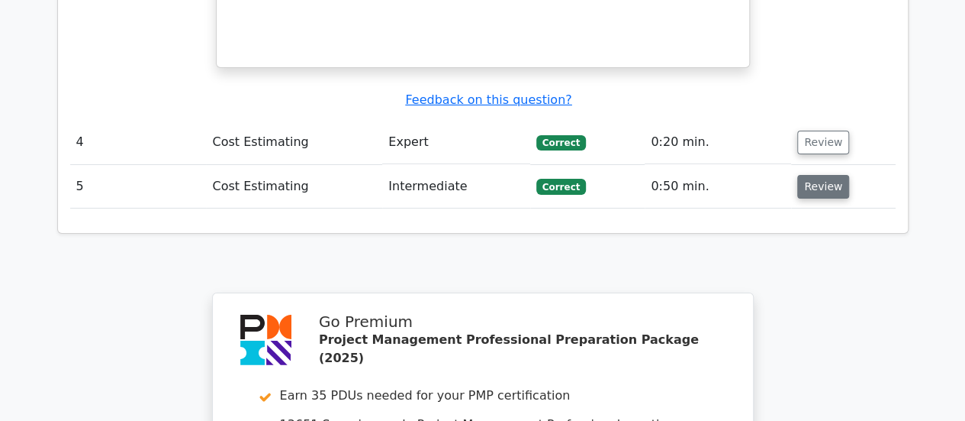
click at [823, 175] on button "Review" at bounding box center [824, 187] width 52 height 24
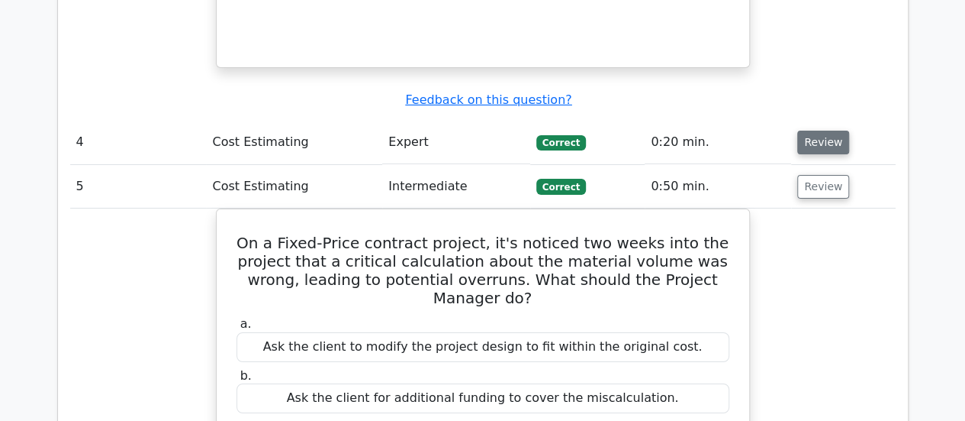
click at [823, 131] on button "Review" at bounding box center [824, 143] width 52 height 24
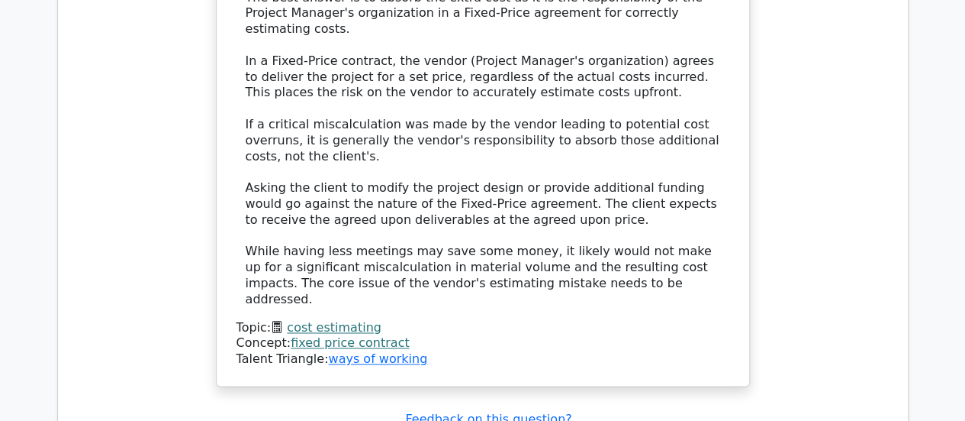
scroll to position [4350, 0]
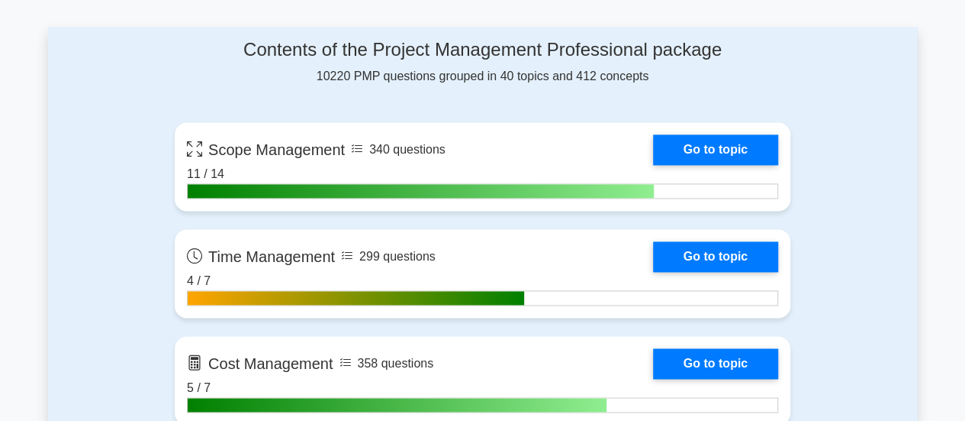
scroll to position [992, 0]
